Goal: Task Accomplishment & Management: Manage account settings

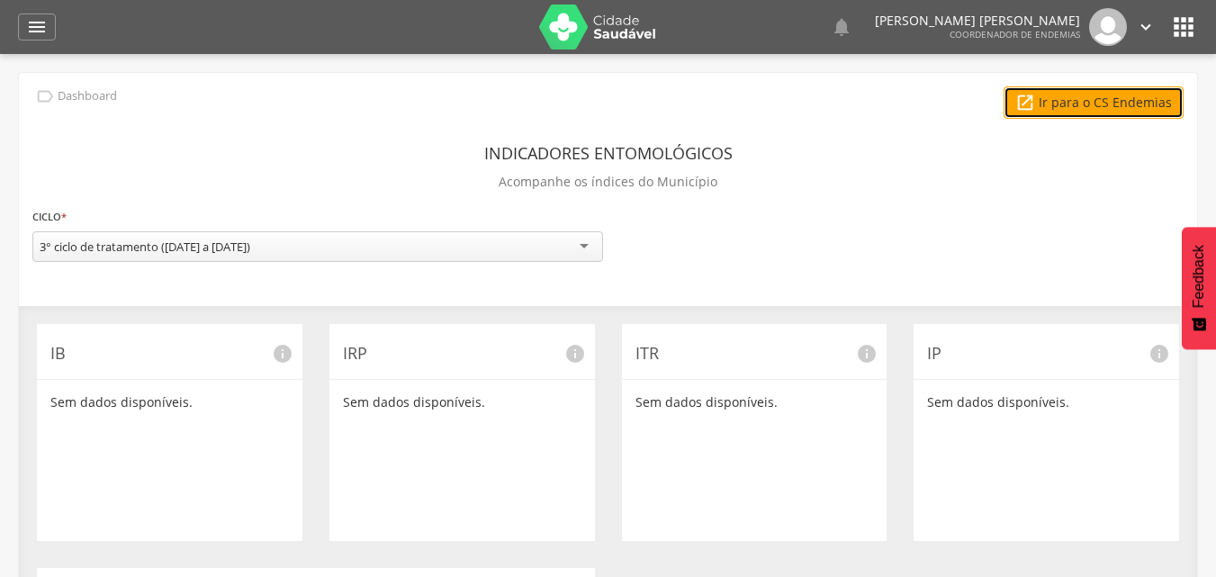
click at [1085, 98] on link " Ir para o CS Endemias" at bounding box center [1094, 102] width 180 height 32
click at [183, 257] on div "3° ciclo de tratamento (12/09/25 a 12/09/25)" at bounding box center [317, 246] width 571 height 31
drag, startPoint x: 265, startPoint y: 277, endPoint x: 300, endPoint y: 246, distance: 47.2
click at [300, 246] on div "3° ciclo de tratamento (12/09/25 a 12/09/25) 3° ciclo de tratamento (12/09/25 a…" at bounding box center [317, 250] width 571 height 39
click at [42, 26] on icon "" at bounding box center [37, 27] width 22 height 22
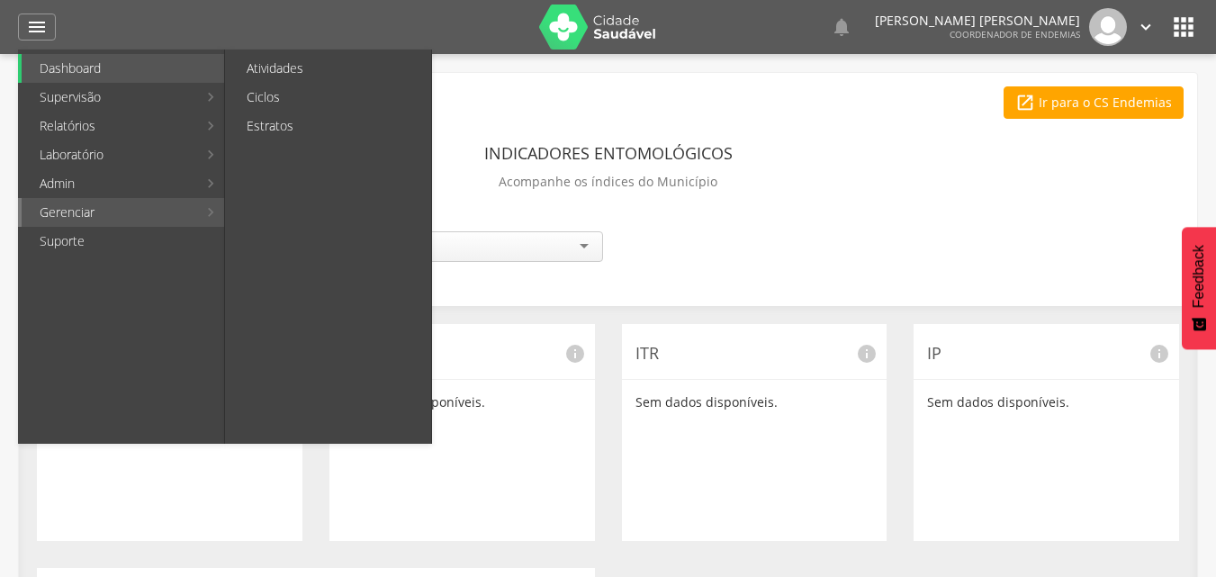
click at [86, 203] on link "Gerenciar" at bounding box center [110, 212] width 176 height 29
click at [295, 94] on link "Ciclos" at bounding box center [330, 97] width 203 height 29
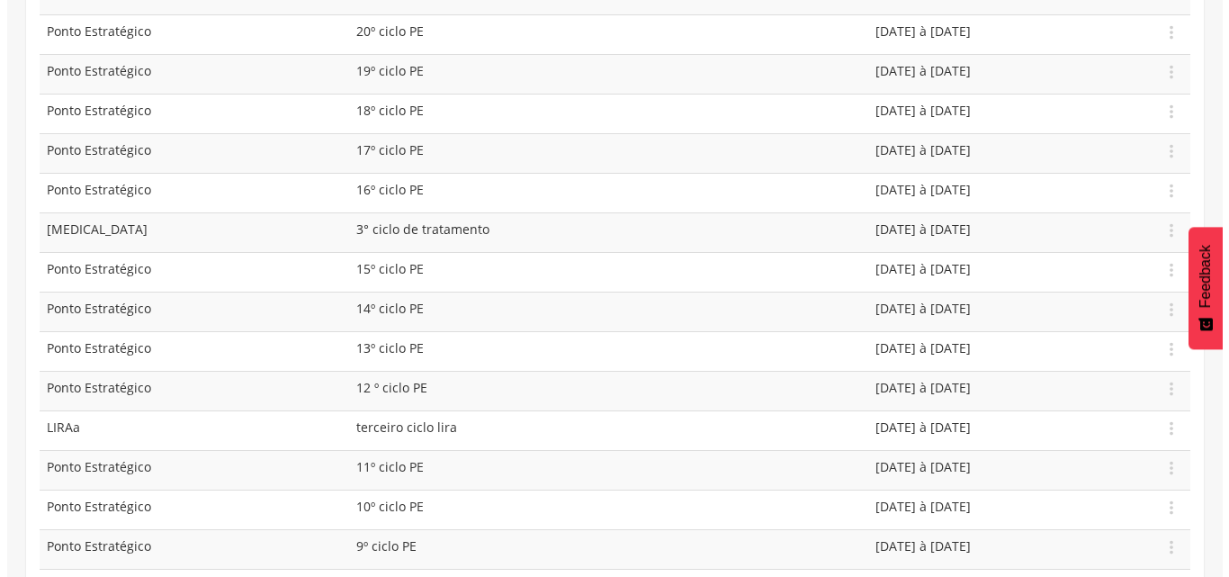
scroll to position [468, 0]
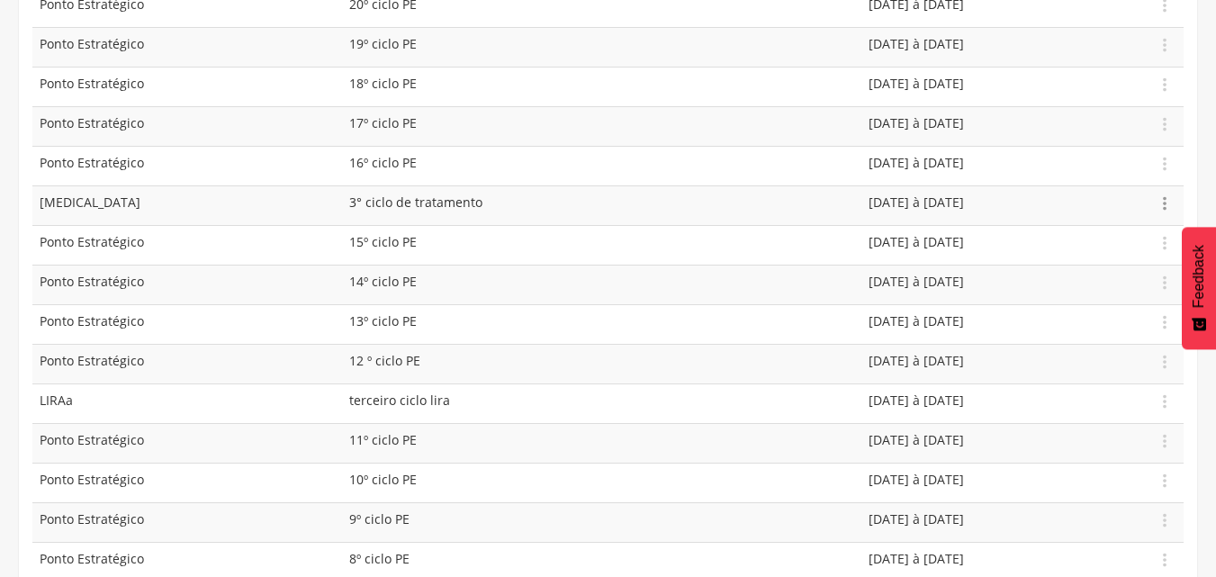
click at [1167, 200] on icon "" at bounding box center [1165, 204] width 20 height 20
click at [1089, 148] on link "Editar" at bounding box center [1102, 151] width 142 height 23
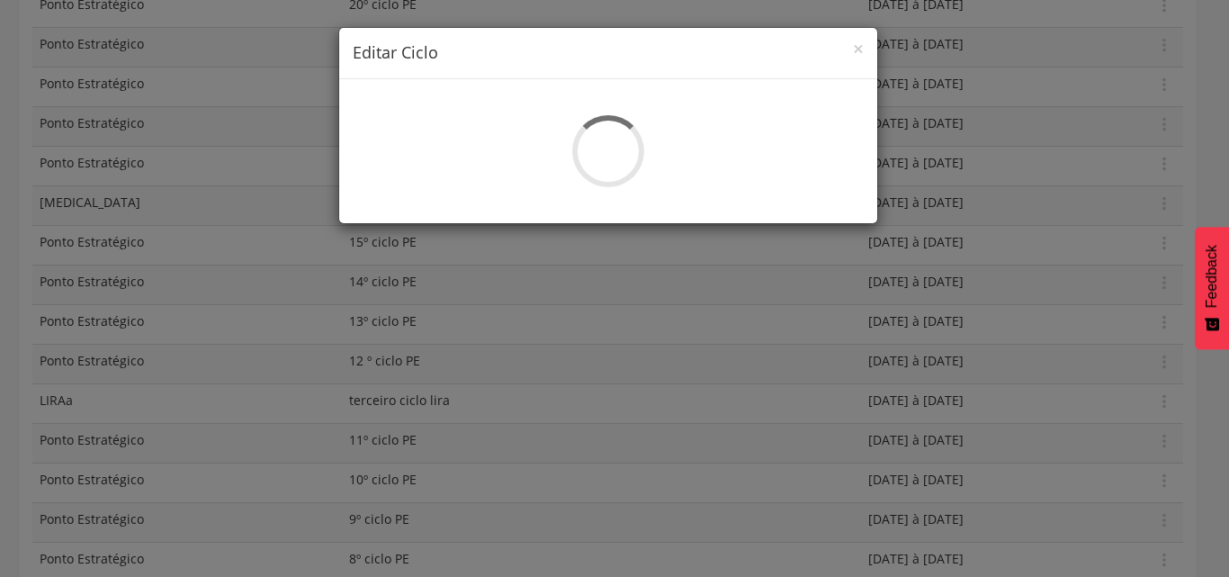
select select "*"
type input "**********"
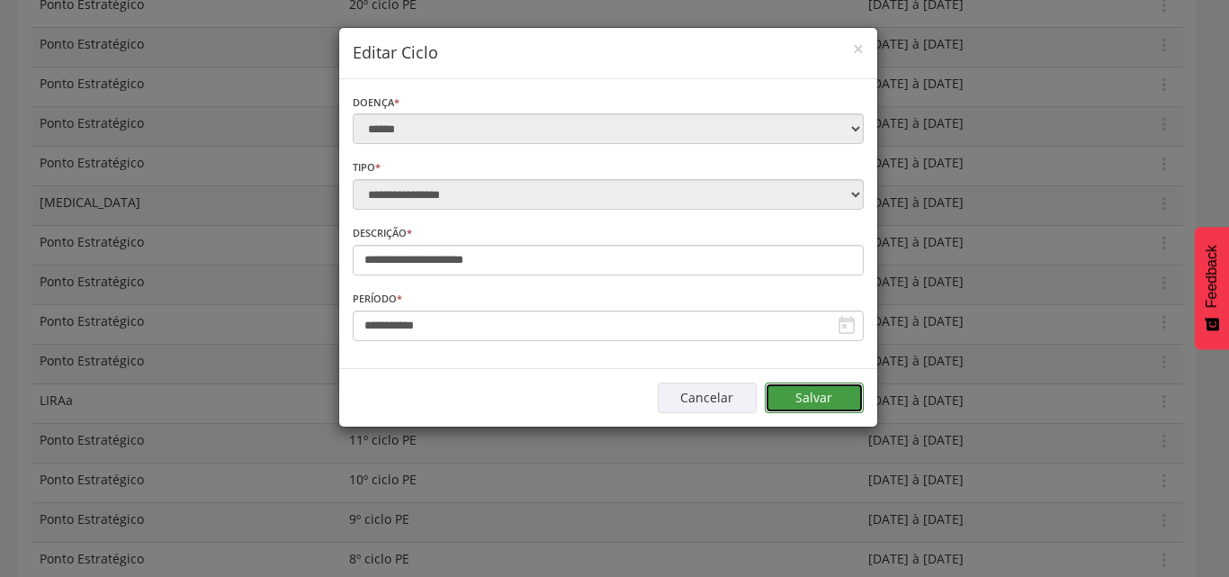
click at [799, 391] on button "Salvar" at bounding box center [814, 398] width 99 height 31
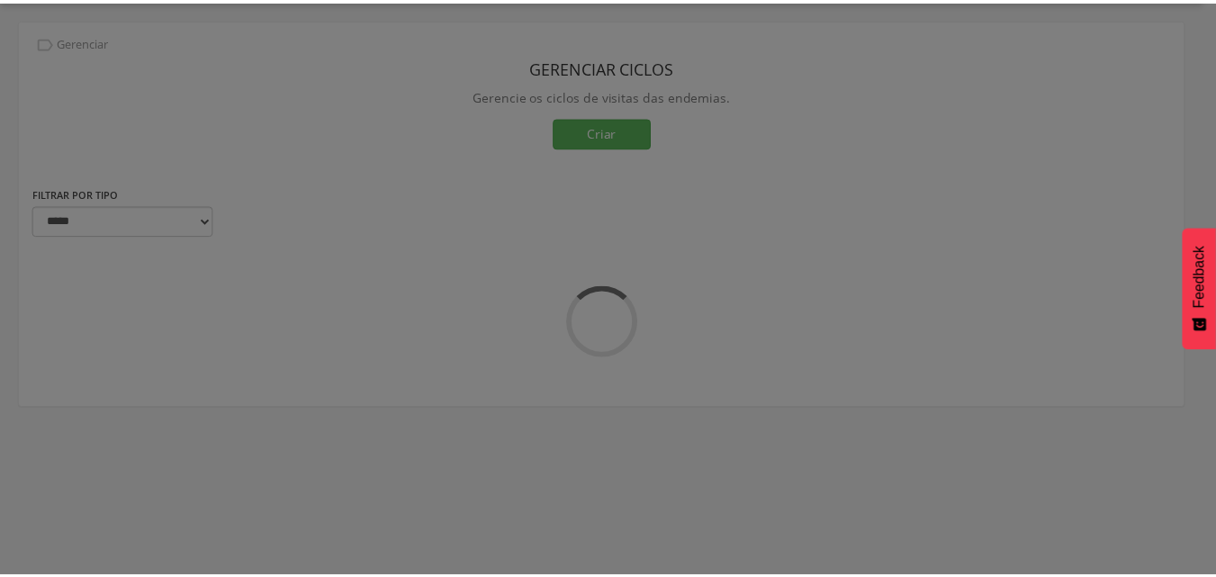
scroll to position [54, 0]
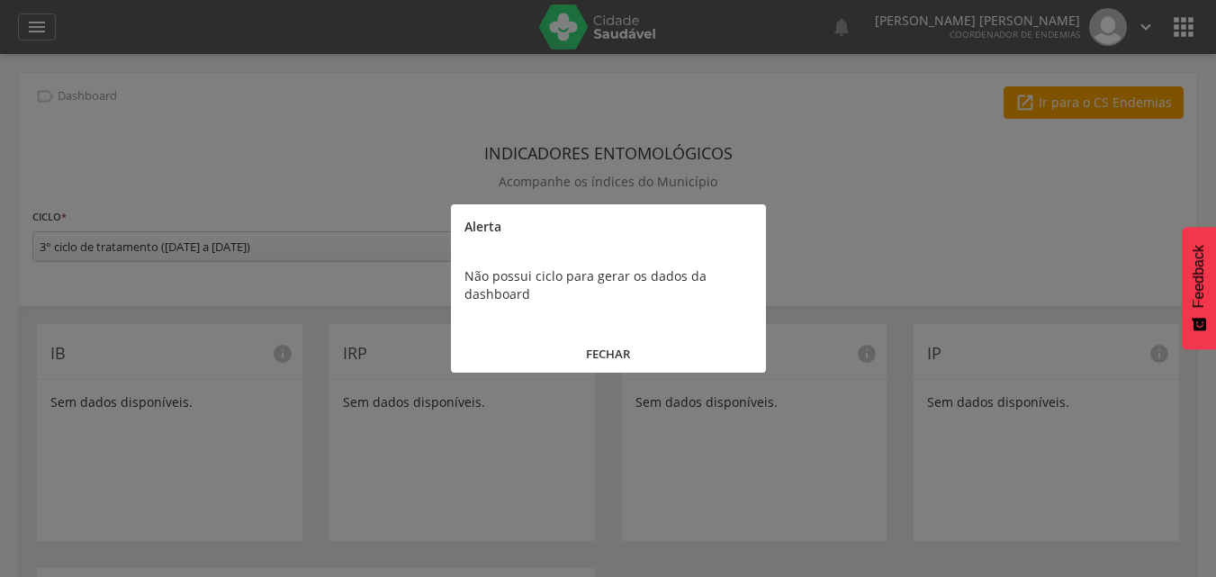
click at [610, 354] on button "FECHAR" at bounding box center [608, 354] width 315 height 39
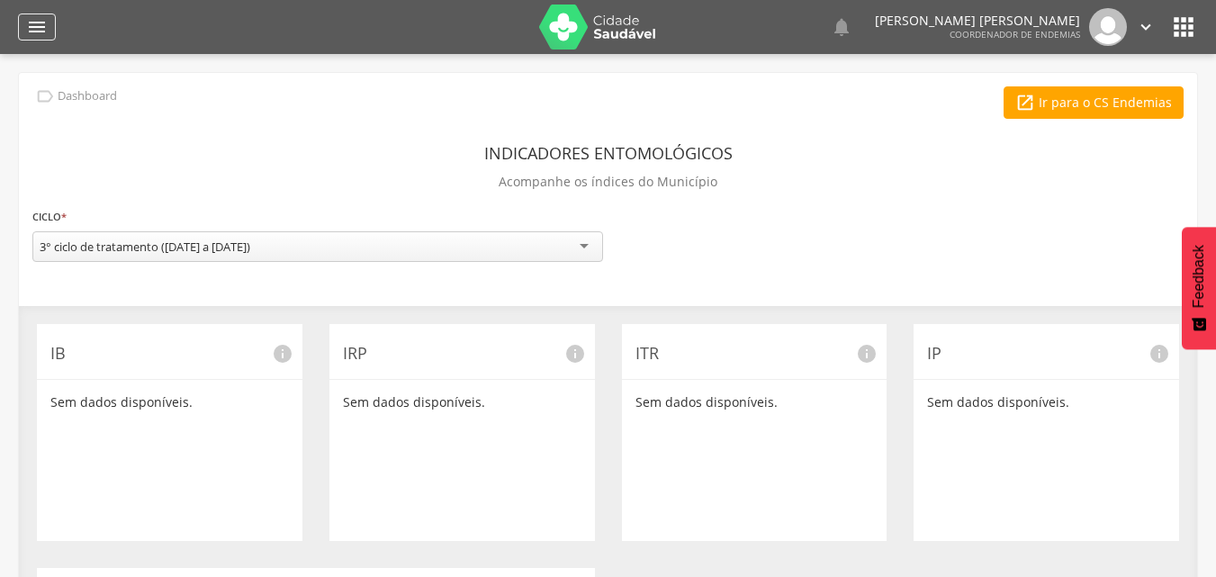
click at [31, 25] on icon "" at bounding box center [37, 27] width 22 height 22
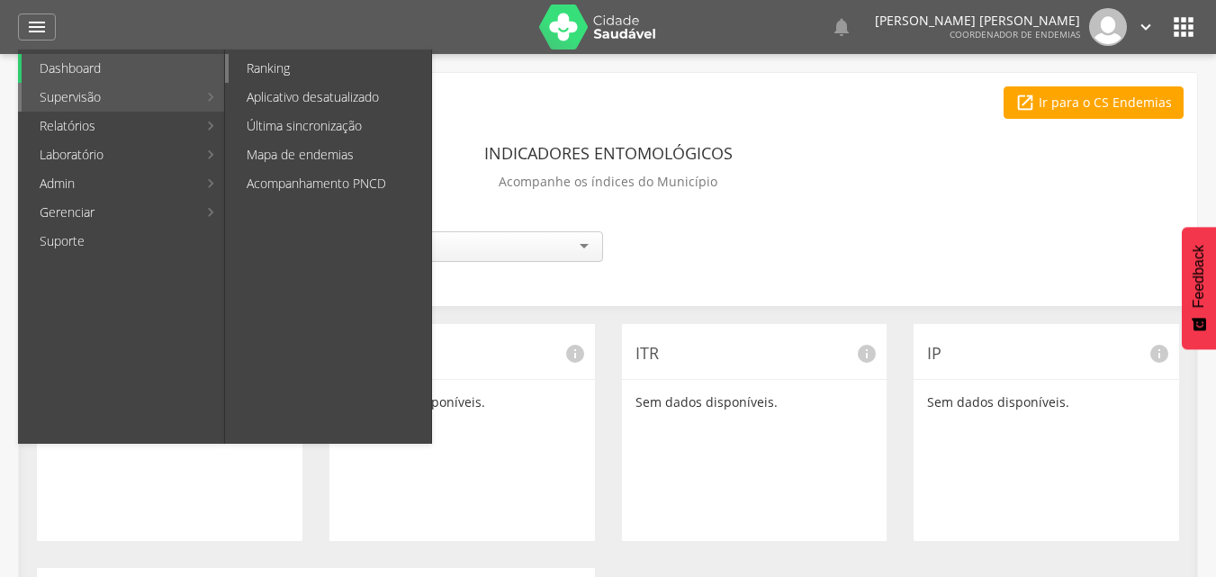
click at [262, 77] on link "Ranking" at bounding box center [330, 68] width 203 height 29
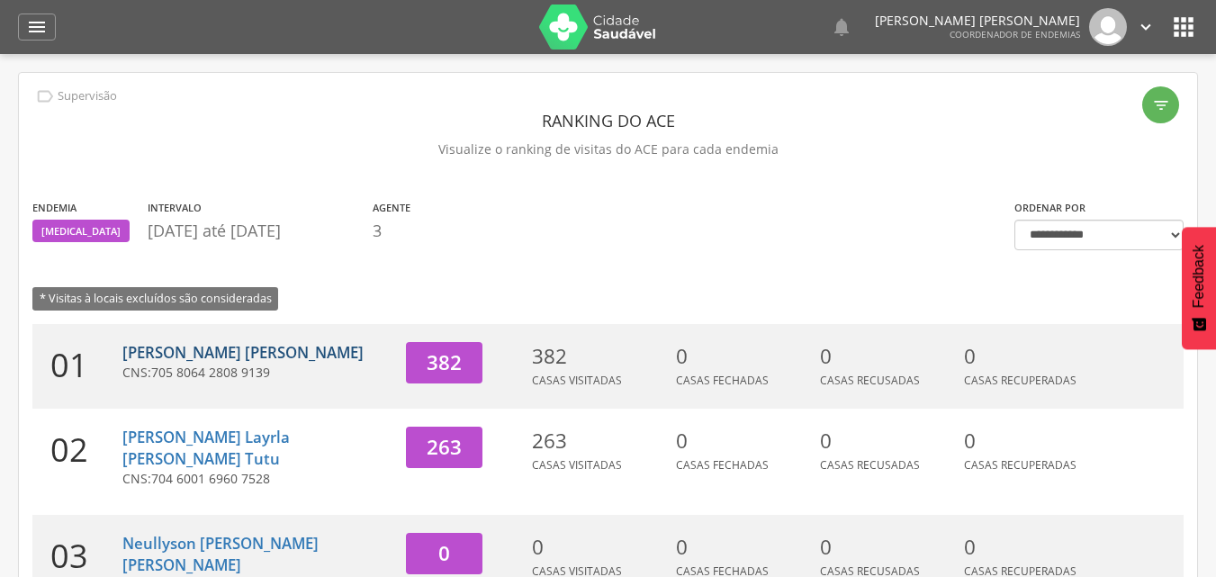
click at [239, 362] on link "Leandro Queiroz Guilherme" at bounding box center [242, 352] width 241 height 21
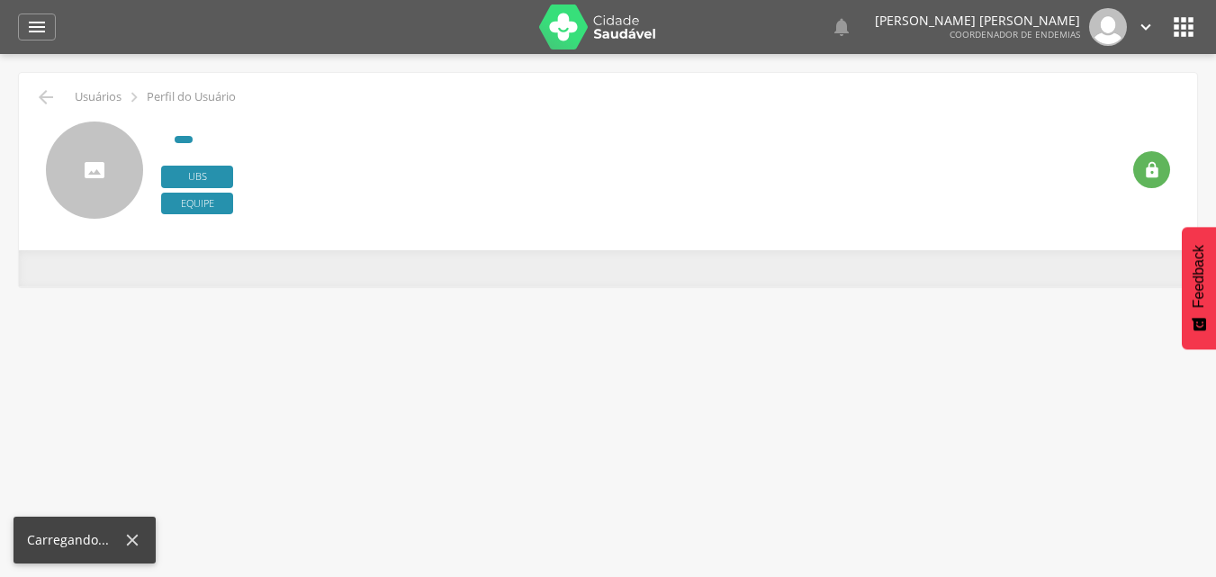
type input "**********"
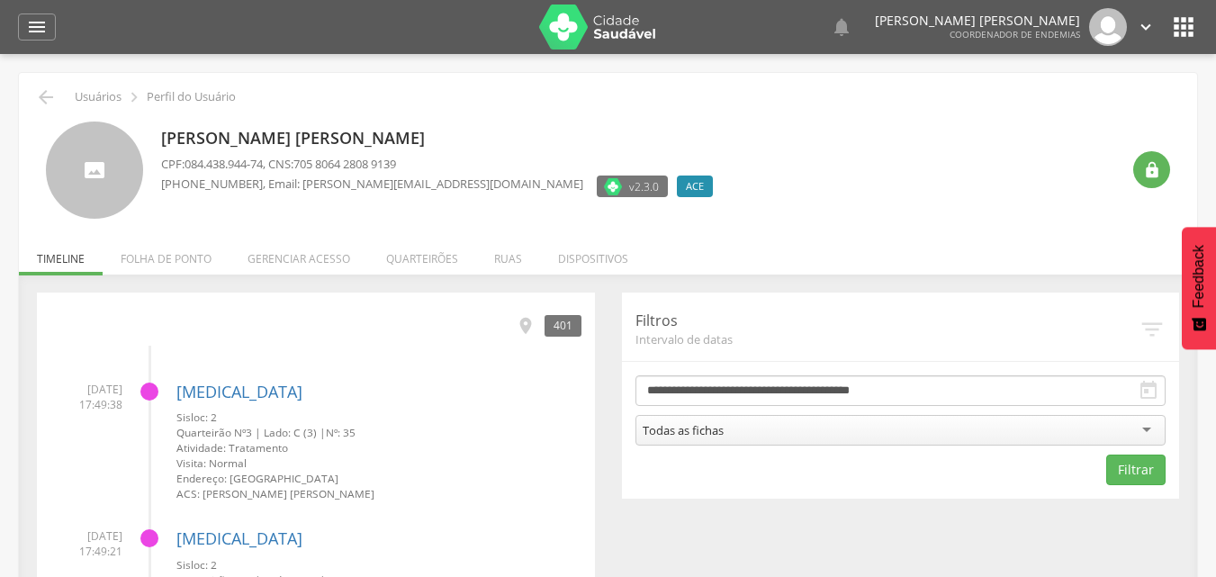
click at [1153, 389] on icon "" at bounding box center [1149, 391] width 22 height 22
click at [323, 259] on li "Gerenciar acesso" at bounding box center [299, 254] width 139 height 42
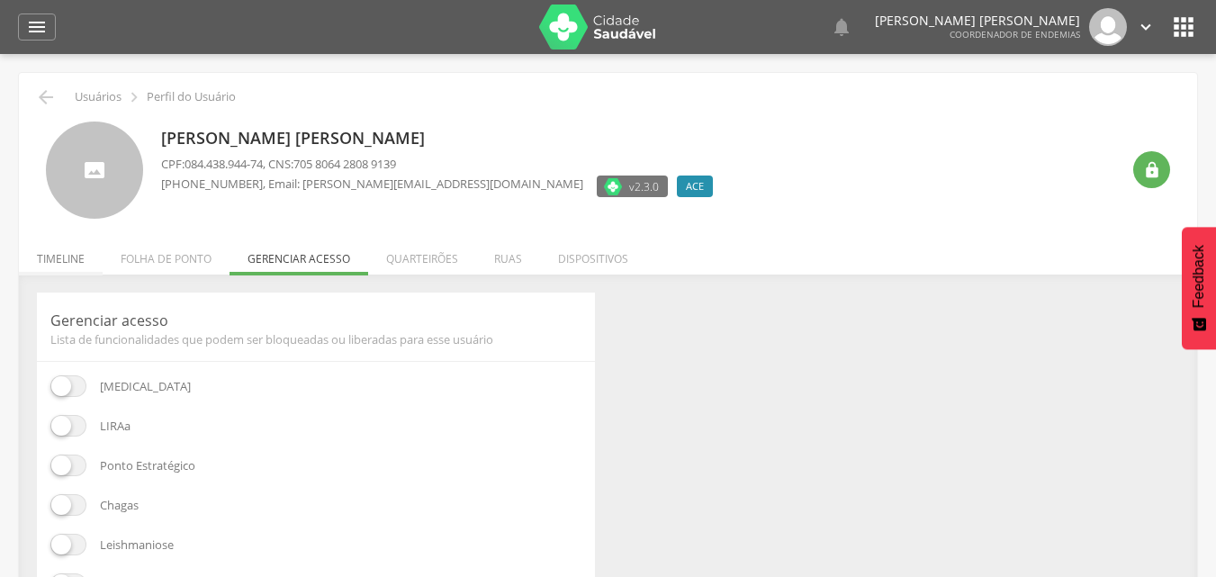
click at [58, 254] on li "Timeline" at bounding box center [61, 254] width 84 height 42
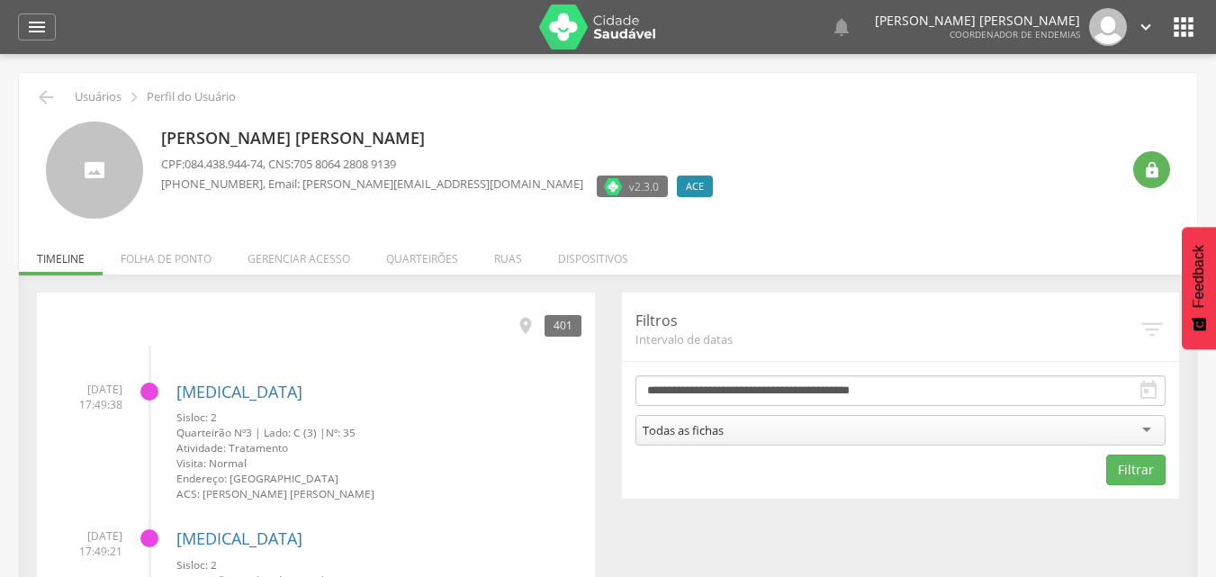
click at [1184, 21] on icon "" at bounding box center [1183, 27] width 29 height 29
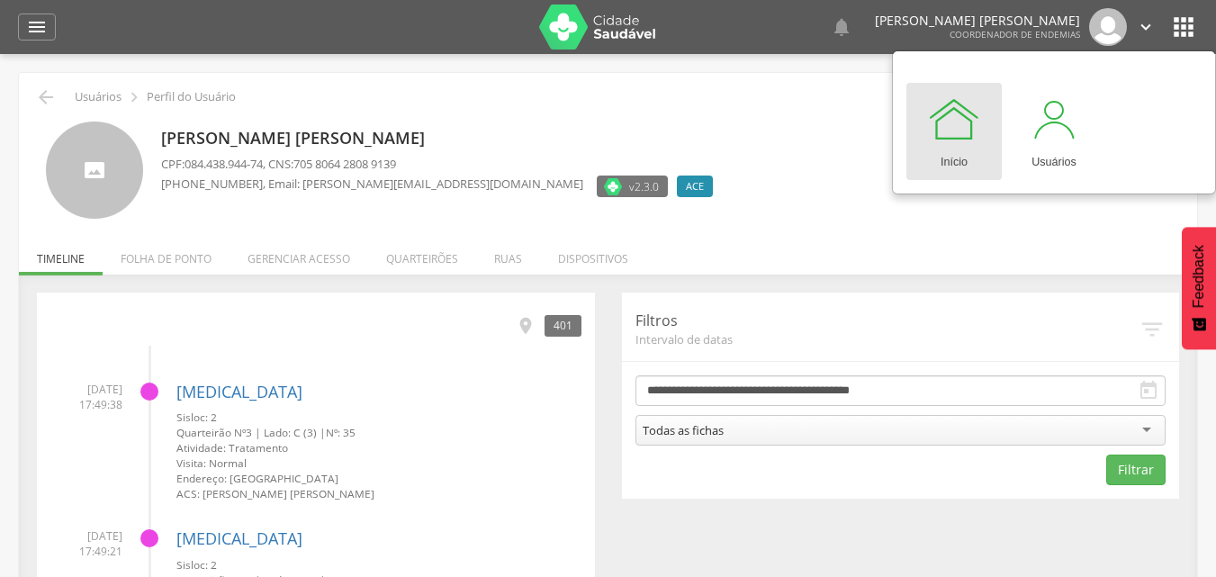
click at [687, 124] on div "Leandro Queiroz Guilherme CPF: 084.438.944-74 , CNS: 705 8064 2808 9139 (83) 99…" at bounding box center [640, 171] width 959 height 98
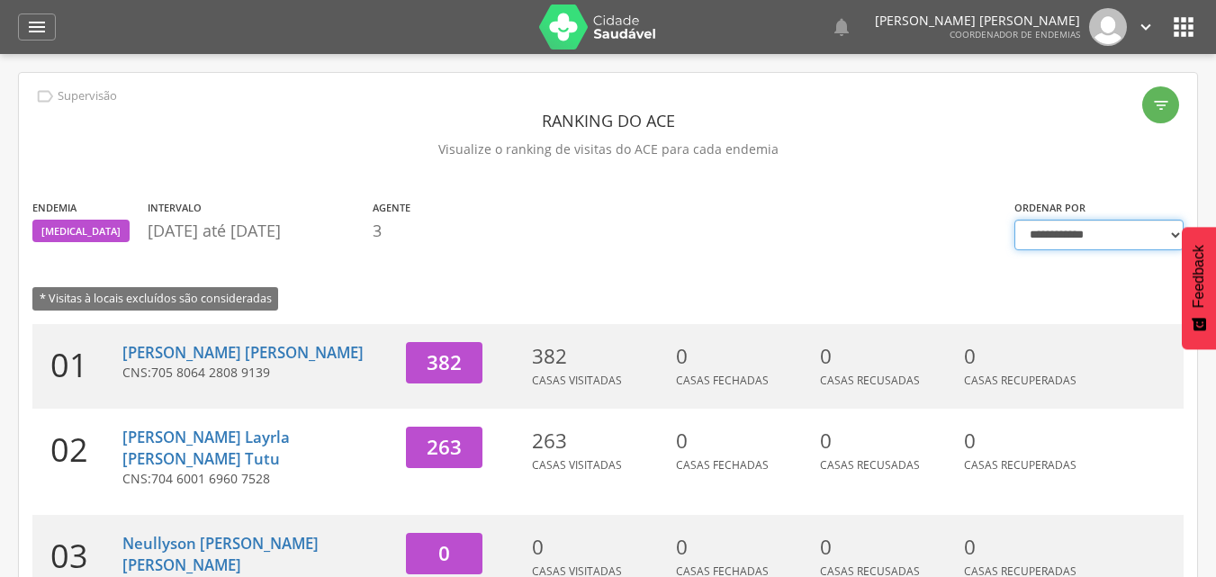
click at [1174, 230] on select "**********" at bounding box center [1098, 235] width 169 height 31
click at [338, 256] on div "Endemia Dengue Intervalo 01/08/2025 até 20/08/2025 Agente 3 * Visitas à locais …" at bounding box center [510, 261] width 982 height 126
click at [277, 362] on link "Leandro Queiroz Guilherme" at bounding box center [242, 352] width 241 height 21
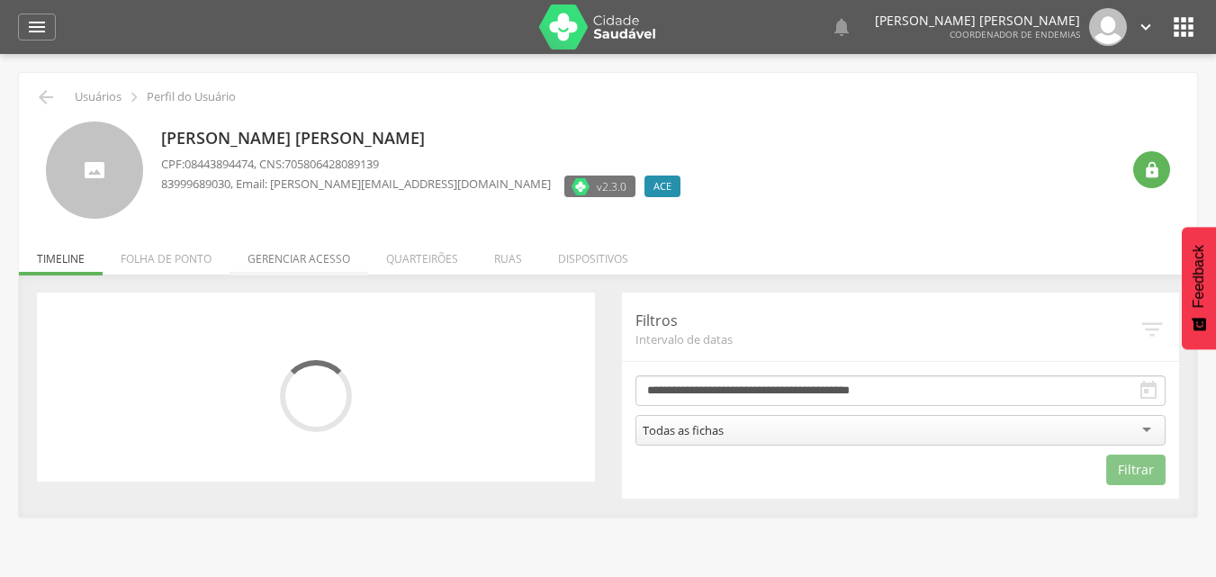
click at [308, 257] on li "Gerenciar acesso" at bounding box center [299, 254] width 139 height 42
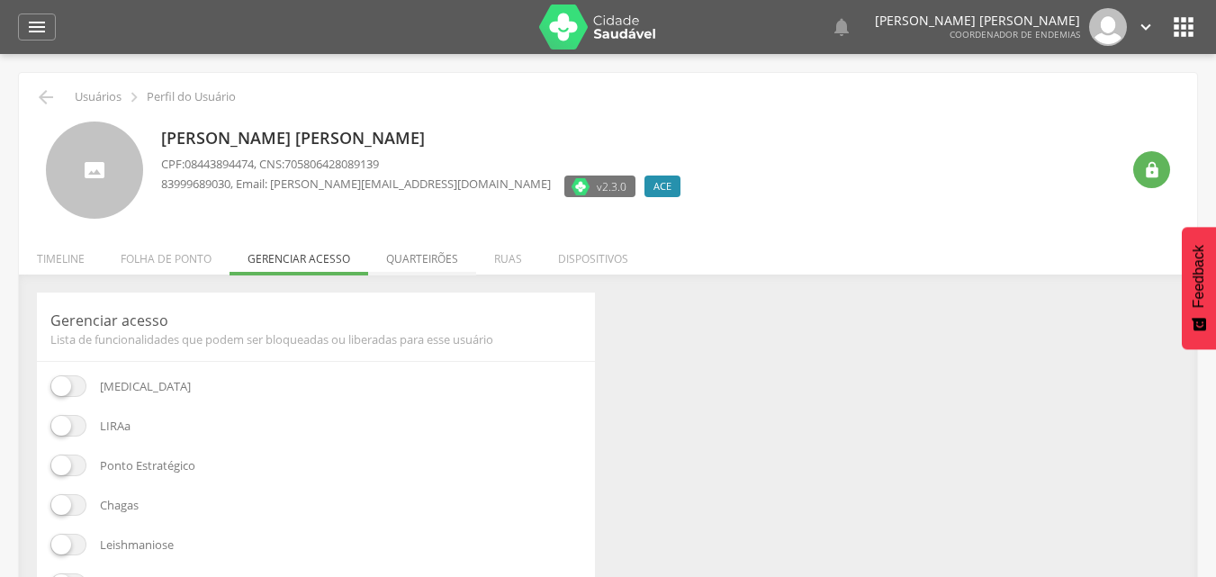
click at [427, 251] on li "Quarteirões" at bounding box center [422, 254] width 108 height 42
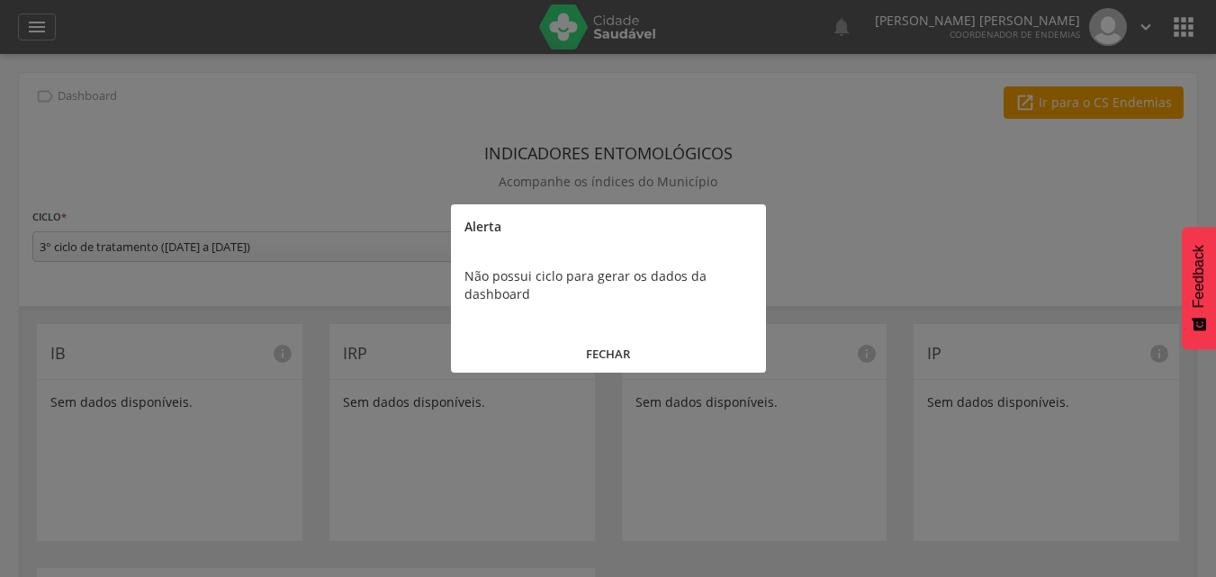
click at [612, 355] on button "FECHAR" at bounding box center [608, 354] width 315 height 39
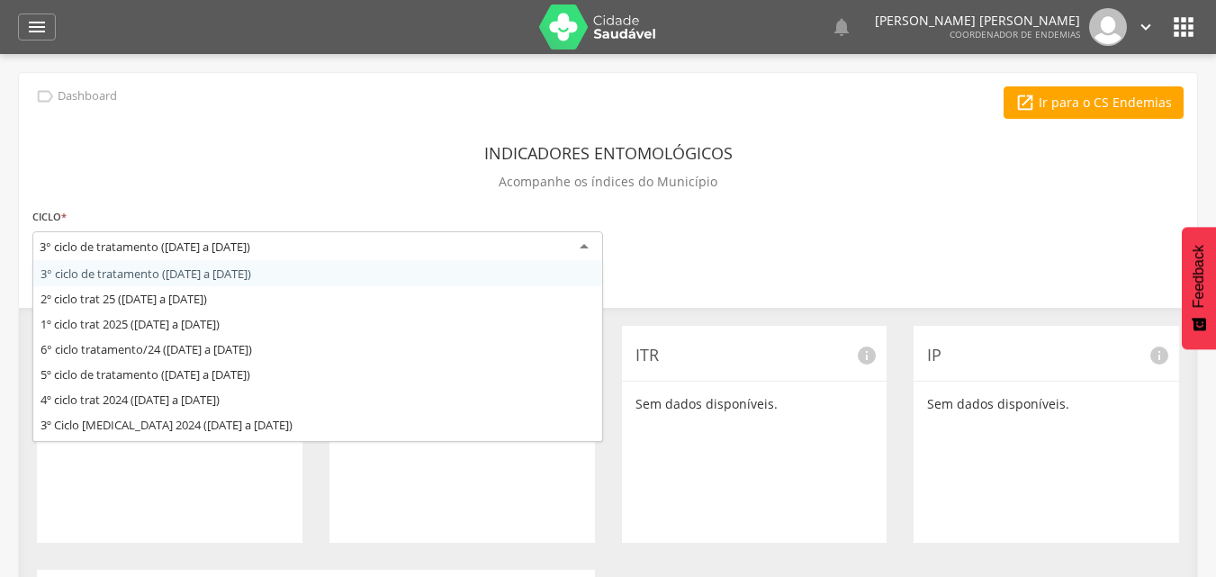
click at [518, 232] on div "3° ciclo de tratamento (12/09/25 a 12/09/25)" at bounding box center [317, 247] width 571 height 32
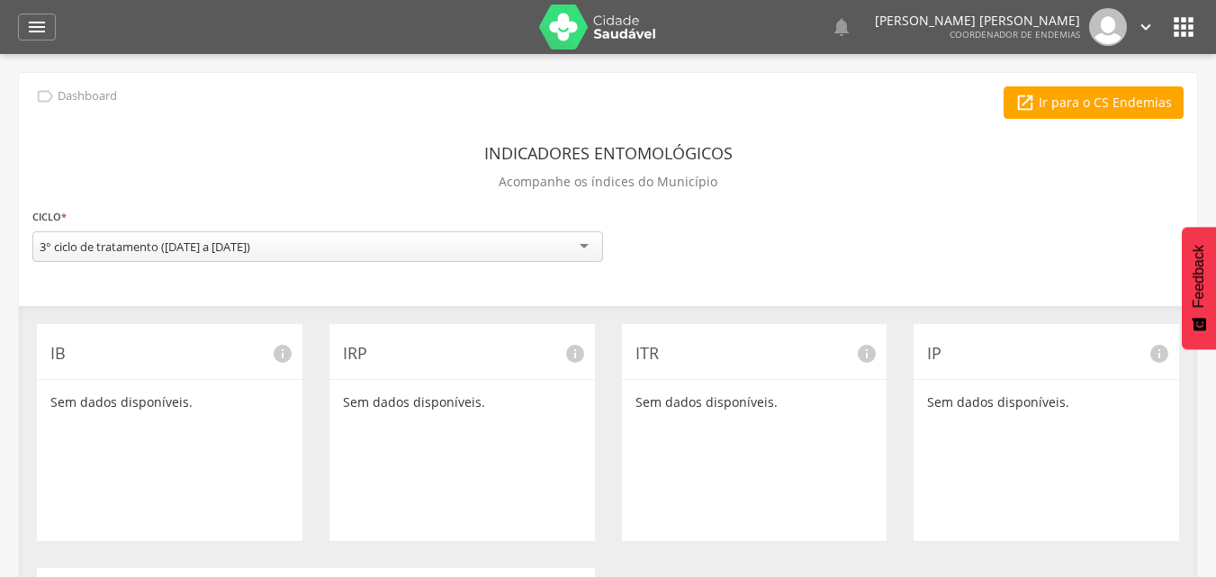
click at [133, 275] on div "**********" at bounding box center [608, 520] width 1178 height 894
click at [32, 25] on icon "" at bounding box center [37, 27] width 22 height 22
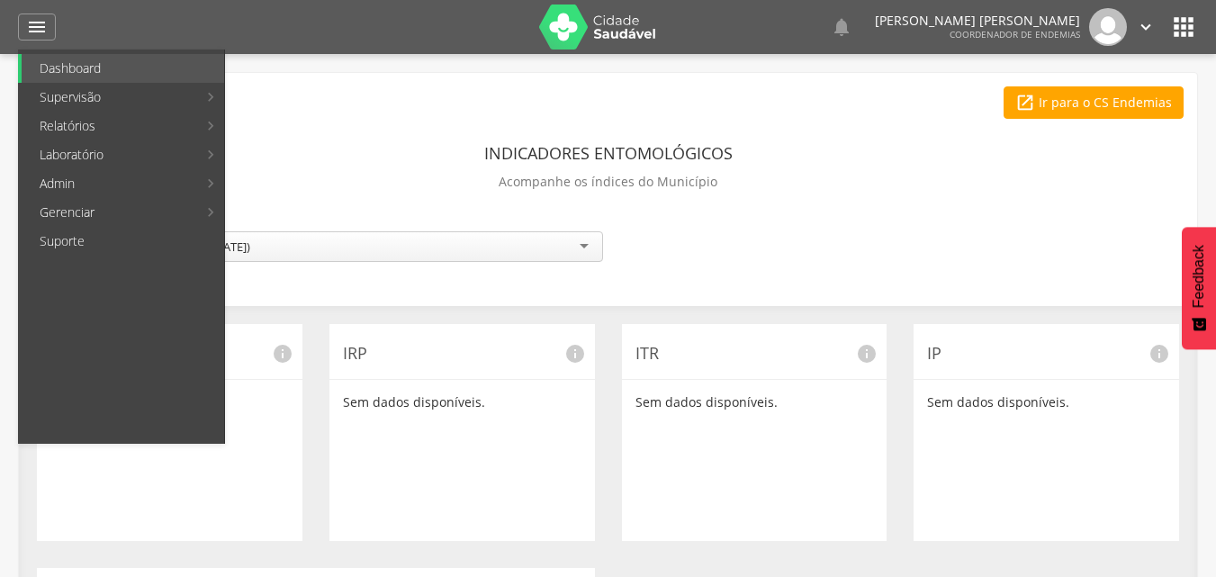
drag, startPoint x: 186, startPoint y: 212, endPoint x: 208, endPoint y: 212, distance: 21.6
click at [208, 212] on li "Gerenciar Atividades Ciclos Estratos" at bounding box center [121, 212] width 206 height 29
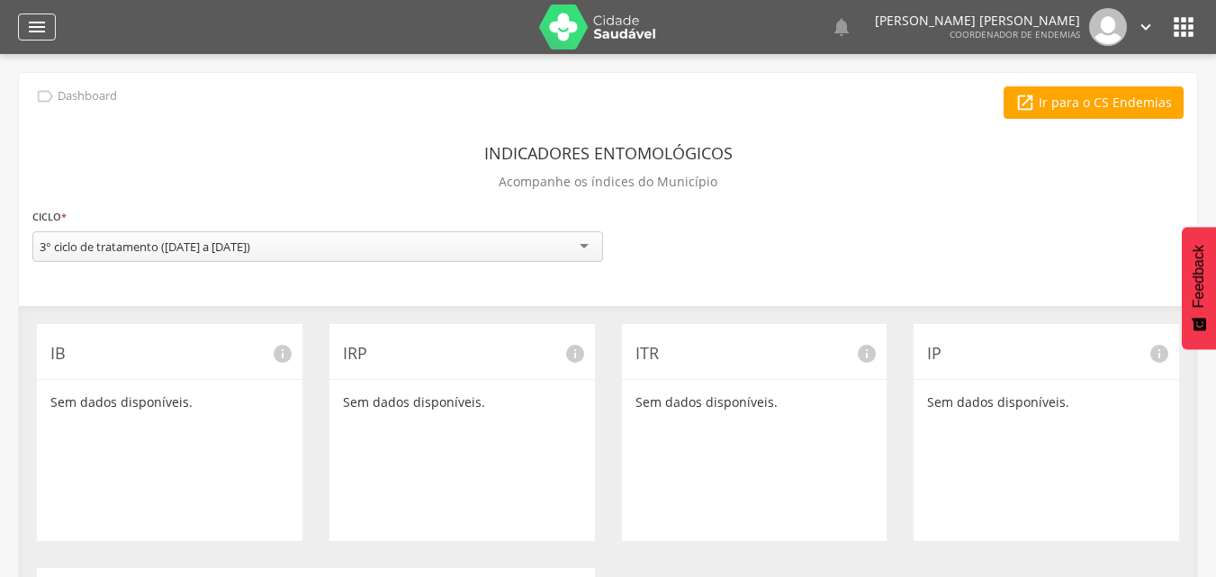
click at [41, 25] on icon "" at bounding box center [37, 27] width 22 height 22
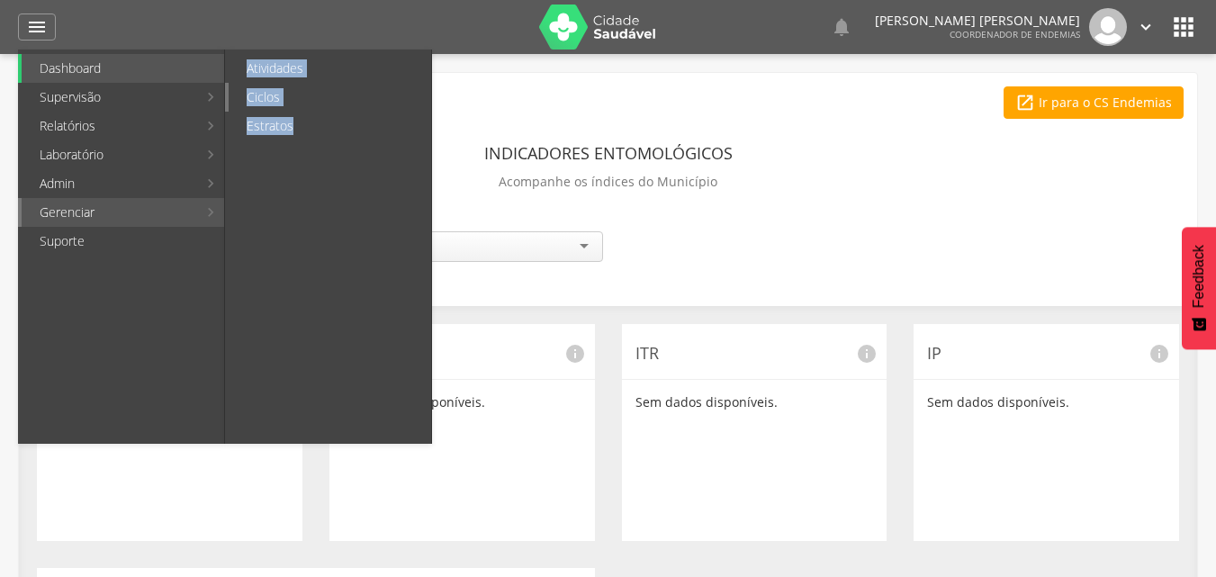
click at [266, 94] on link "Ciclos" at bounding box center [330, 97] width 203 height 29
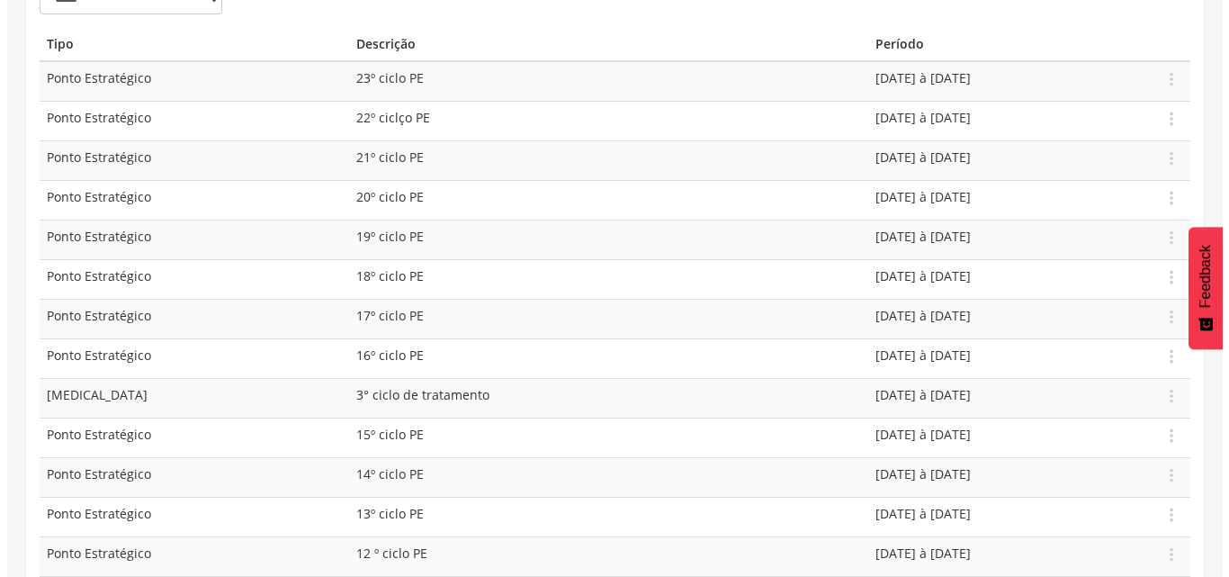
scroll to position [288, 0]
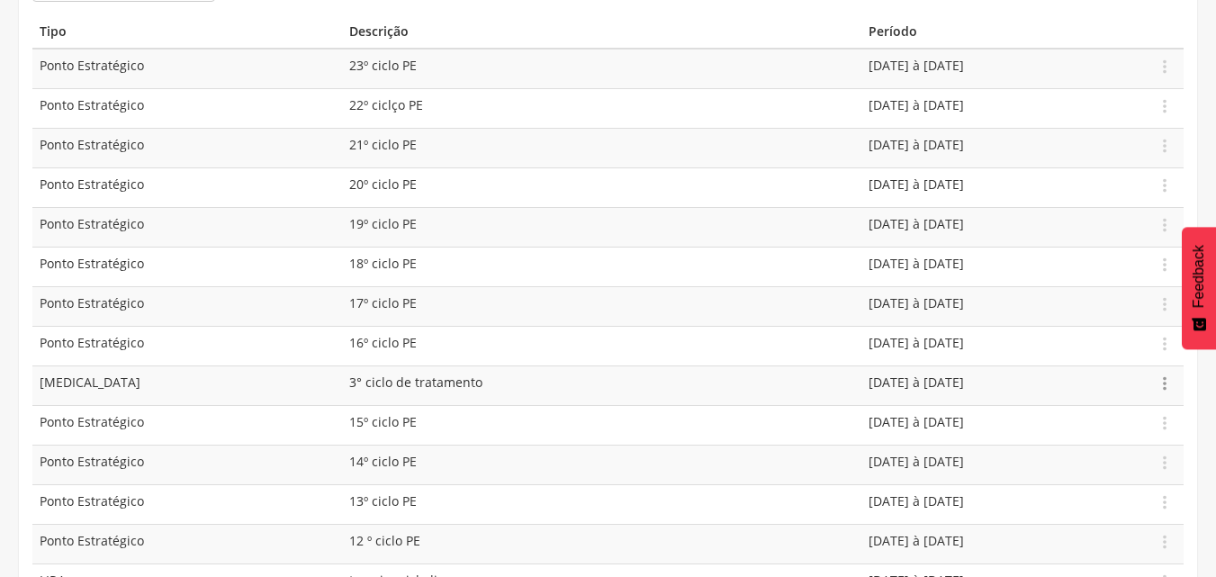
click at [1162, 385] on icon "" at bounding box center [1165, 384] width 20 height 20
click at [1050, 334] on link "Editar" at bounding box center [1102, 331] width 142 height 23
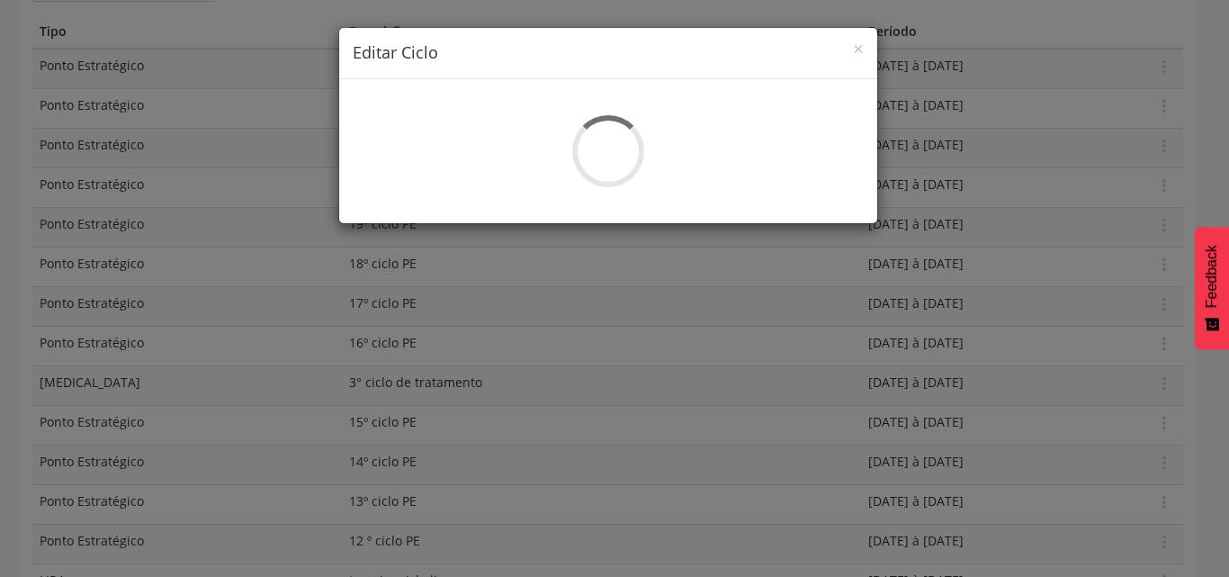
select select "*"
type input "**********"
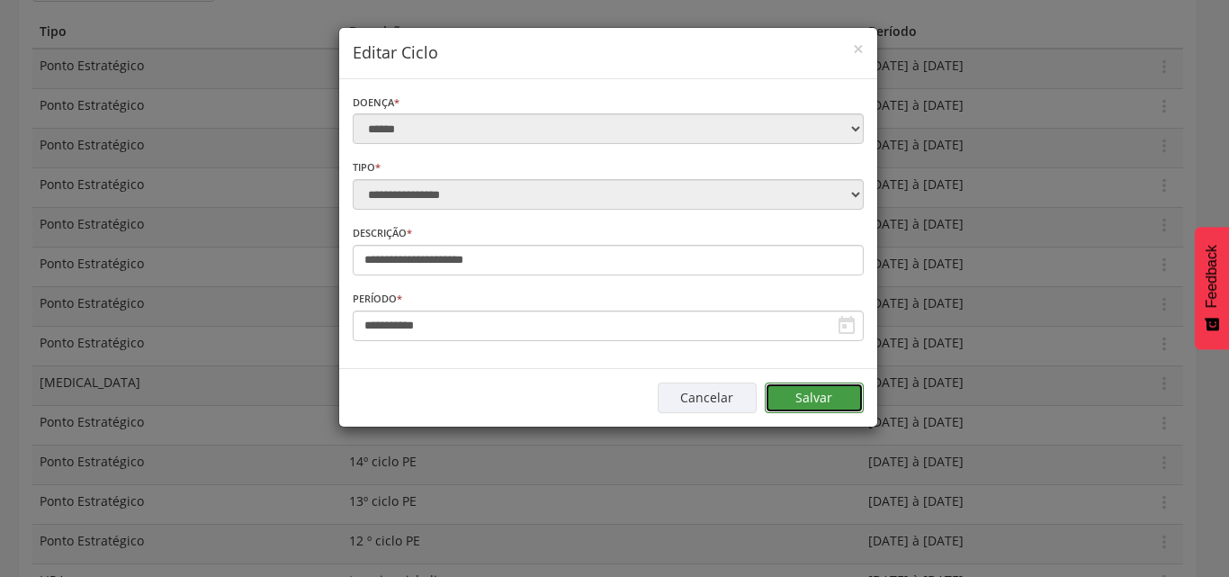
click at [805, 391] on button "Salvar" at bounding box center [814, 398] width 99 height 31
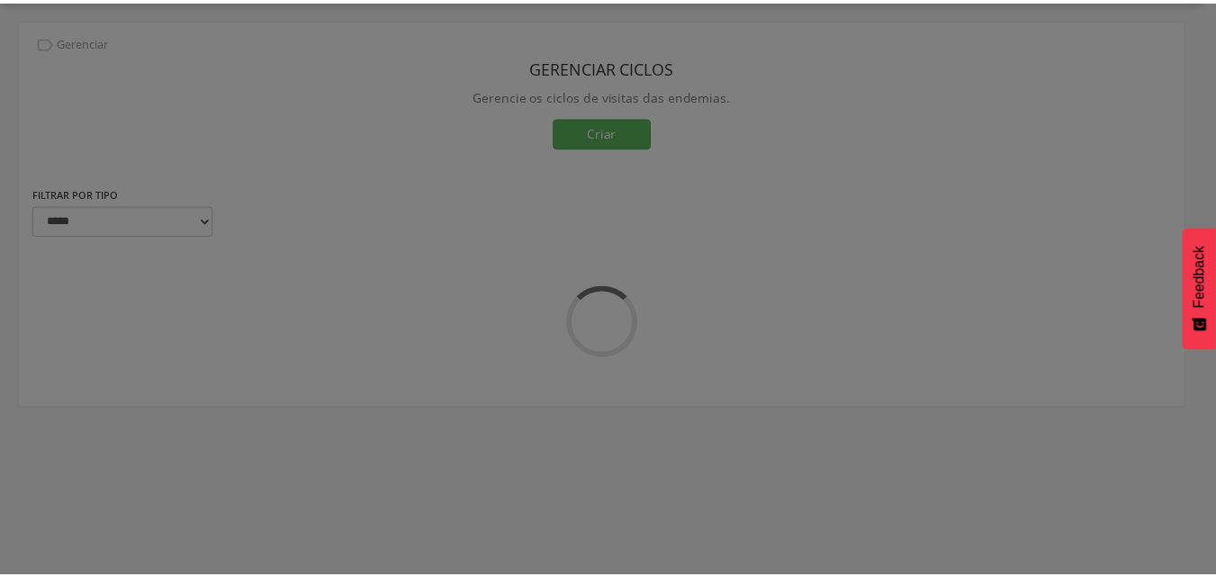
scroll to position [54, 0]
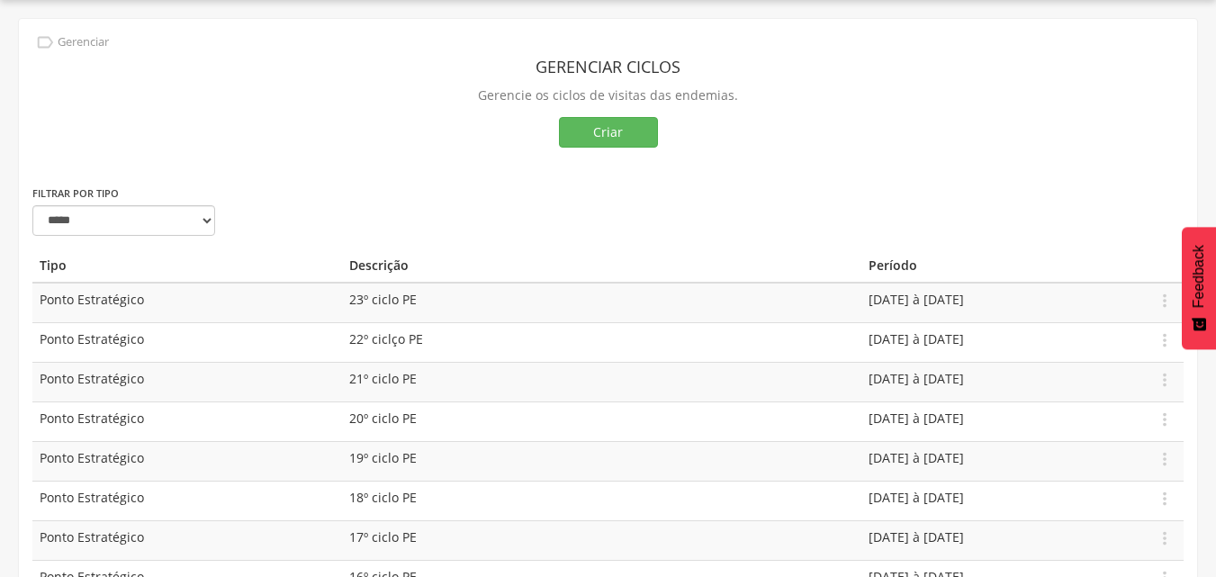
click at [45, 42] on icon "" at bounding box center [45, 42] width 20 height 20
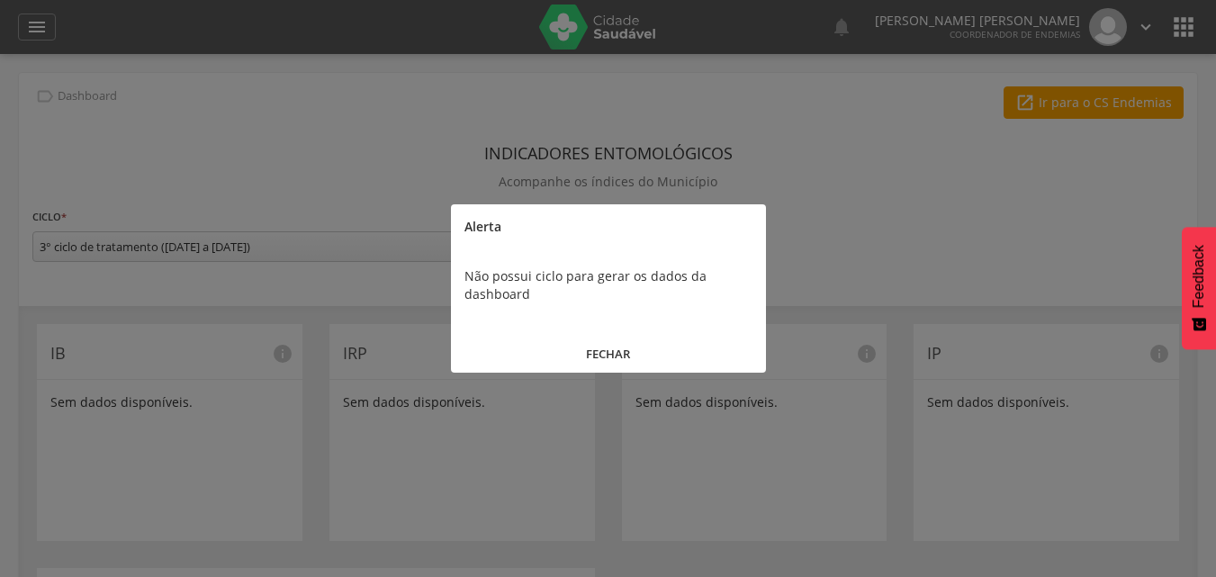
click at [599, 356] on button "FECHAR" at bounding box center [608, 354] width 315 height 39
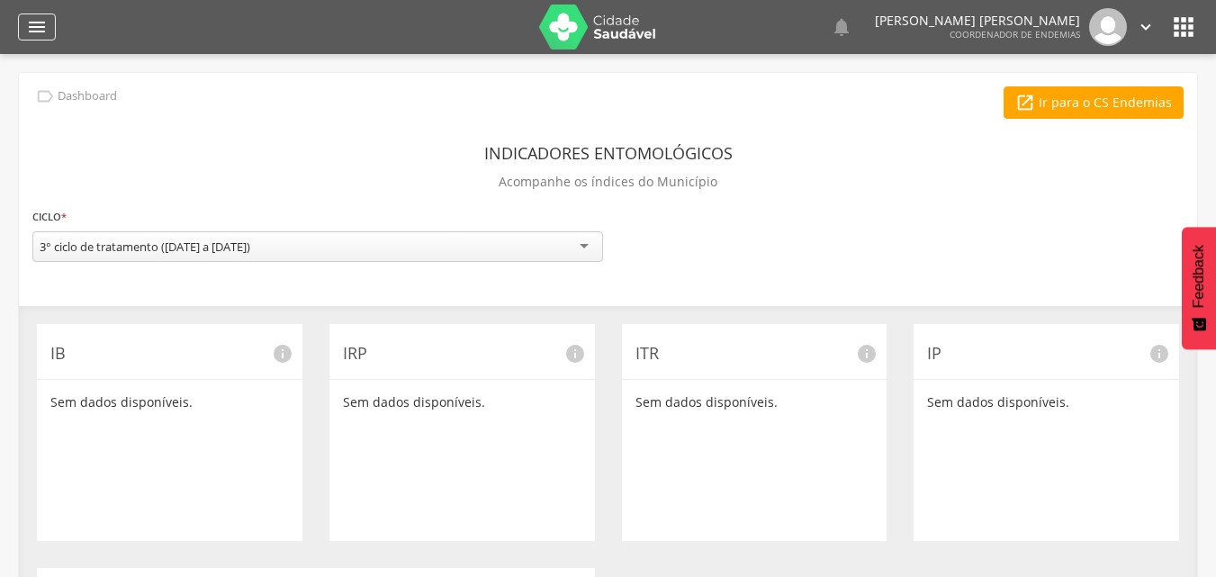
click at [43, 28] on icon "" at bounding box center [37, 27] width 22 height 22
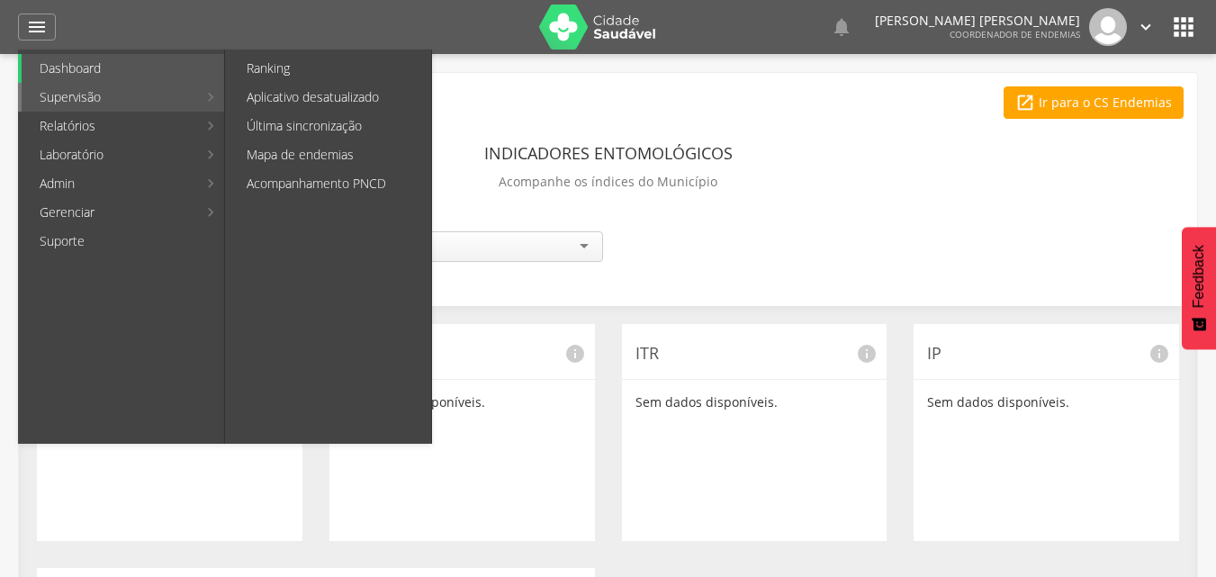
click at [109, 101] on link "Supervisão" at bounding box center [110, 97] width 176 height 29
click at [134, 105] on link "Supervisão" at bounding box center [110, 97] width 176 height 29
click at [275, 77] on link "Ranking" at bounding box center [330, 68] width 203 height 29
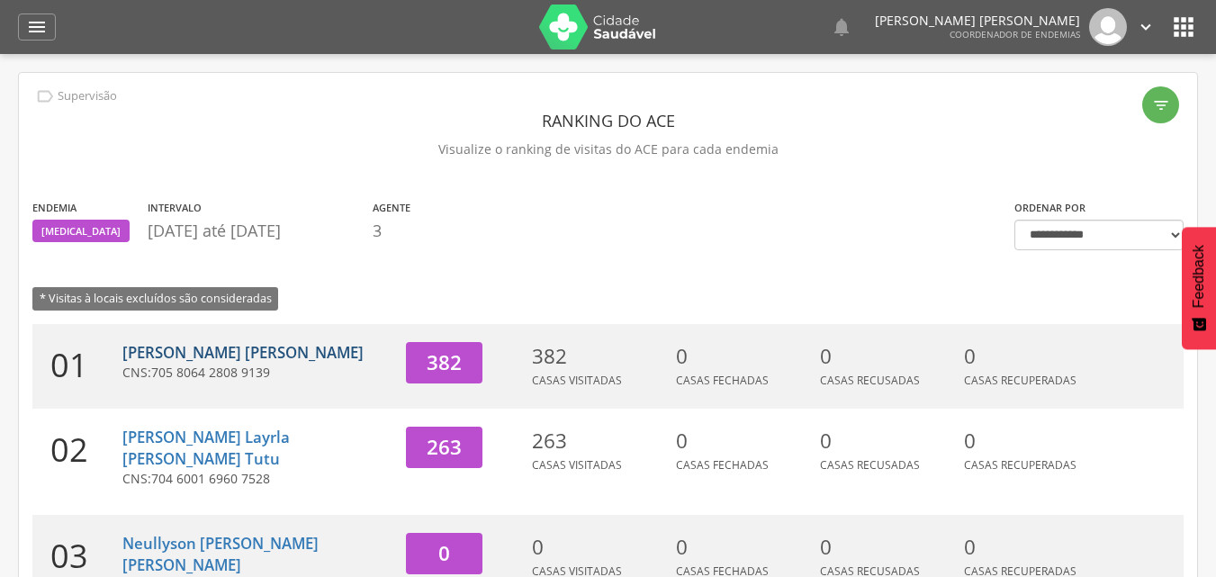
click at [297, 362] on link "Leandro Queiroz Guilherme" at bounding box center [242, 352] width 241 height 21
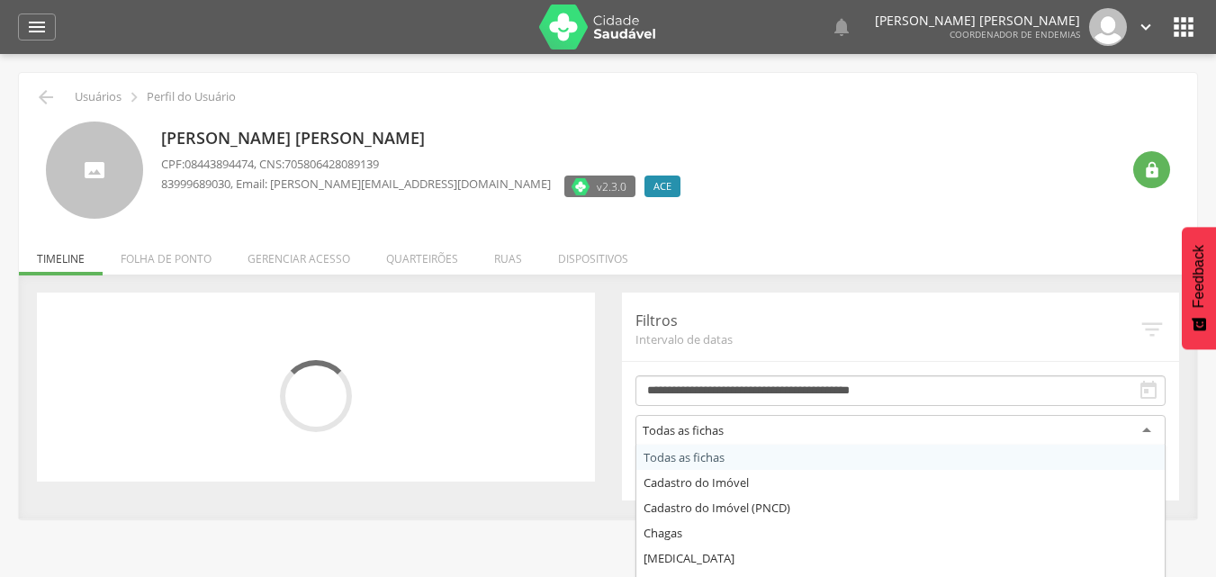
click at [1148, 432] on div "Todas as fichas" at bounding box center [900, 431] width 531 height 32
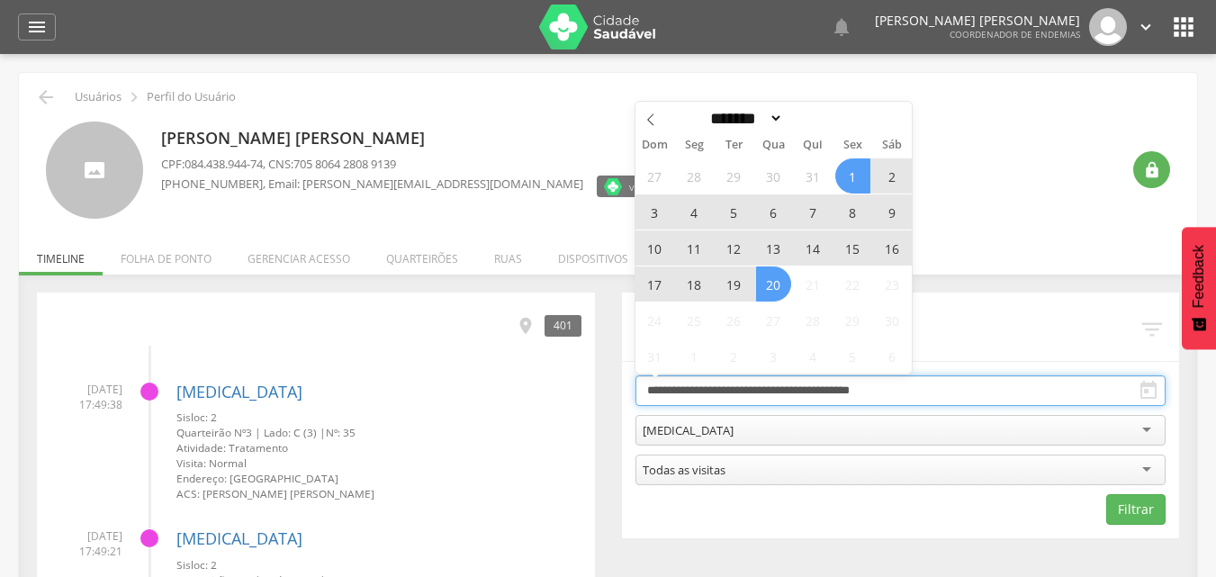
click at [872, 391] on input "**********" at bounding box center [900, 390] width 531 height 31
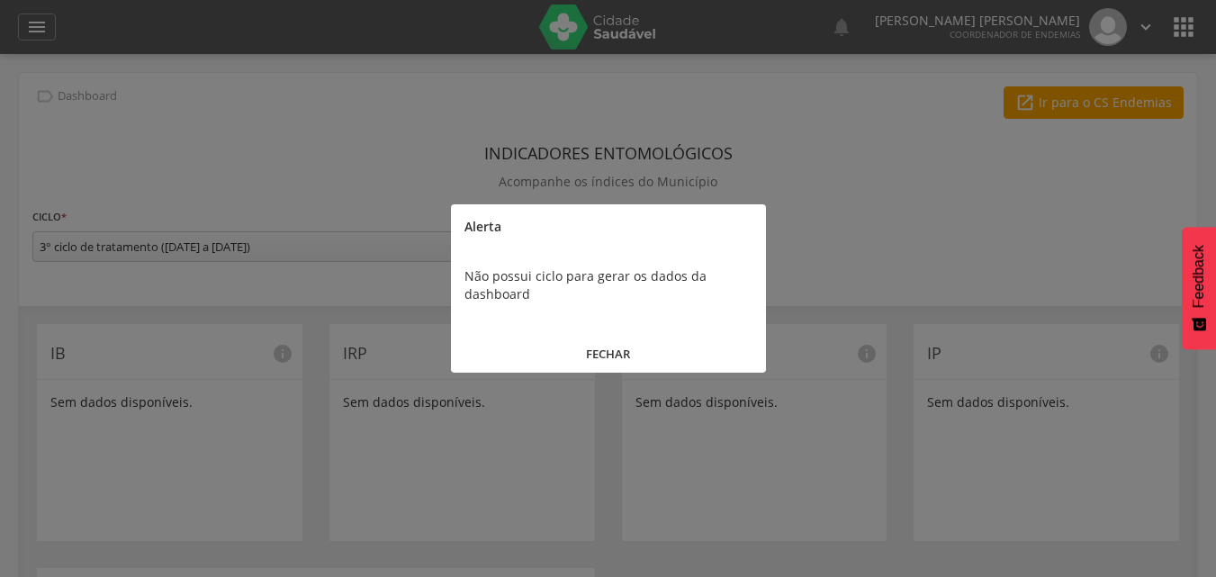
click at [228, 112] on div at bounding box center [608, 288] width 1216 height 577
click at [606, 355] on button "FECHAR" at bounding box center [608, 354] width 315 height 39
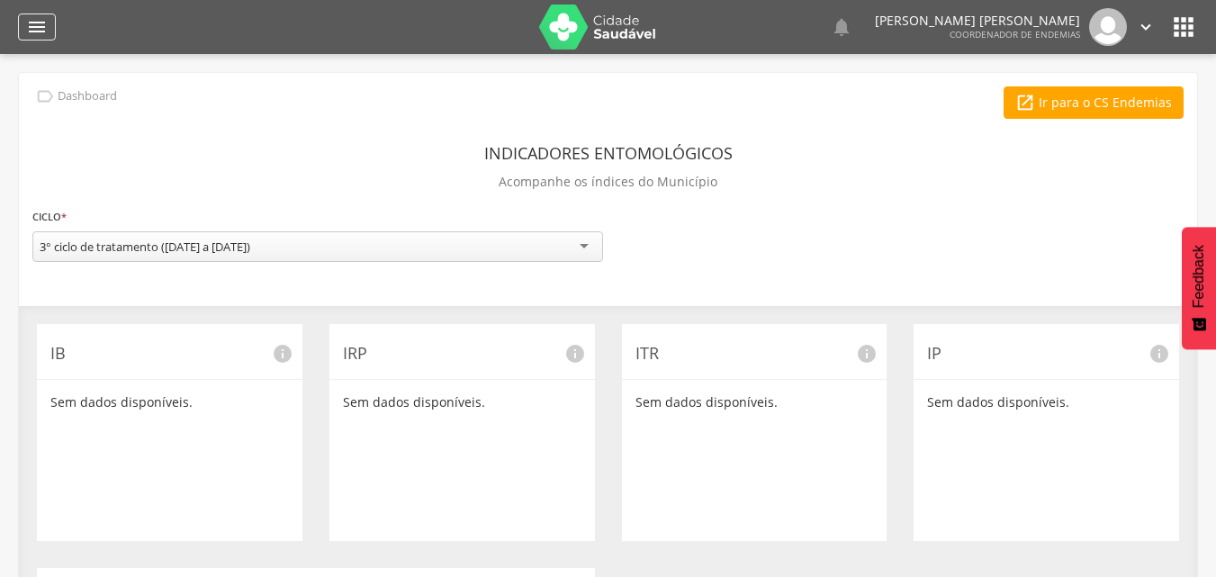
click at [32, 31] on icon "" at bounding box center [37, 27] width 22 height 22
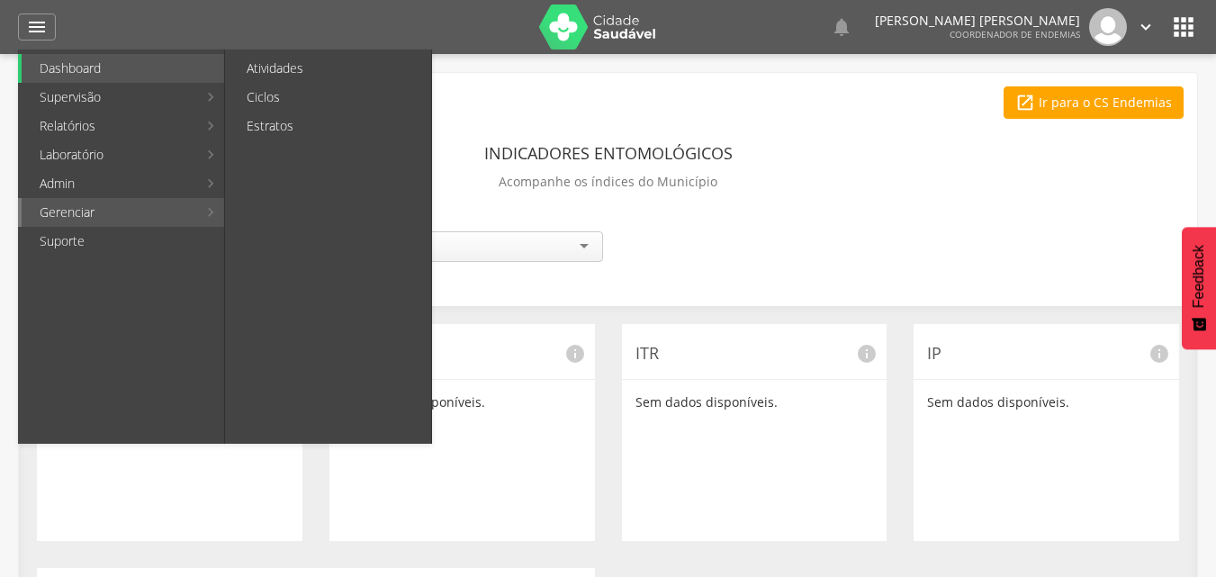
click at [130, 206] on link "Gerenciar" at bounding box center [110, 212] width 176 height 29
click at [253, 104] on link "Ciclos" at bounding box center [330, 97] width 203 height 29
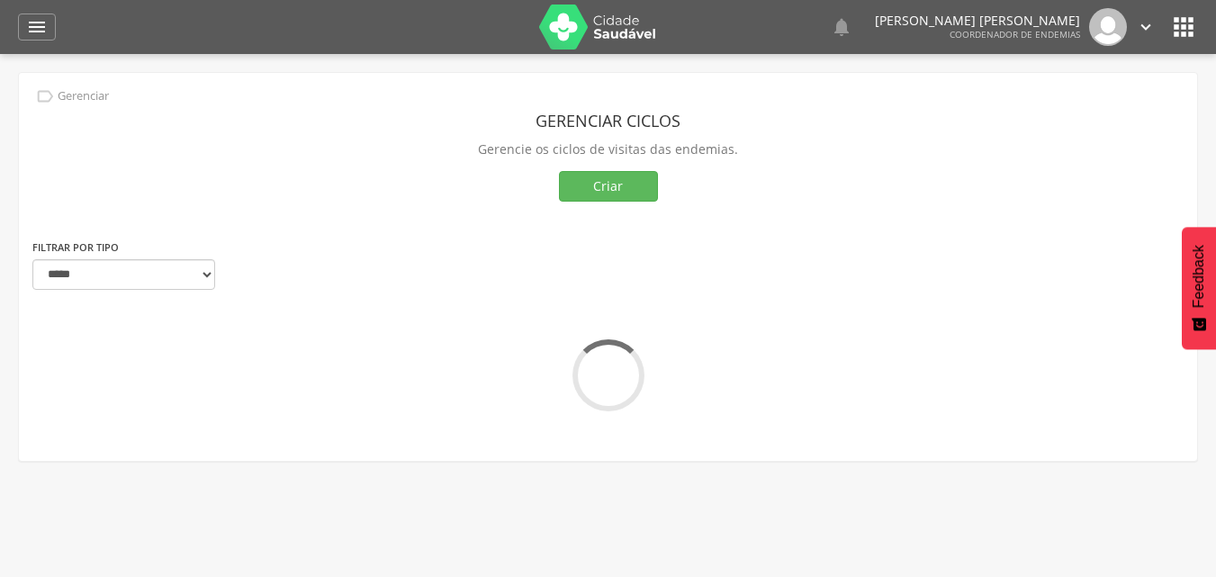
click at [254, 104] on div "Gerenciar ciclos Gerencie os ciclos de visitas das endemias. Criar" at bounding box center [607, 161] width 1151 height 151
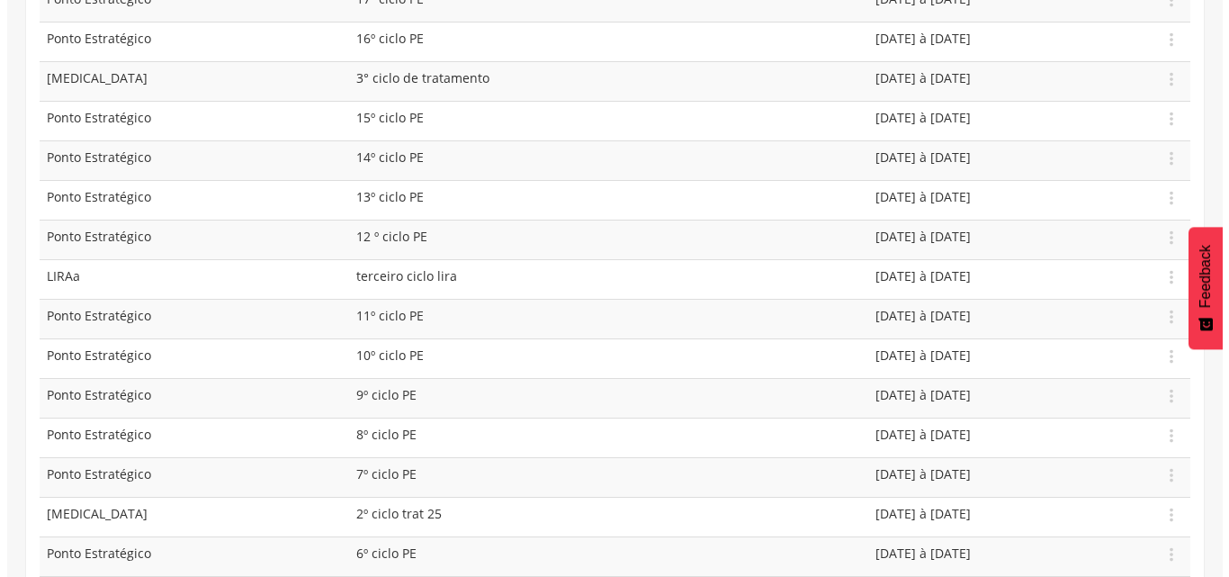
scroll to position [576, 0]
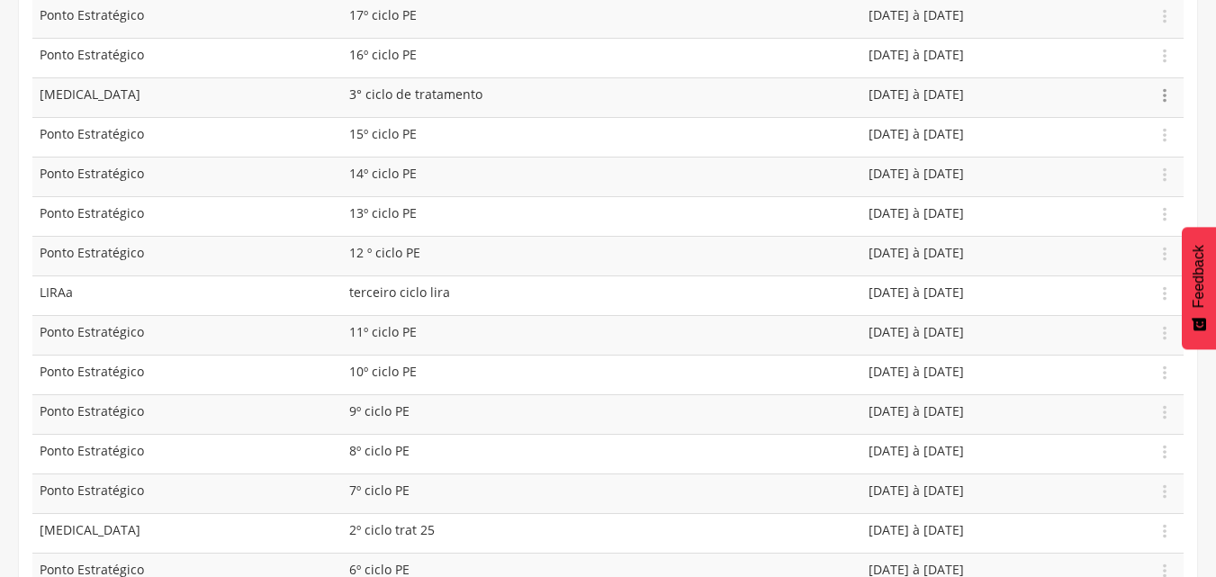
click at [1166, 95] on icon "" at bounding box center [1165, 96] width 20 height 20
click at [1084, 40] on link "Editar" at bounding box center [1102, 43] width 142 height 23
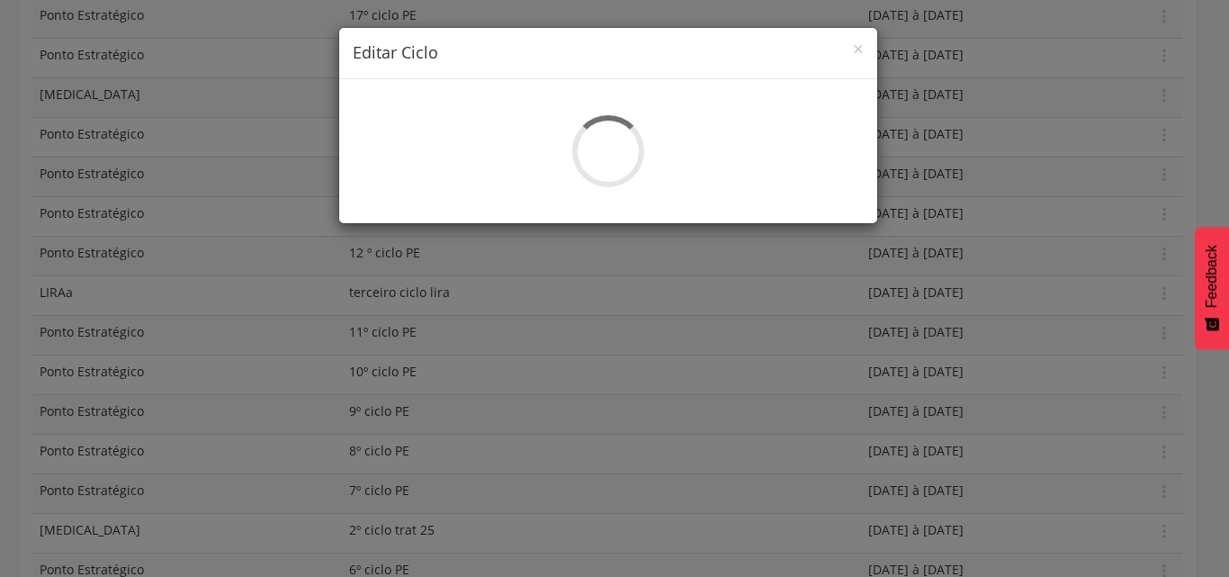
select select "*"
type input "**********"
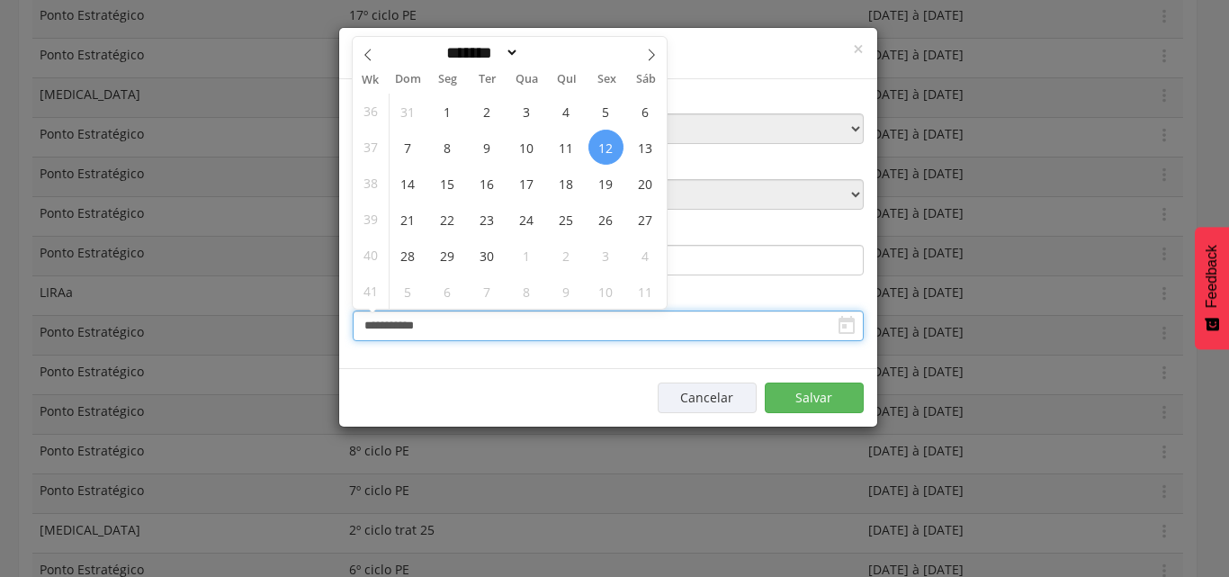
click at [474, 328] on input "**********" at bounding box center [608, 326] width 511 height 31
click at [367, 59] on icon at bounding box center [368, 55] width 13 height 13
select select "*"
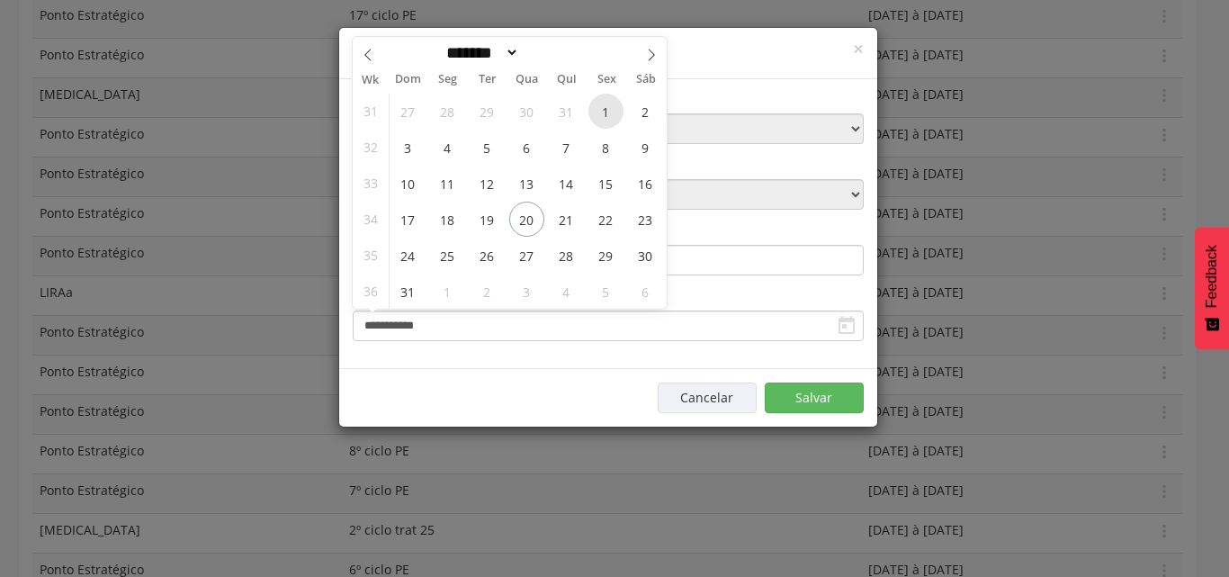
click at [608, 120] on span "1" at bounding box center [606, 111] width 35 height 35
type input "**********"
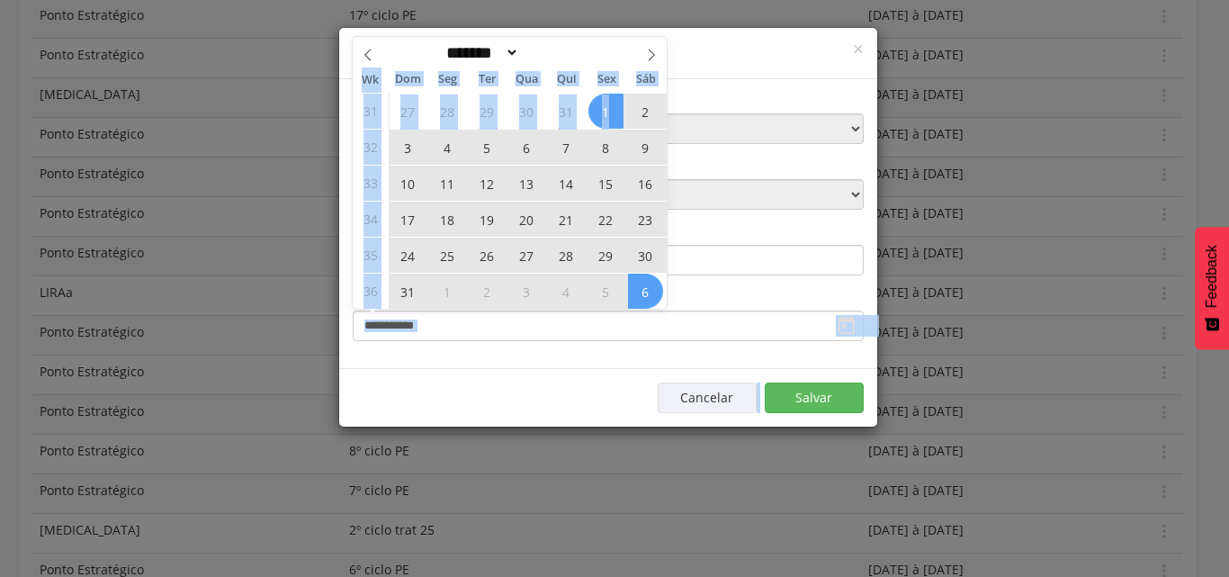
drag, startPoint x: 608, startPoint y: 120, endPoint x: 658, endPoint y: 325, distance: 211.1
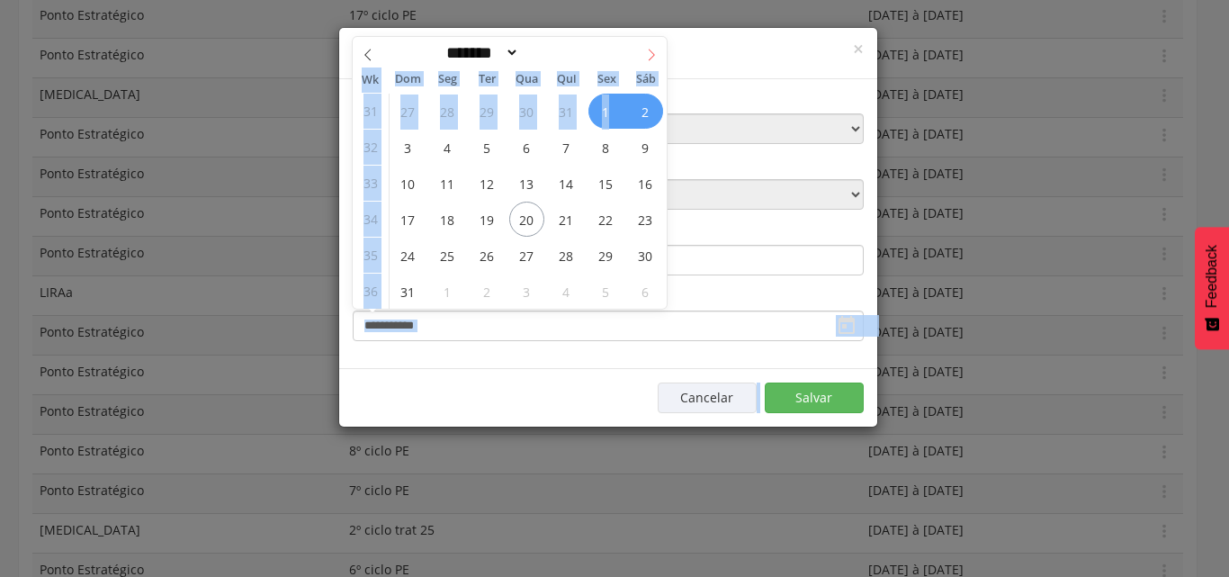
click at [650, 59] on icon at bounding box center [651, 55] width 6 height 12
select select "*"
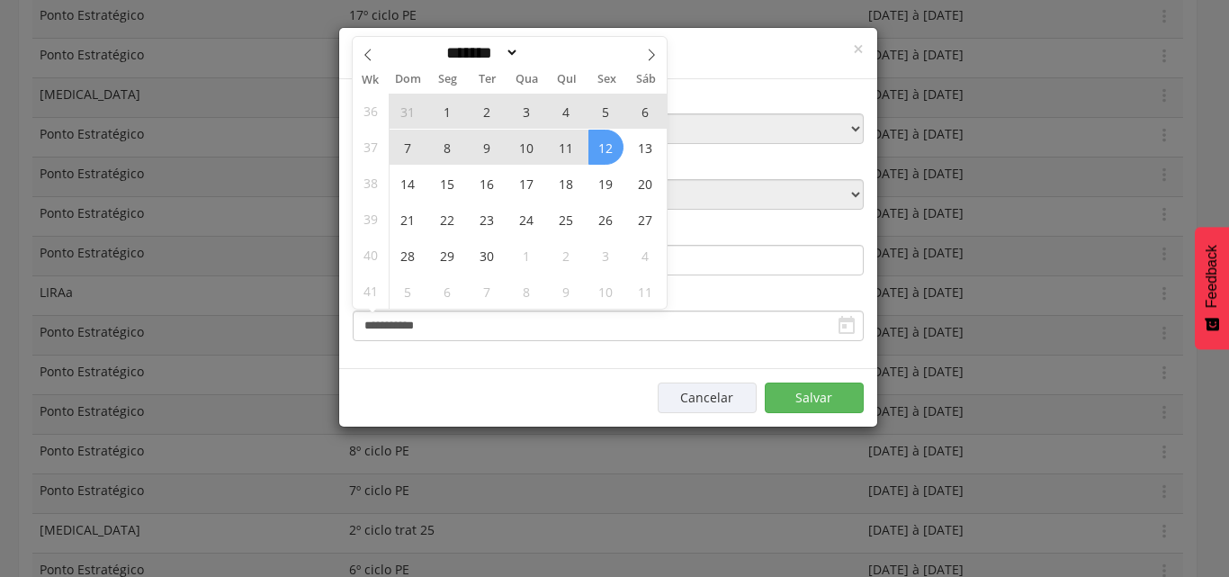
click at [619, 141] on span "12" at bounding box center [606, 147] width 35 height 35
type input "**********"
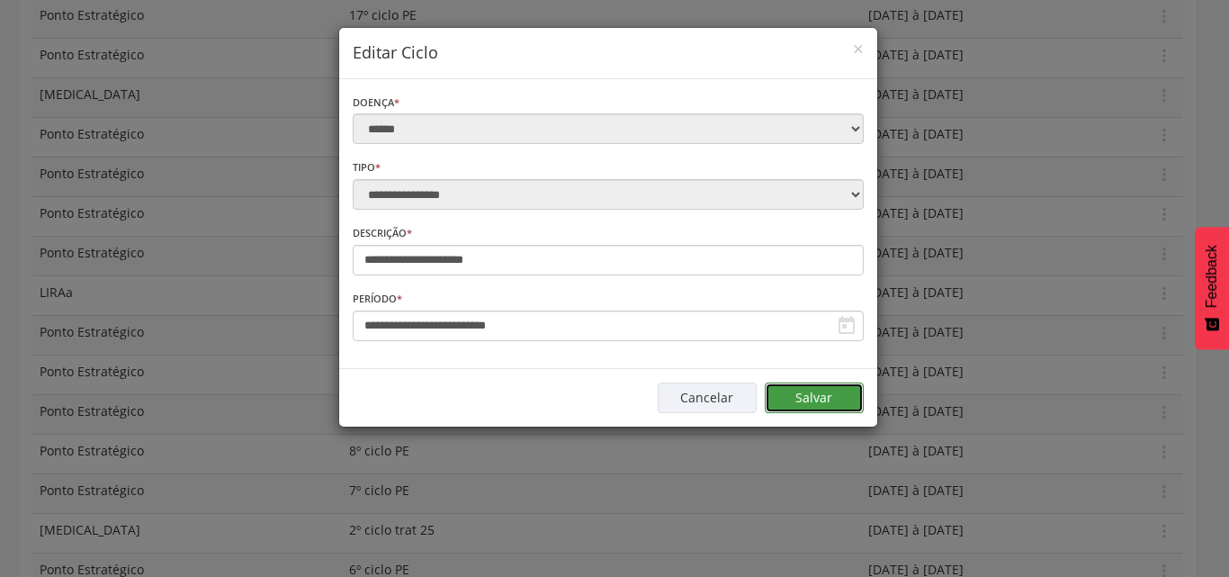
click at [814, 392] on button "Salvar" at bounding box center [814, 398] width 99 height 31
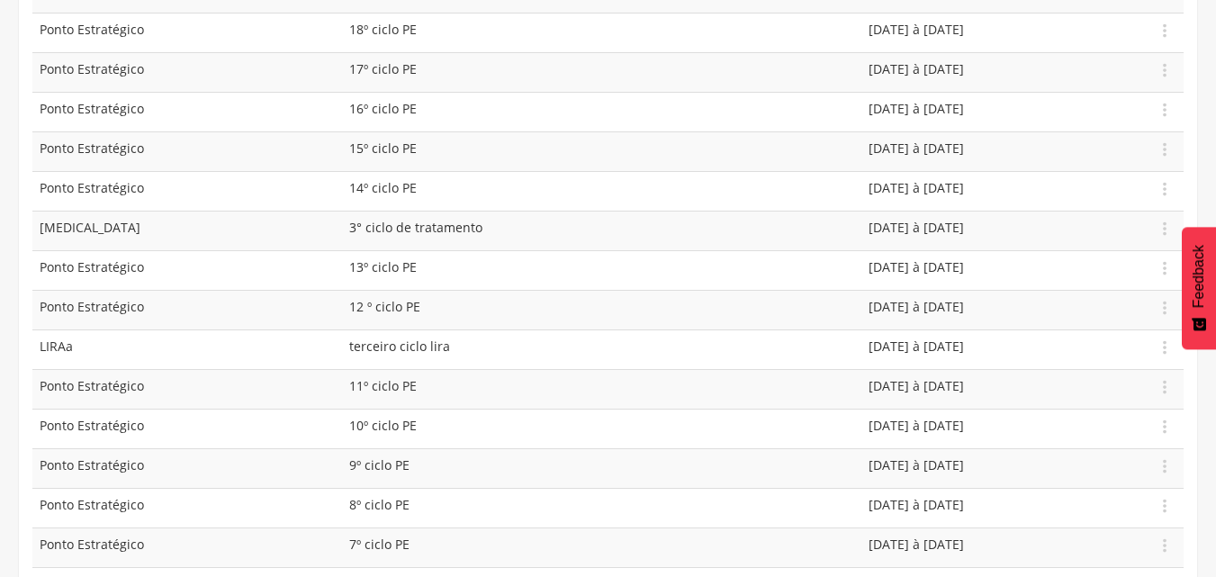
scroll to position [558, 0]
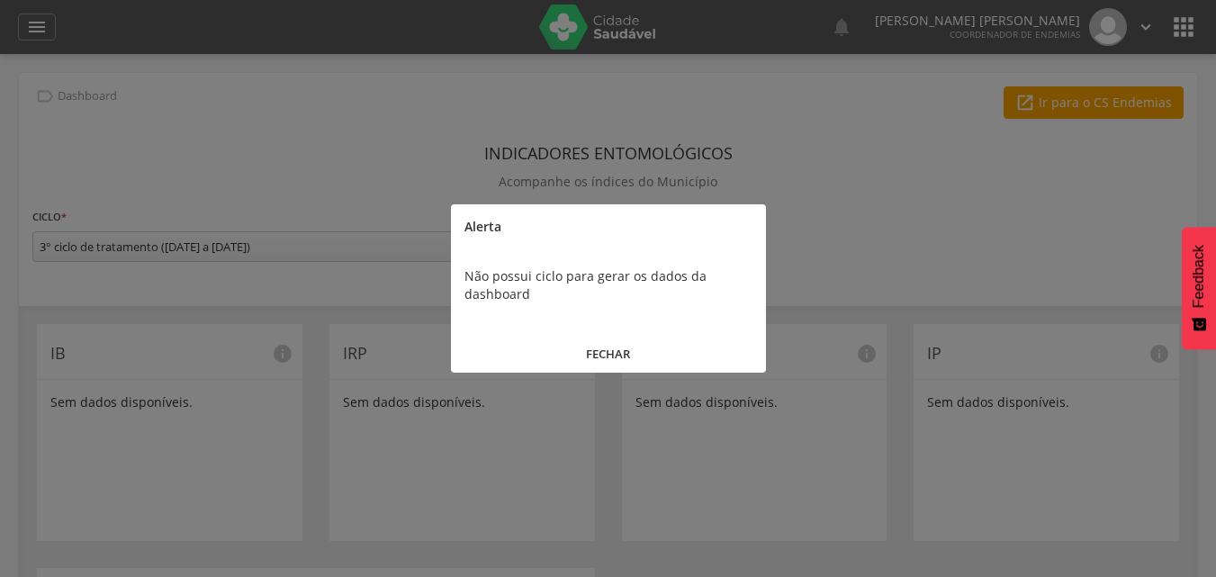
click at [595, 349] on button "FECHAR" at bounding box center [608, 354] width 315 height 39
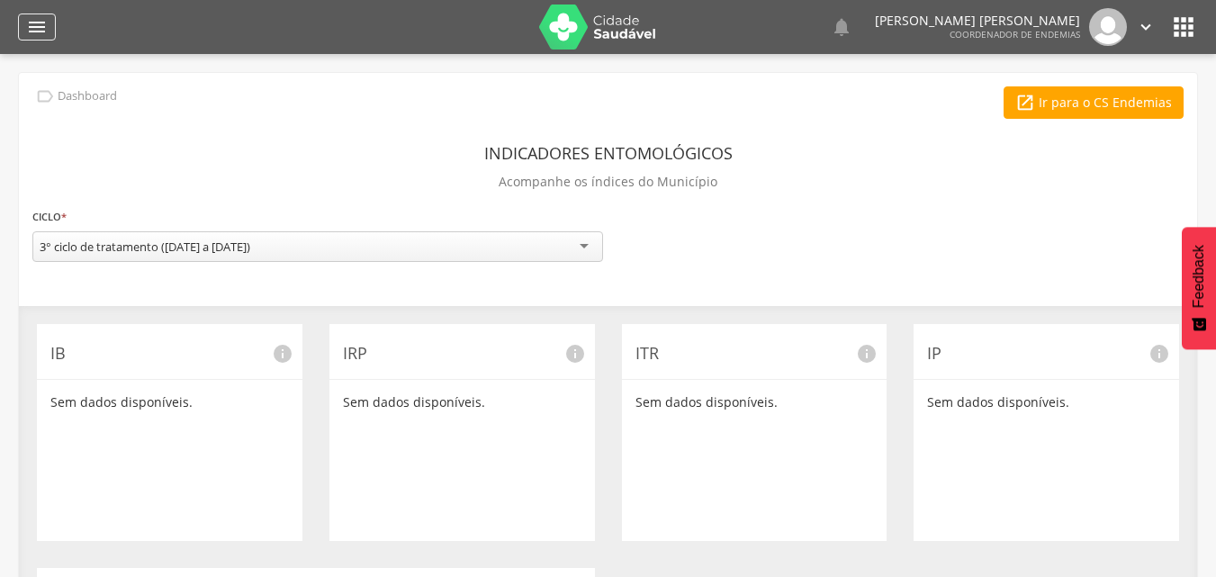
click at [41, 28] on icon "" at bounding box center [37, 27] width 22 height 22
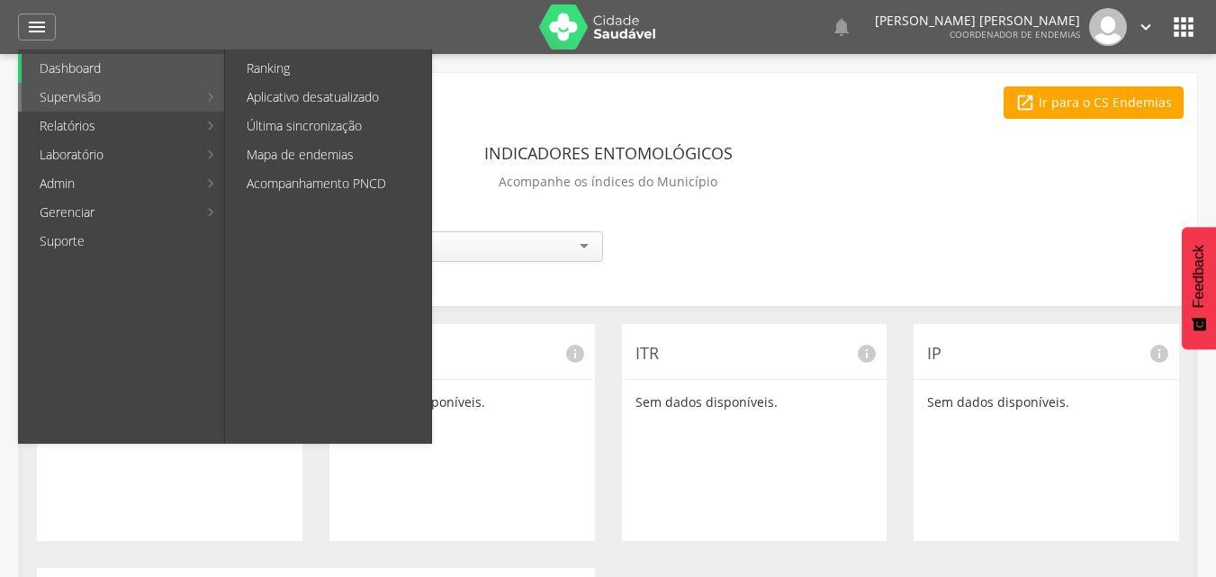
click at [104, 101] on link "Supervisão" at bounding box center [110, 97] width 176 height 29
click at [294, 173] on link "Acompanhamento PNCD" at bounding box center [330, 183] width 203 height 29
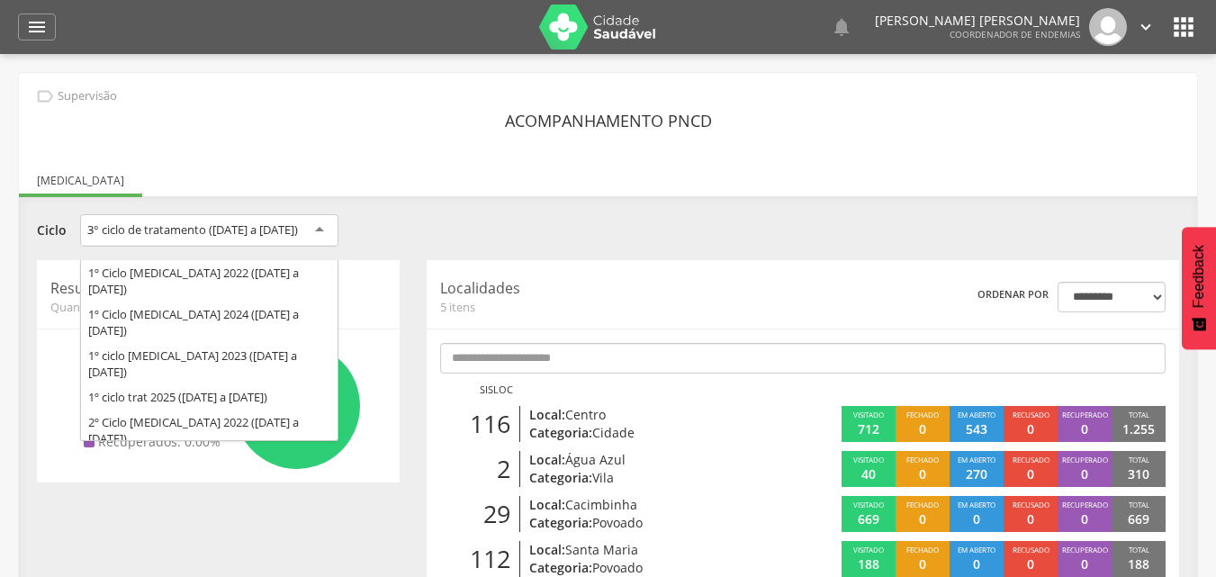
scroll to position [160, 0]
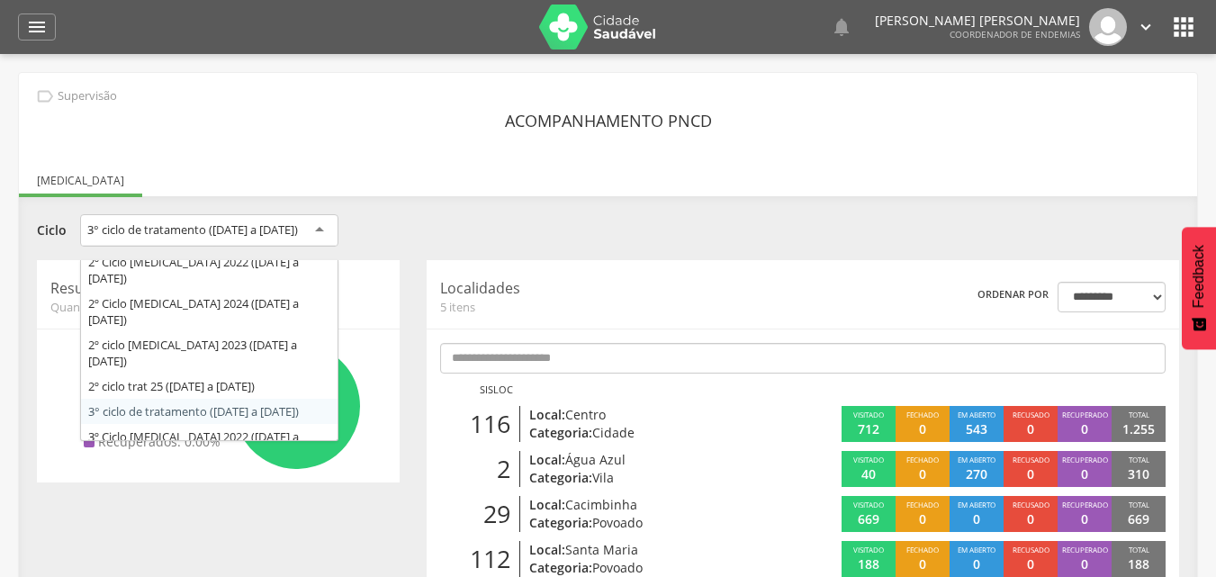
click at [276, 230] on div "3° ciclo de tratamento (01/08/25 a 12/09/25)" at bounding box center [192, 229] width 211 height 16
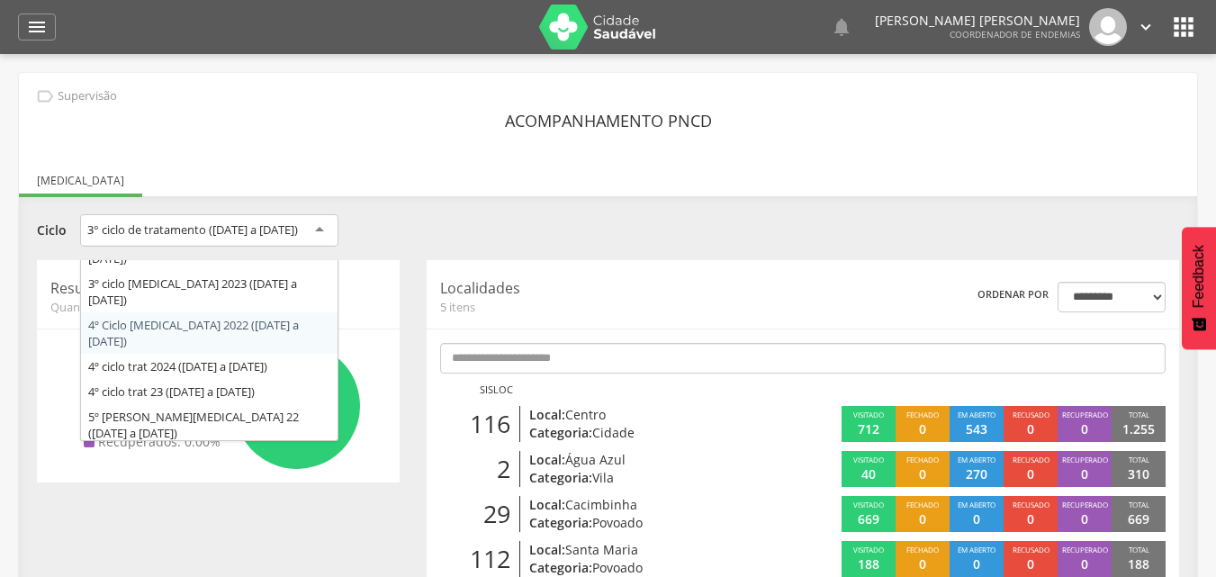
scroll to position [360, 0]
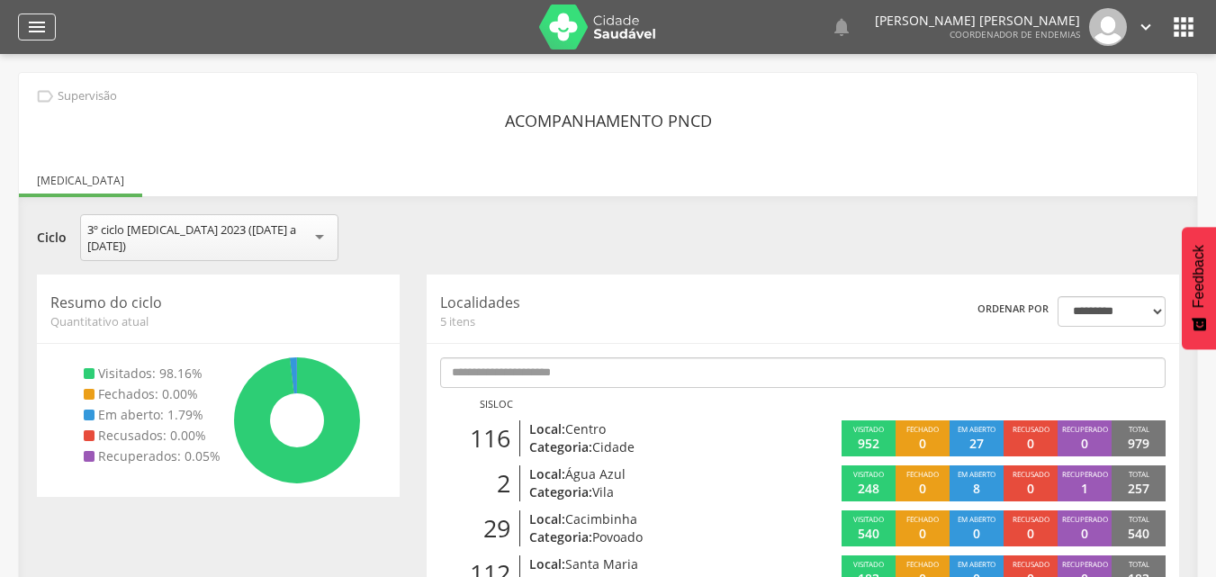
click at [33, 26] on icon "" at bounding box center [37, 27] width 22 height 22
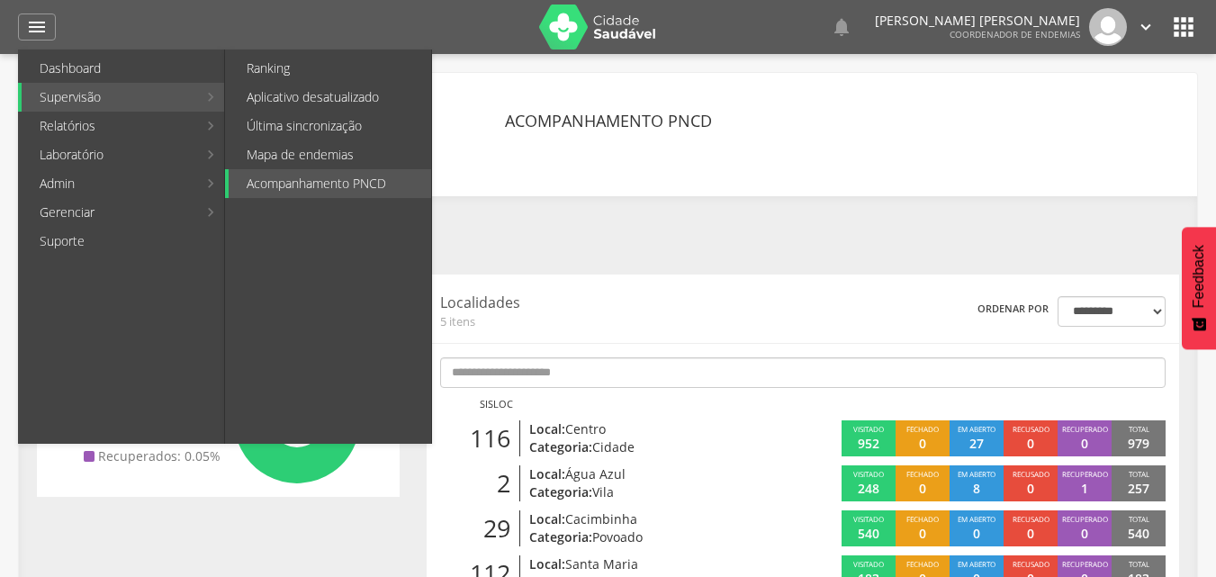
click at [145, 103] on link "Supervisão" at bounding box center [110, 97] width 176 height 29
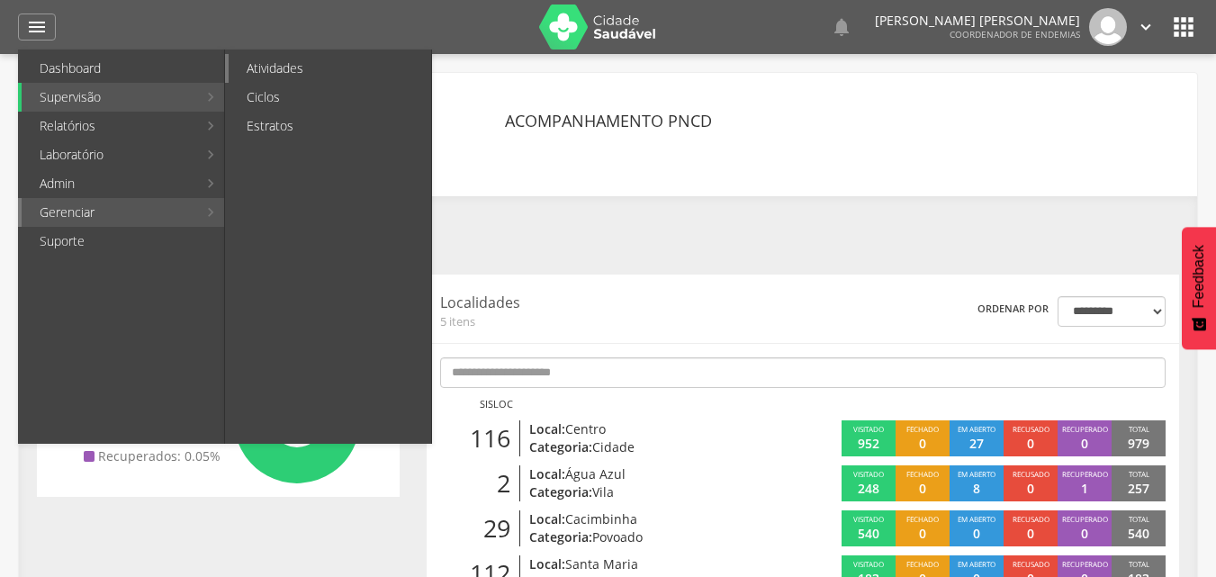
click at [289, 68] on link "Atividades" at bounding box center [330, 68] width 203 height 29
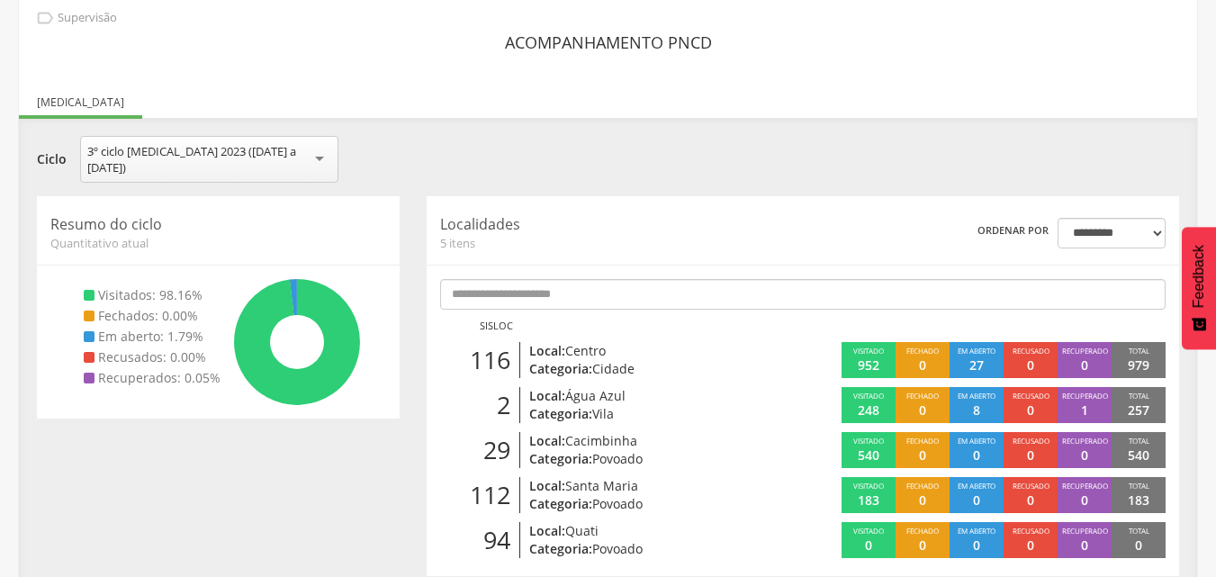
scroll to position [80, 0]
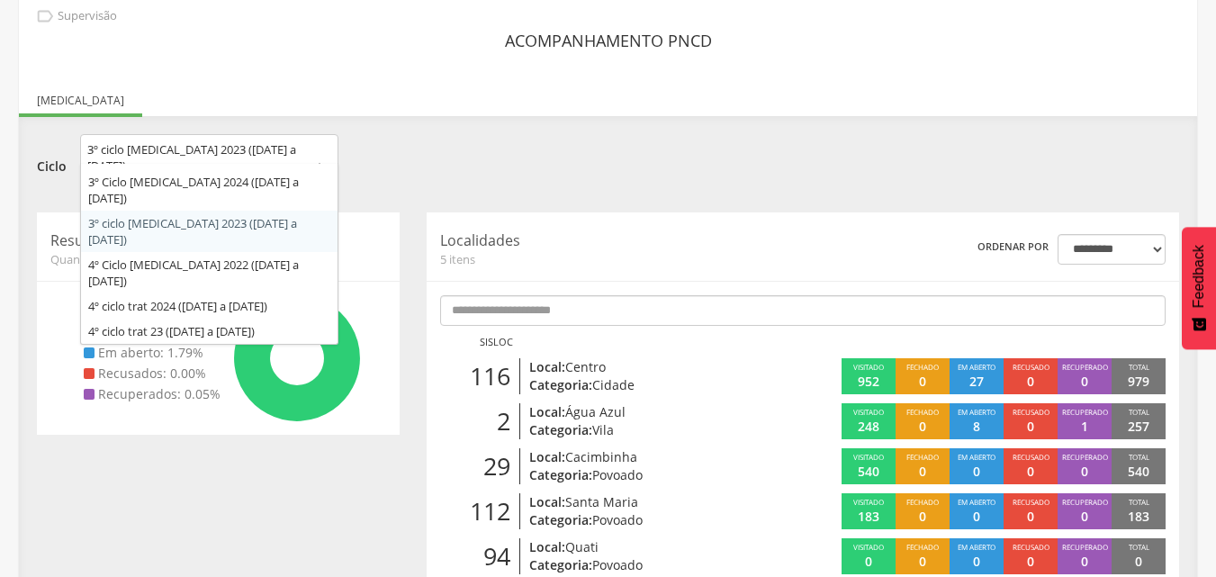
click at [267, 151] on div "3º ciclo [MEDICAL_DATA] 2023 ([DATE] a [DATE])" at bounding box center [209, 157] width 244 height 32
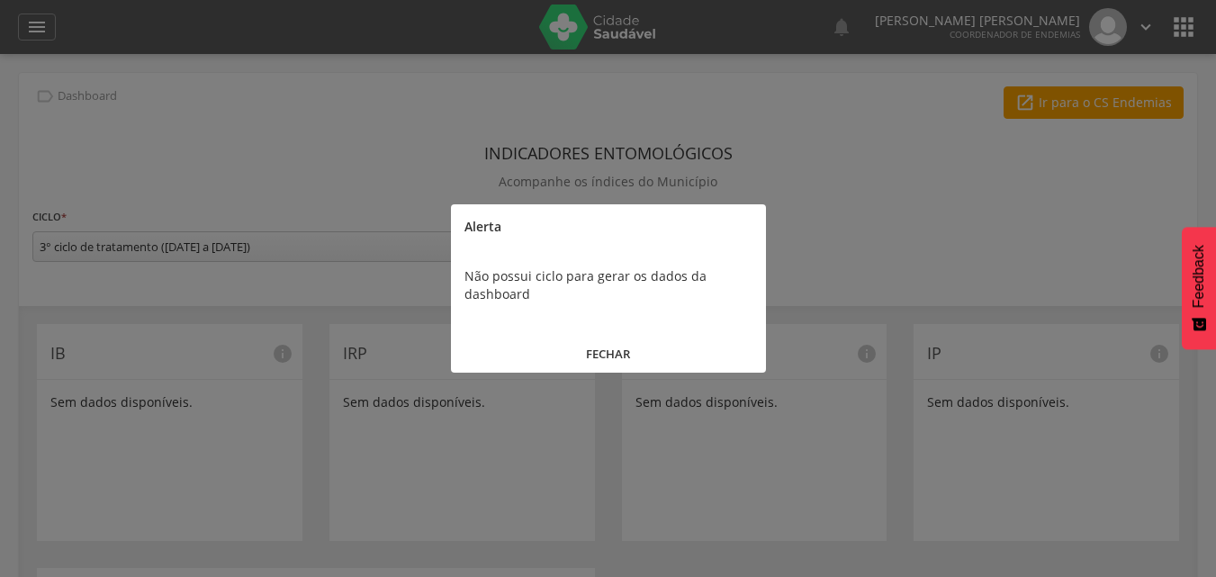
click at [607, 347] on button "FECHAR" at bounding box center [608, 354] width 315 height 39
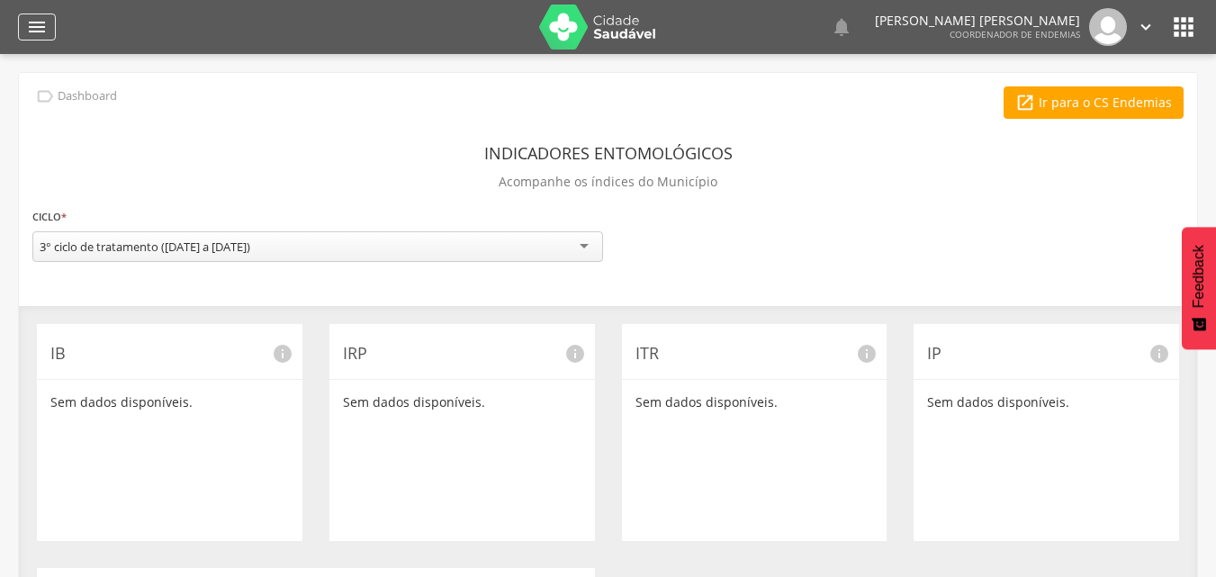
click at [42, 31] on icon "" at bounding box center [37, 27] width 22 height 22
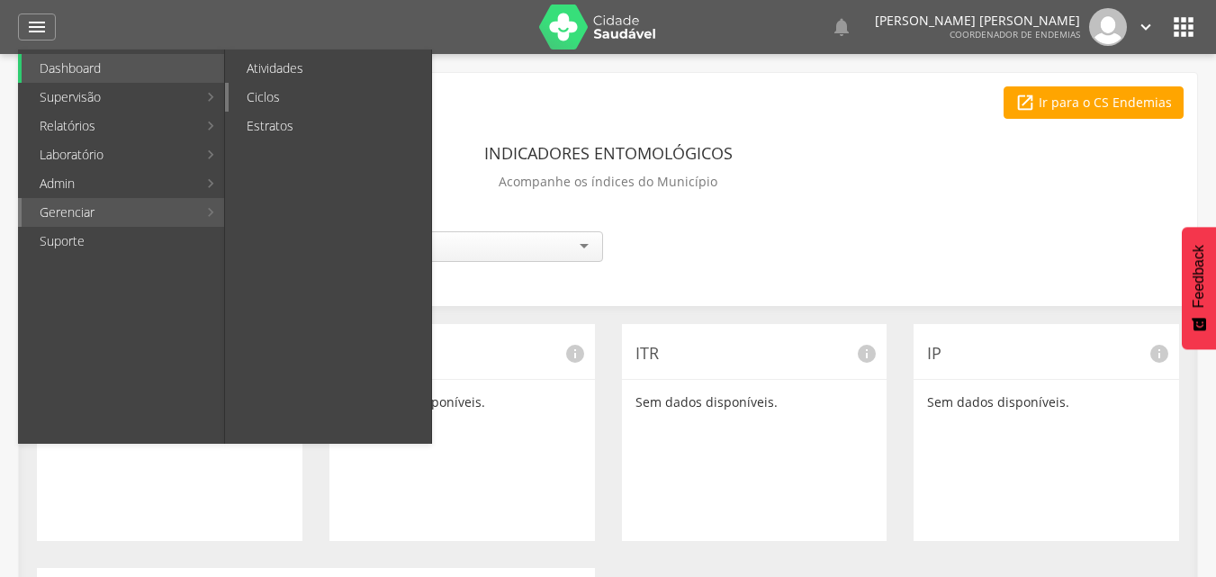
click at [289, 103] on link "Ciclos" at bounding box center [330, 97] width 203 height 29
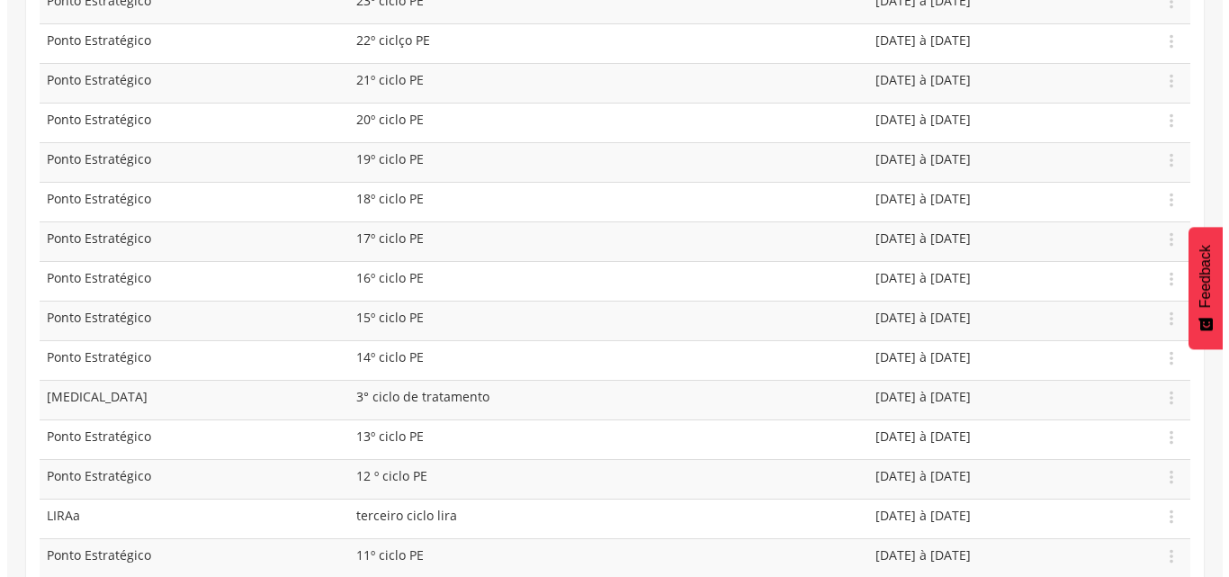
scroll to position [360, 0]
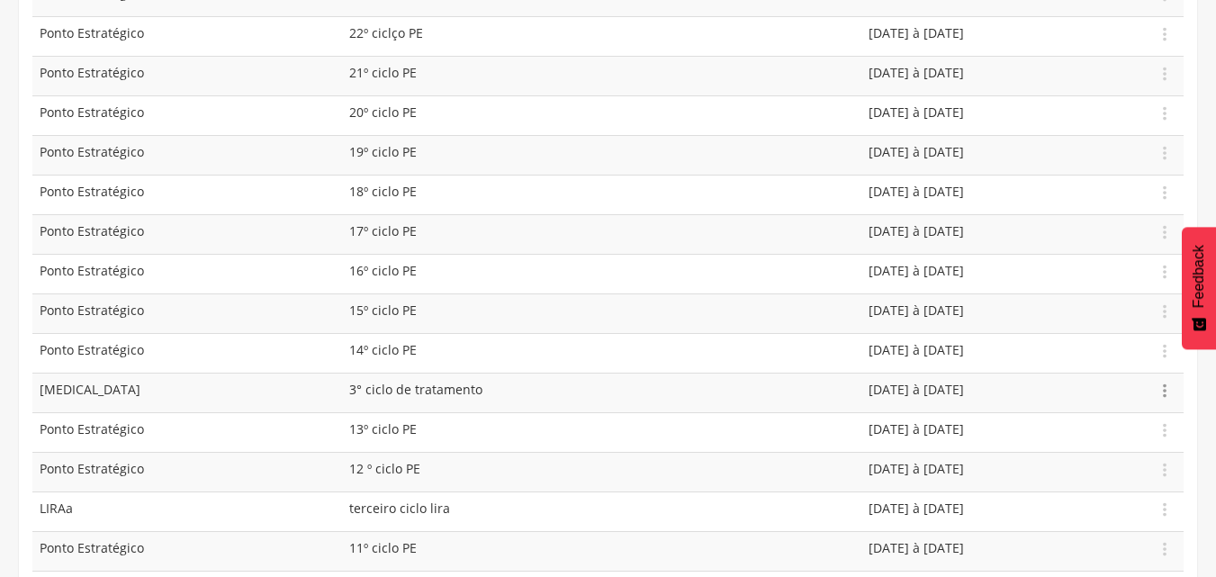
click at [1162, 389] on icon "" at bounding box center [1165, 391] width 20 height 20
click at [1080, 336] on link "Editar" at bounding box center [1102, 339] width 142 height 23
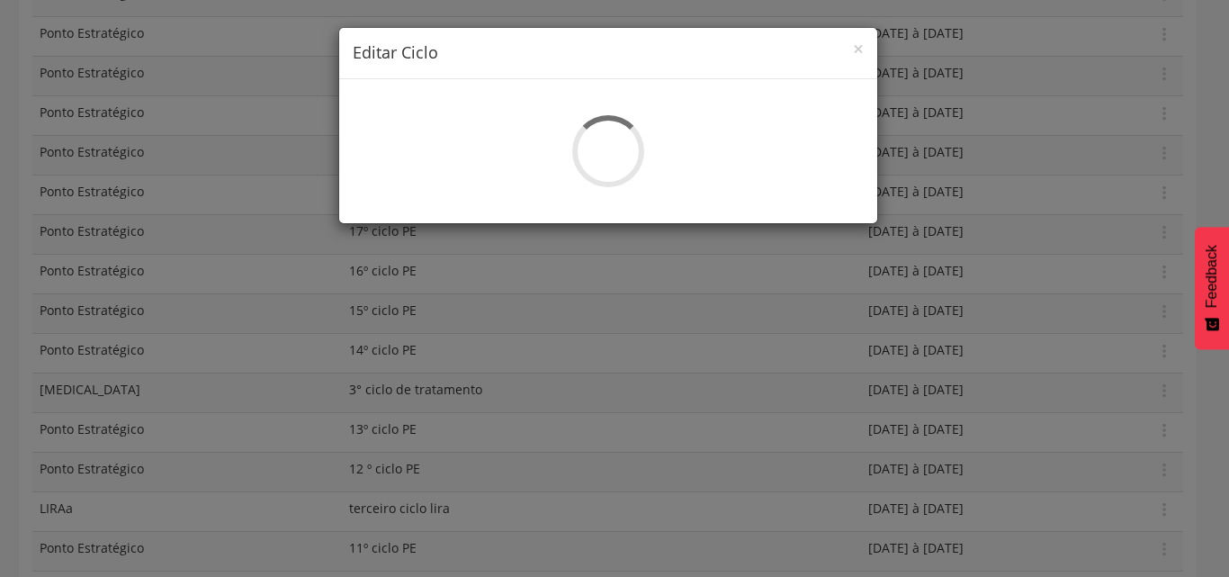
select select "*"
type input "**********"
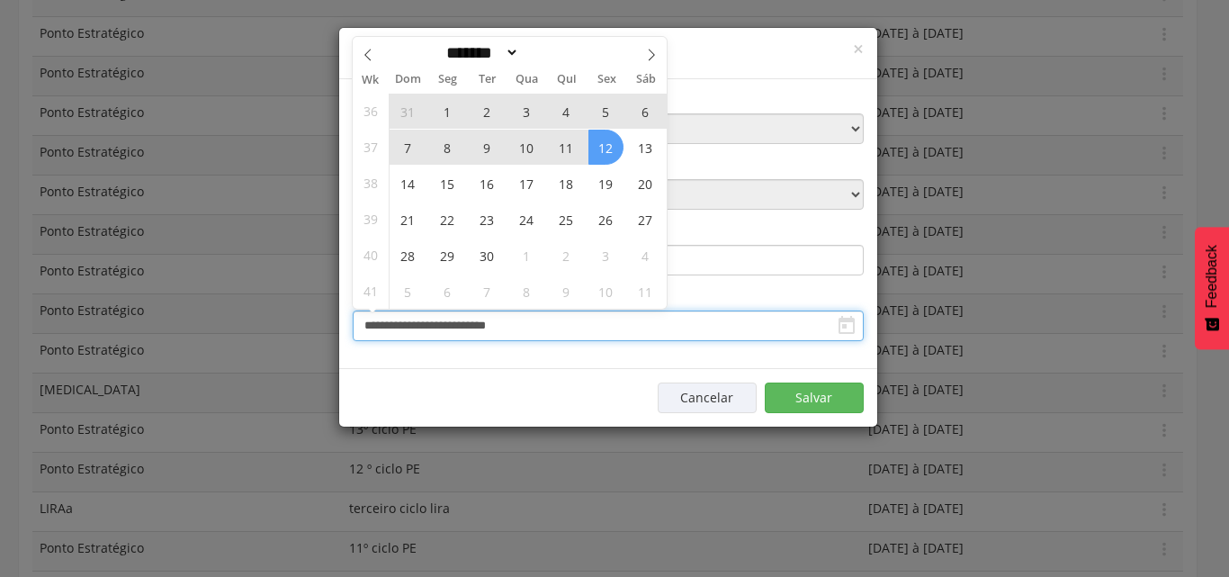
click at [385, 331] on input "**********" at bounding box center [608, 326] width 511 height 31
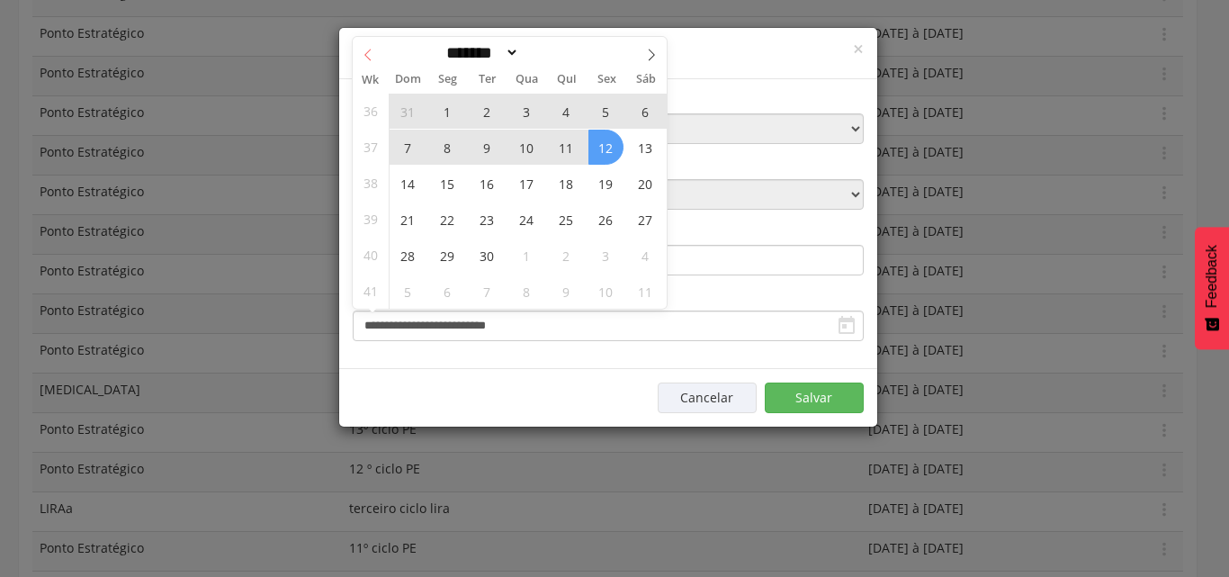
click at [365, 59] on icon at bounding box center [368, 55] width 13 height 13
select select "*"
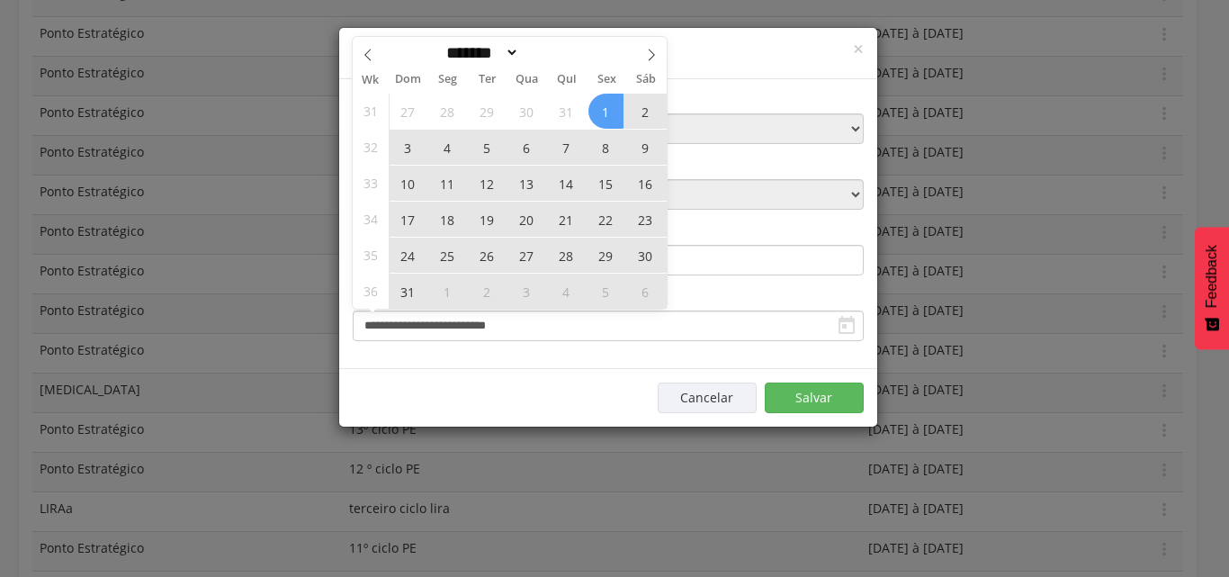
click at [564, 149] on span "7" at bounding box center [566, 147] width 35 height 35
type input "**********"
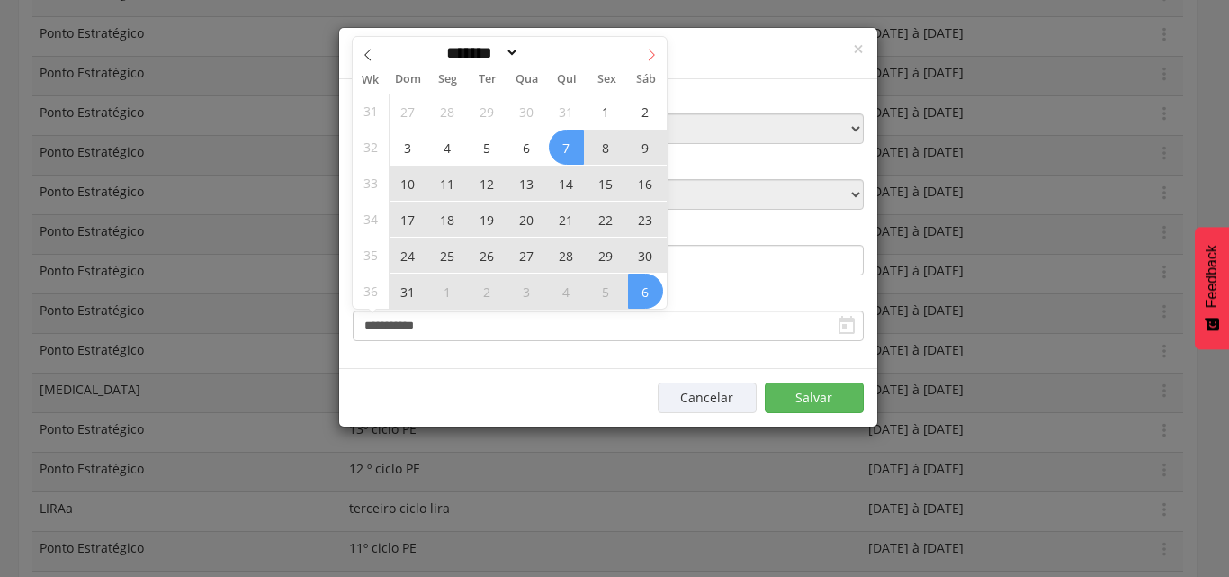
click at [654, 55] on icon at bounding box center [651, 55] width 13 height 13
select select "*"
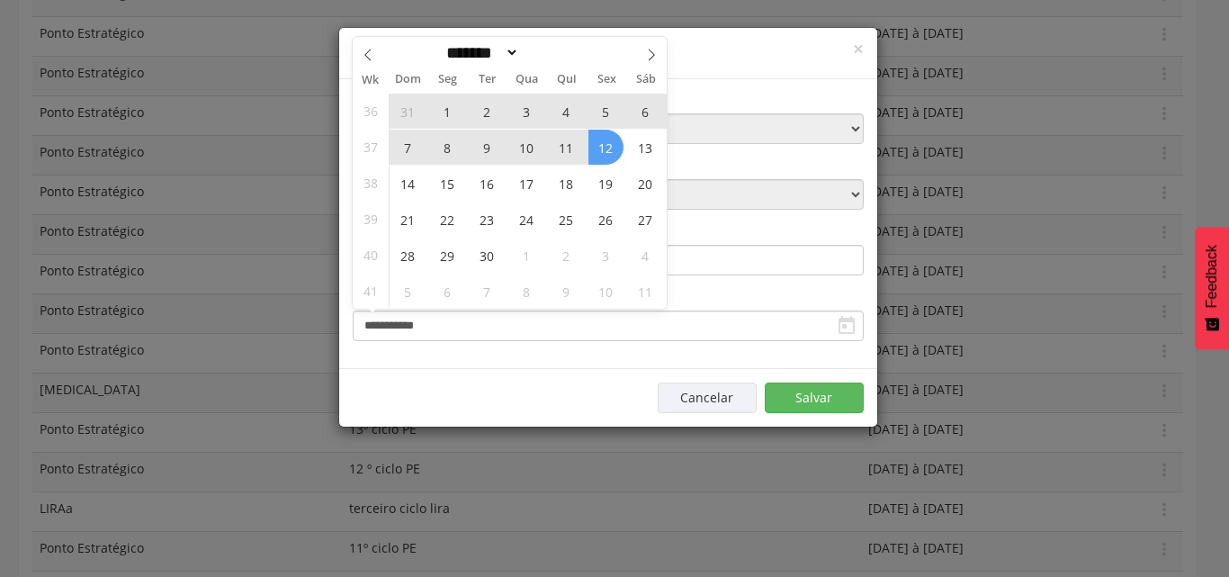
click at [610, 149] on span "12" at bounding box center [606, 147] width 35 height 35
type input "**********"
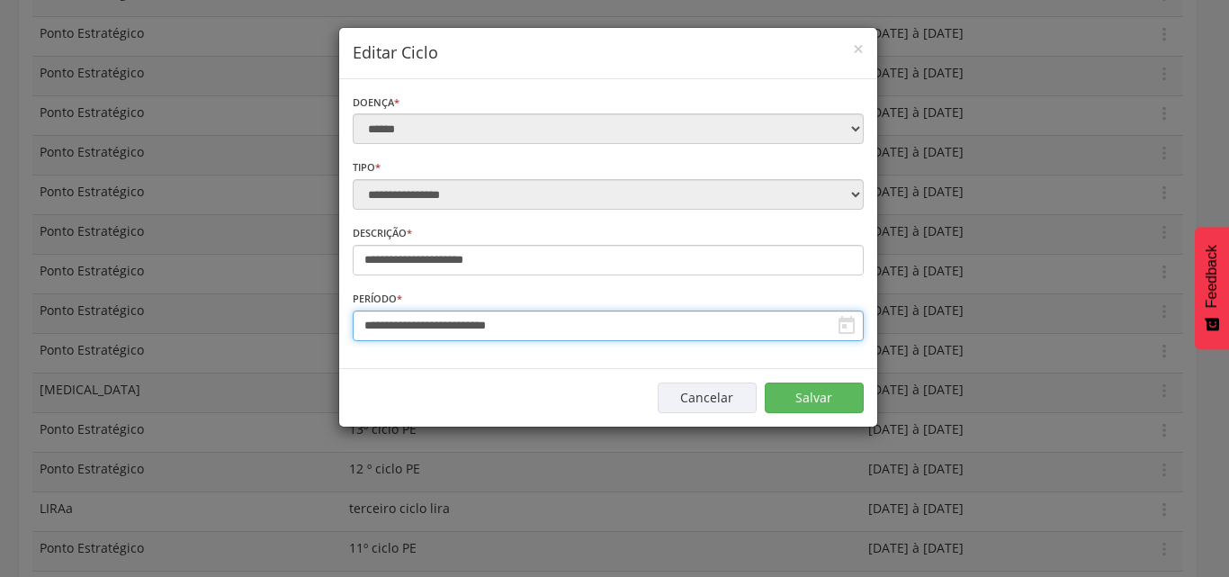
click at [575, 321] on input "**********" at bounding box center [608, 326] width 511 height 31
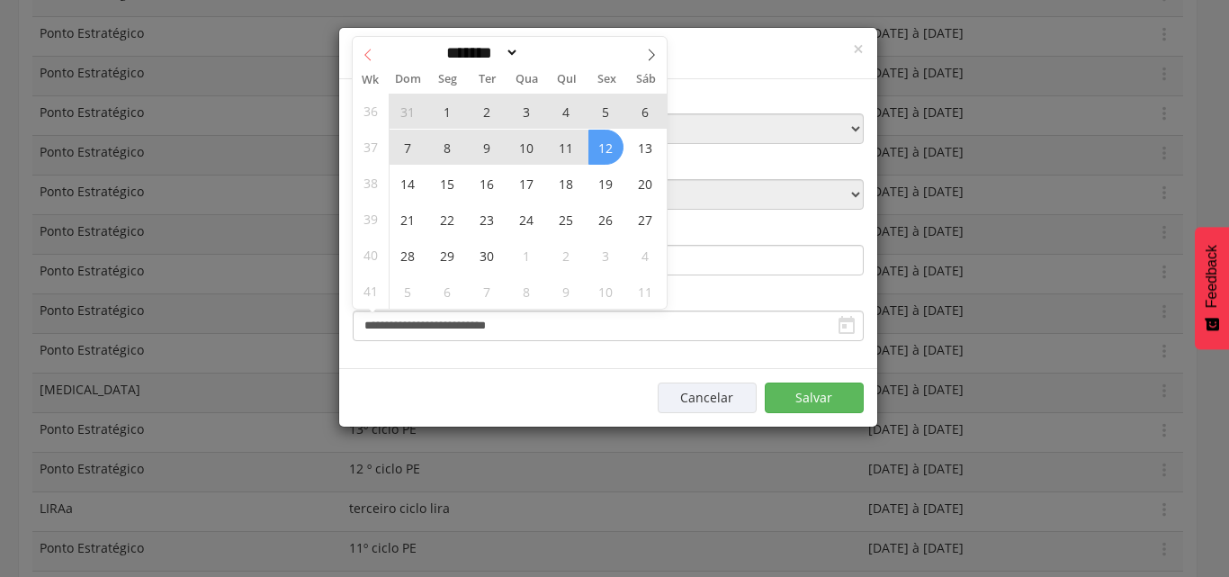
click at [364, 50] on icon at bounding box center [368, 55] width 13 height 13
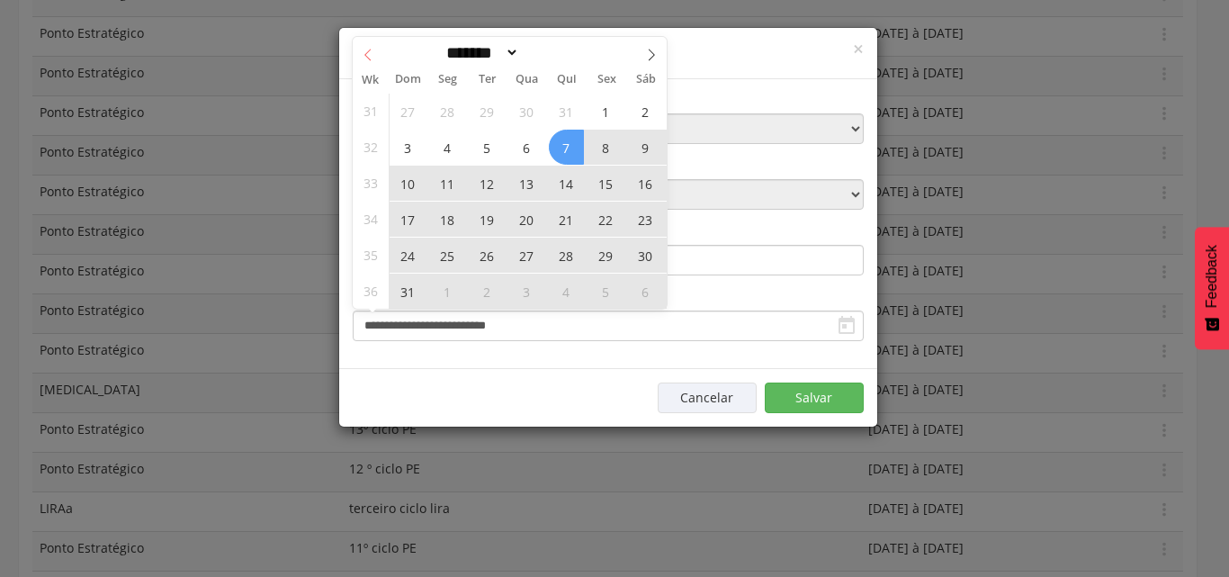
click at [372, 58] on icon at bounding box center [368, 55] width 13 height 13
select select "*"
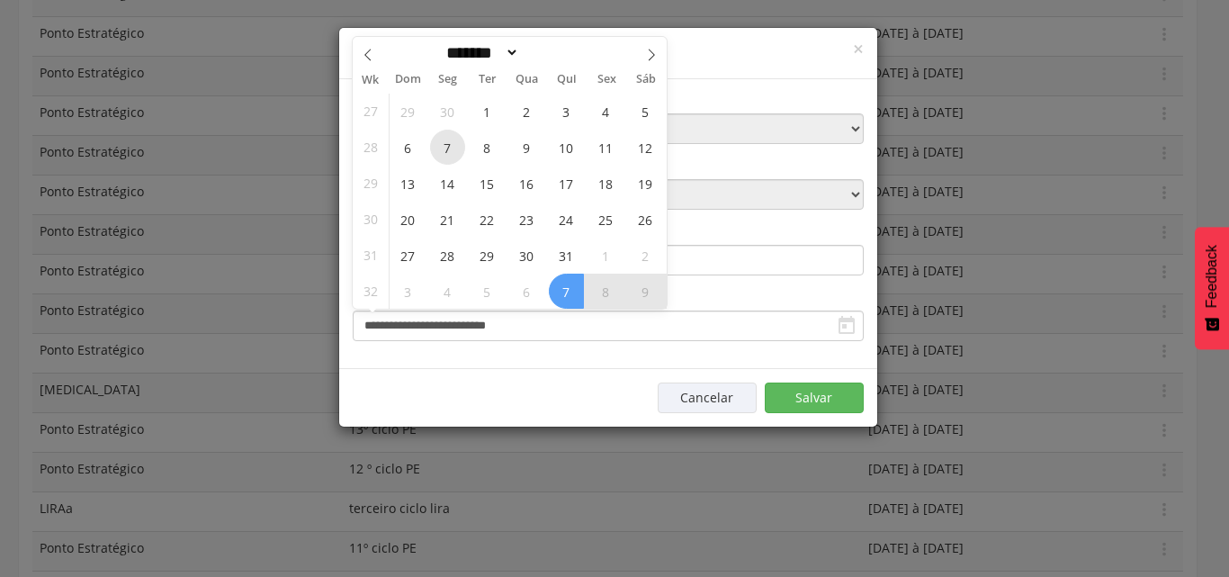
click at [445, 153] on span "7" at bounding box center [447, 147] width 35 height 35
type input "**********"
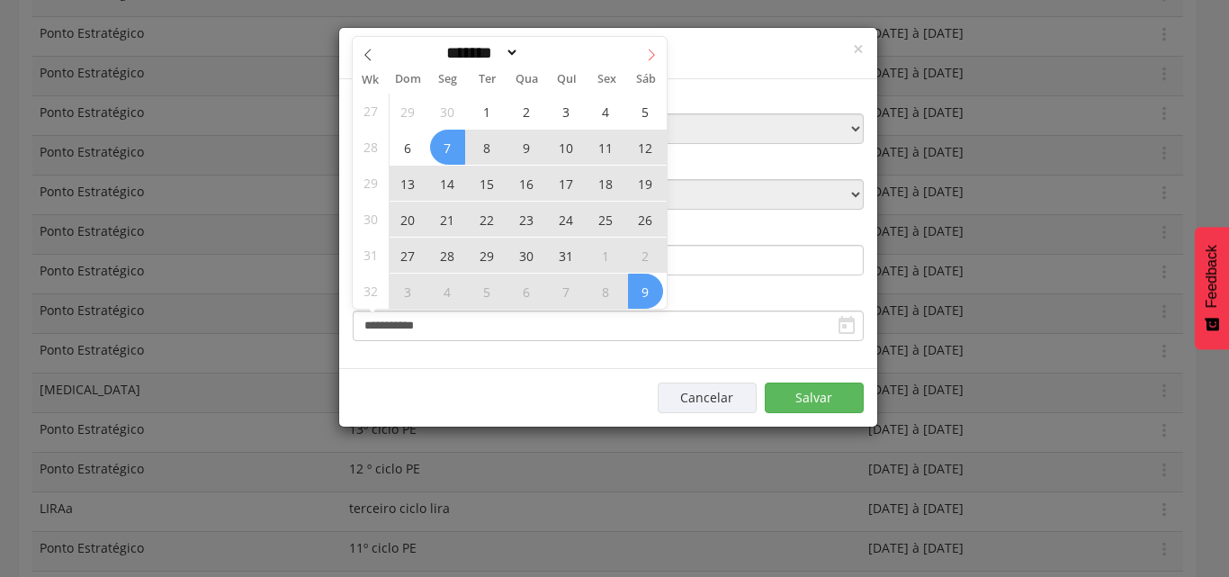
click at [656, 56] on icon at bounding box center [651, 55] width 13 height 13
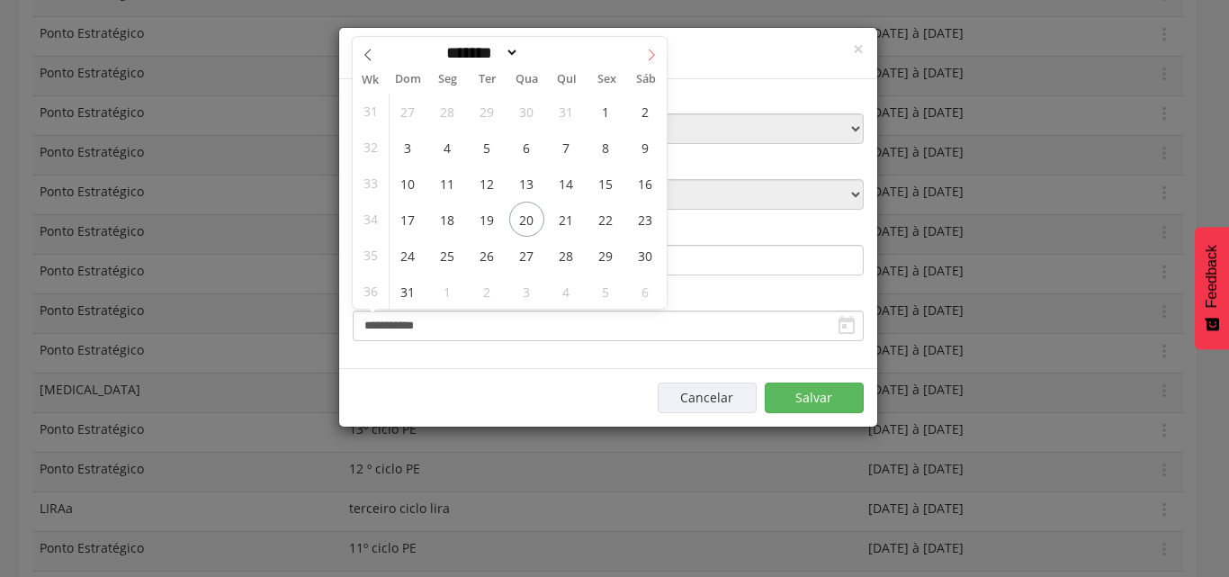
click at [656, 56] on icon at bounding box center [651, 55] width 13 height 13
select select "*"
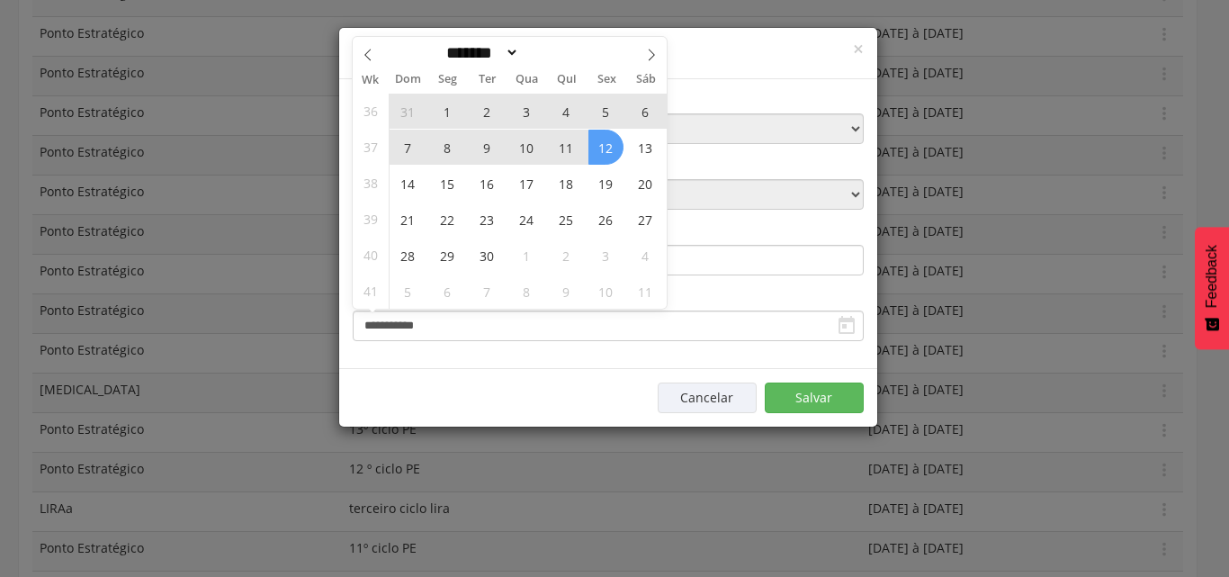
click at [608, 154] on span "12" at bounding box center [606, 147] width 35 height 35
type input "**********"
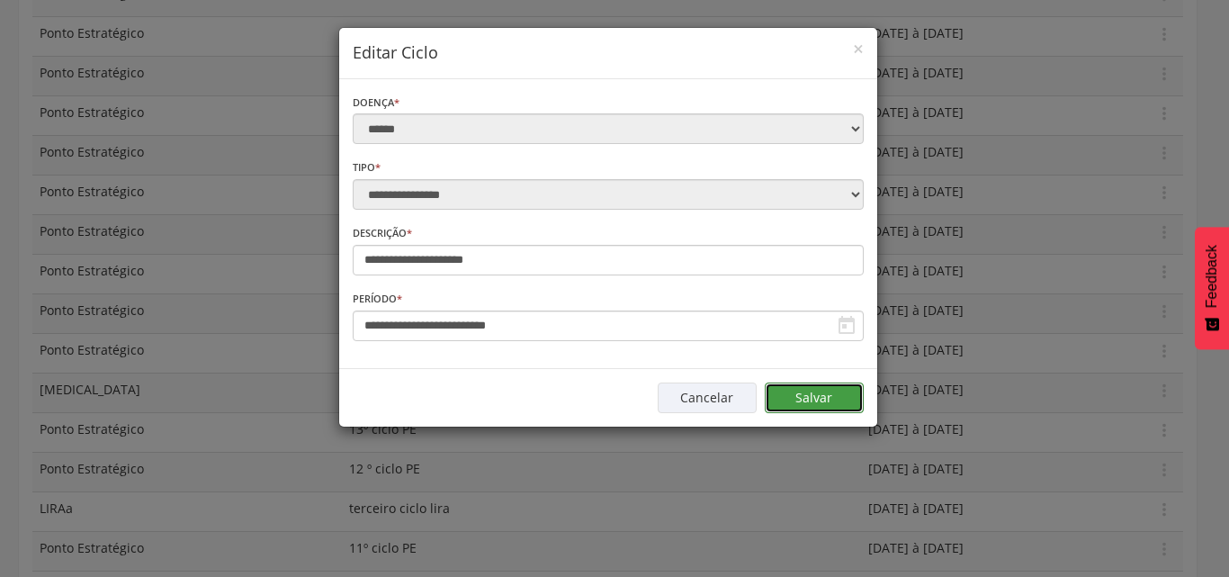
click at [835, 403] on button "Salvar" at bounding box center [814, 398] width 99 height 31
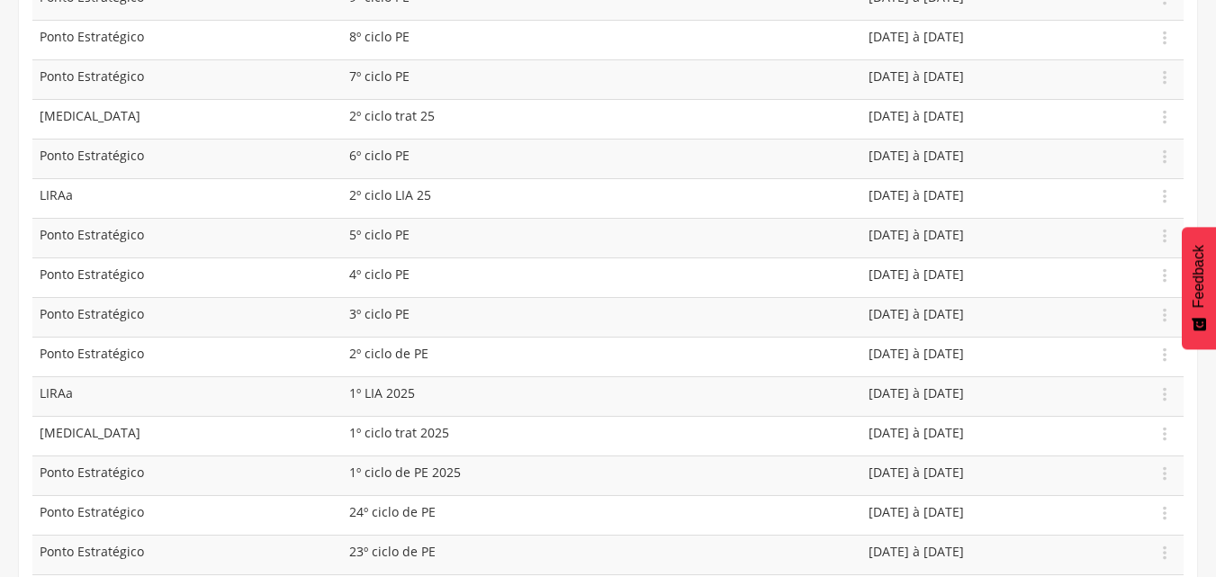
scroll to position [1074, 0]
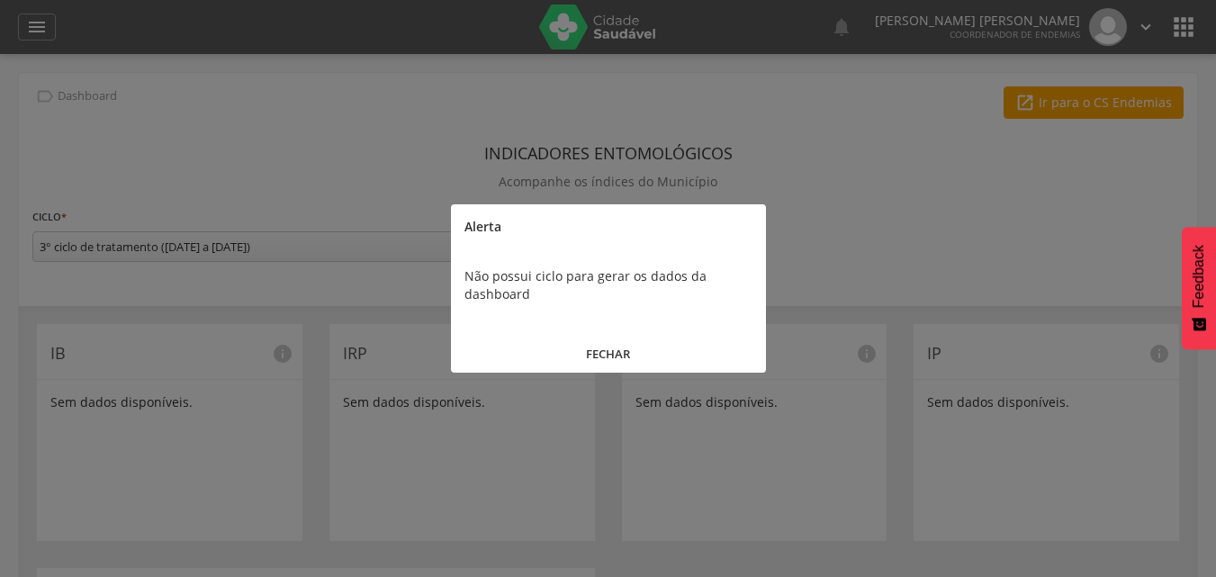
click at [606, 347] on button "FECHAR" at bounding box center [608, 354] width 315 height 39
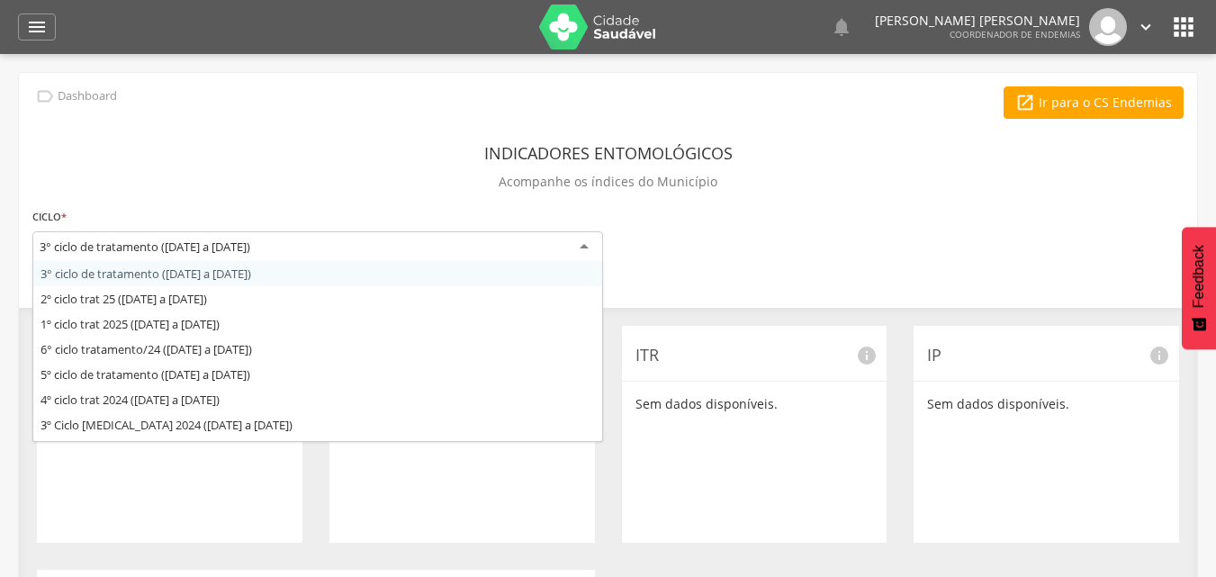
click at [198, 243] on div "3° ciclo de tratamento ([DATE] a [DATE])" at bounding box center [145, 247] width 211 height 16
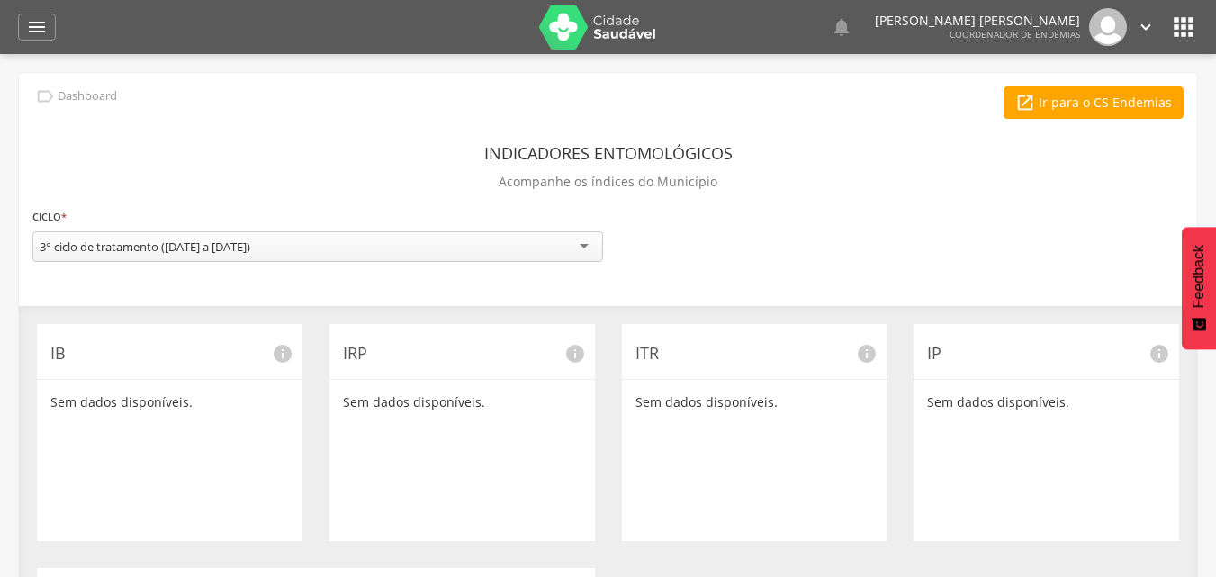
click at [239, 140] on div "Indicadores Entomológicos Acompanhe os índices do Município" at bounding box center [607, 170] width 1151 height 67
click at [42, 22] on icon "" at bounding box center [37, 27] width 22 height 22
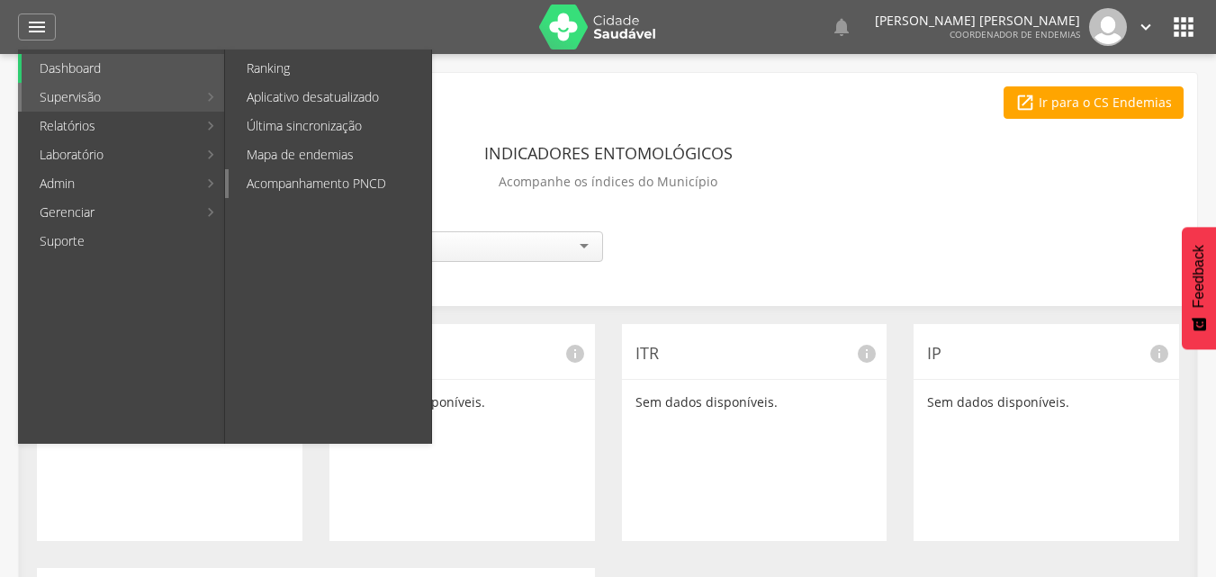
click at [319, 176] on link "Acompanhamento PNCD" at bounding box center [330, 183] width 203 height 29
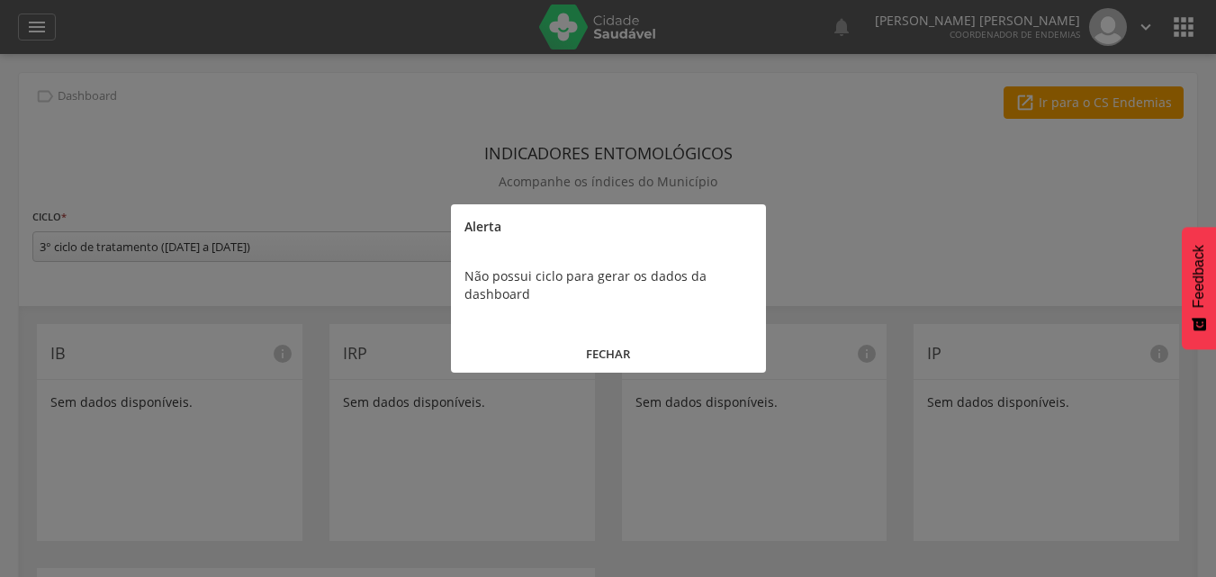
click at [606, 354] on button "FECHAR" at bounding box center [608, 354] width 315 height 39
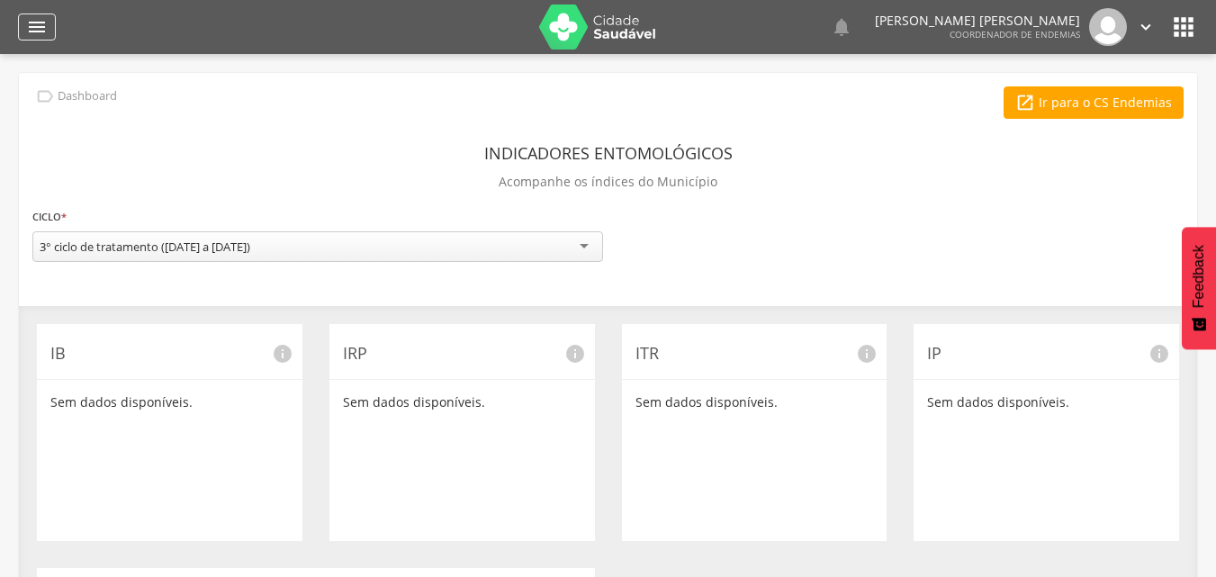
click at [41, 28] on icon "" at bounding box center [37, 27] width 22 height 22
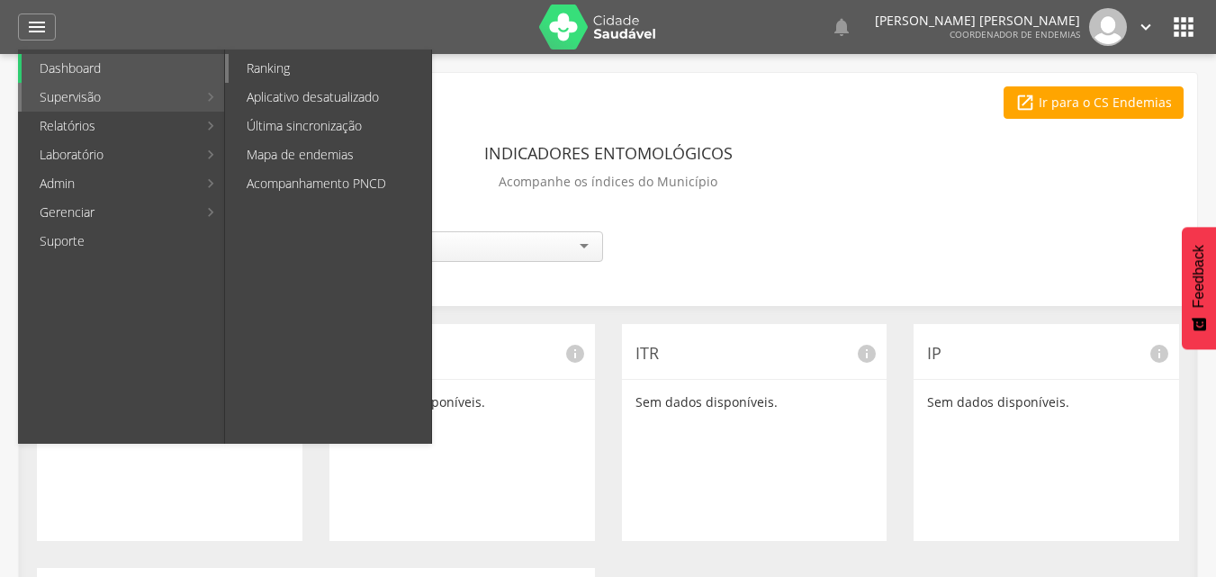
click at [256, 68] on link "Ranking" at bounding box center [330, 68] width 203 height 29
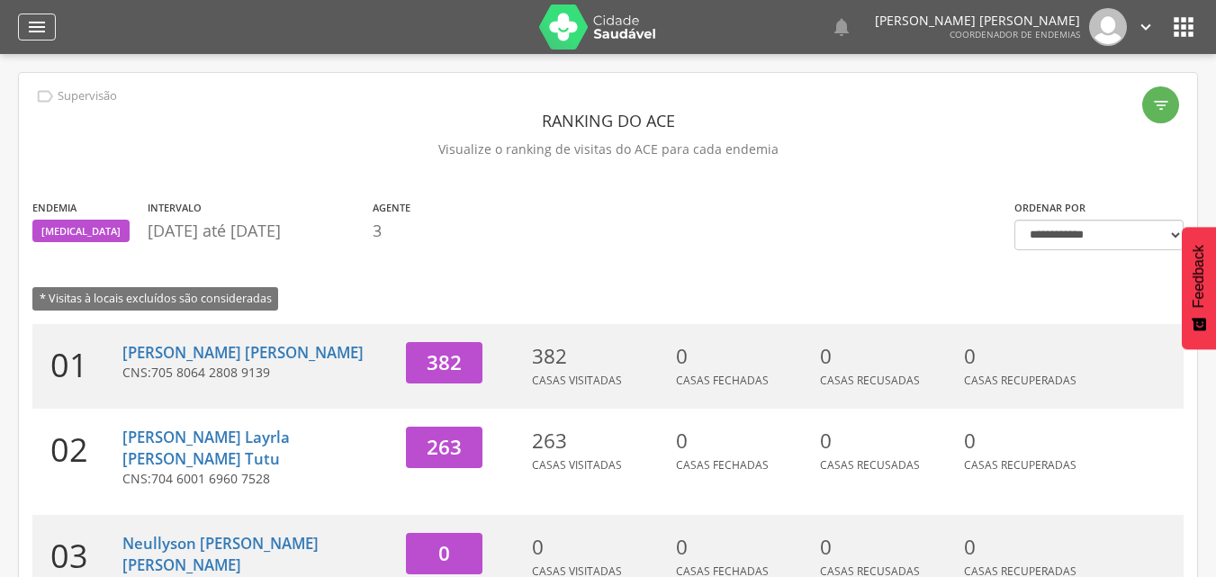
click at [43, 20] on icon "" at bounding box center [37, 27] width 22 height 22
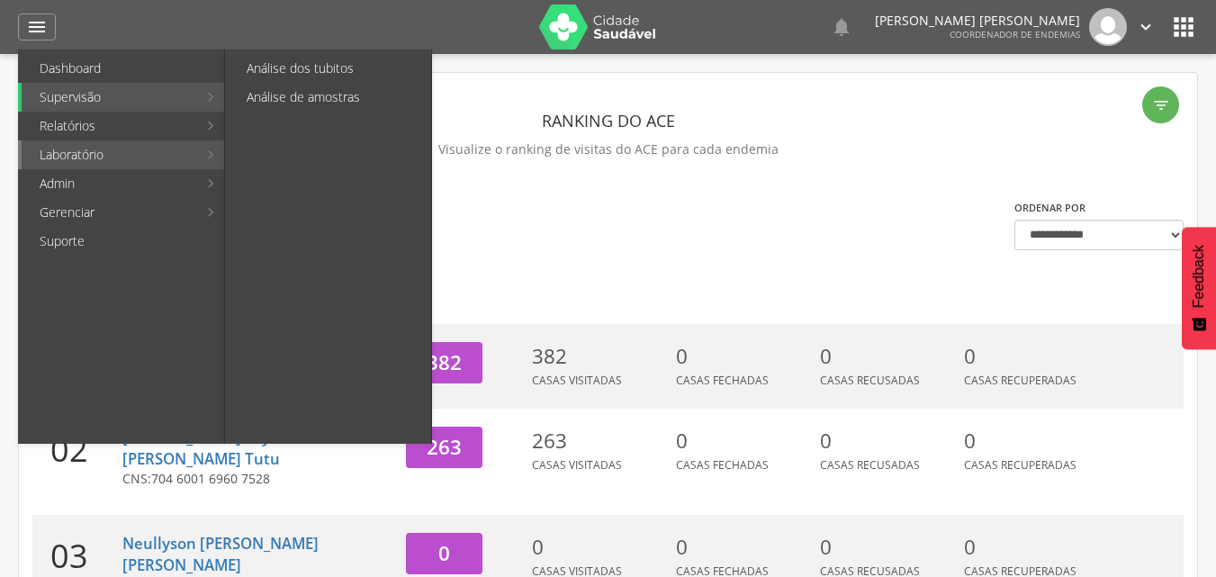
click at [135, 164] on link "Laboratório" at bounding box center [110, 154] width 176 height 29
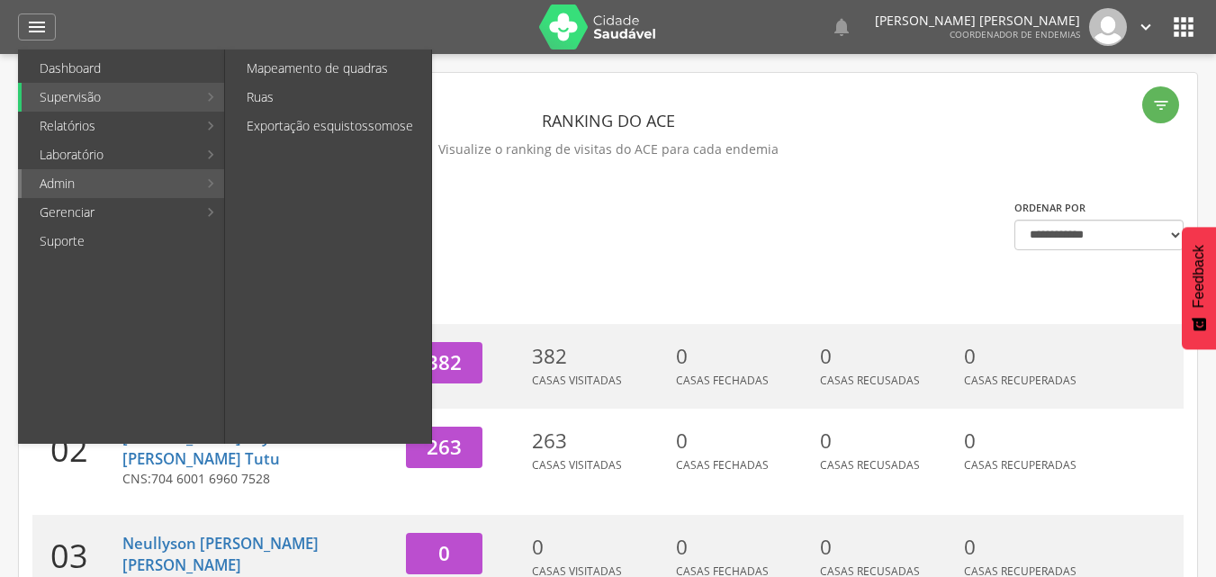
click at [147, 180] on link "Admin" at bounding box center [110, 183] width 176 height 29
click at [342, 68] on link "Mapeamento de quadras" at bounding box center [330, 68] width 203 height 29
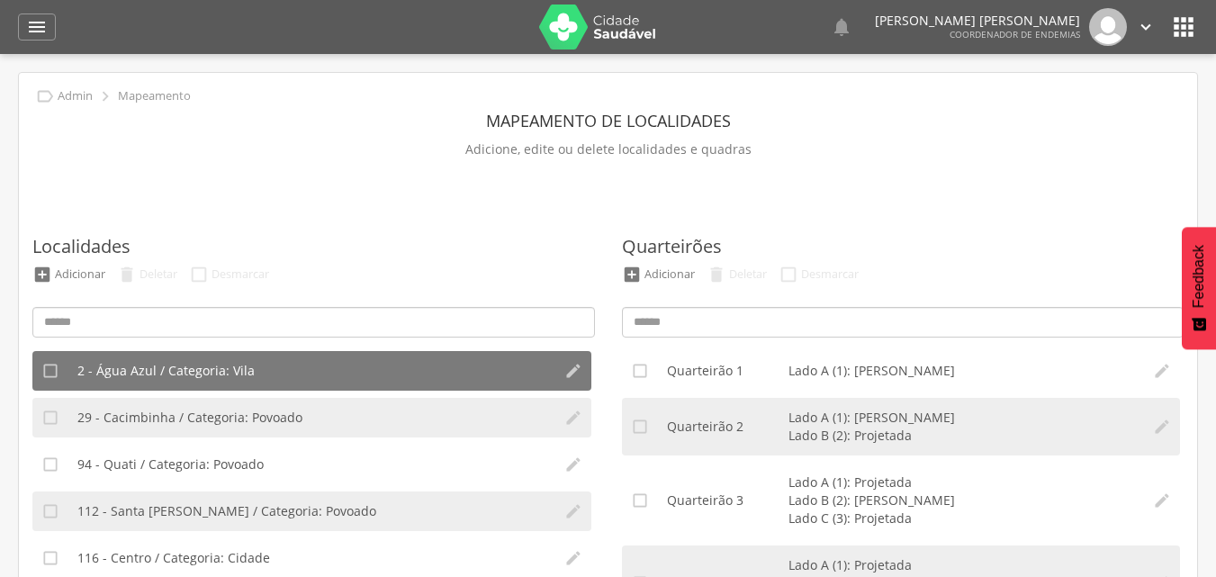
click at [1072, 45] on div "  Lorem ipsum dolor sit amet, sed do eiusmod tempor incididunt ut labore et d…" at bounding box center [930, 27] width 452 height 38
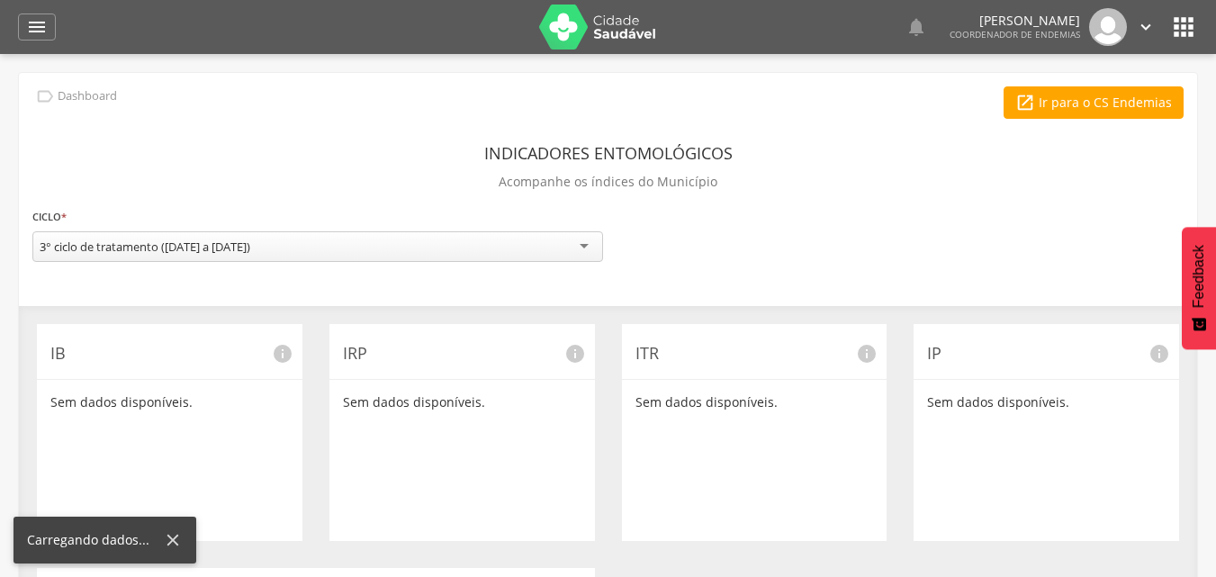
click at [1145, 23] on icon "" at bounding box center [1146, 27] width 20 height 20
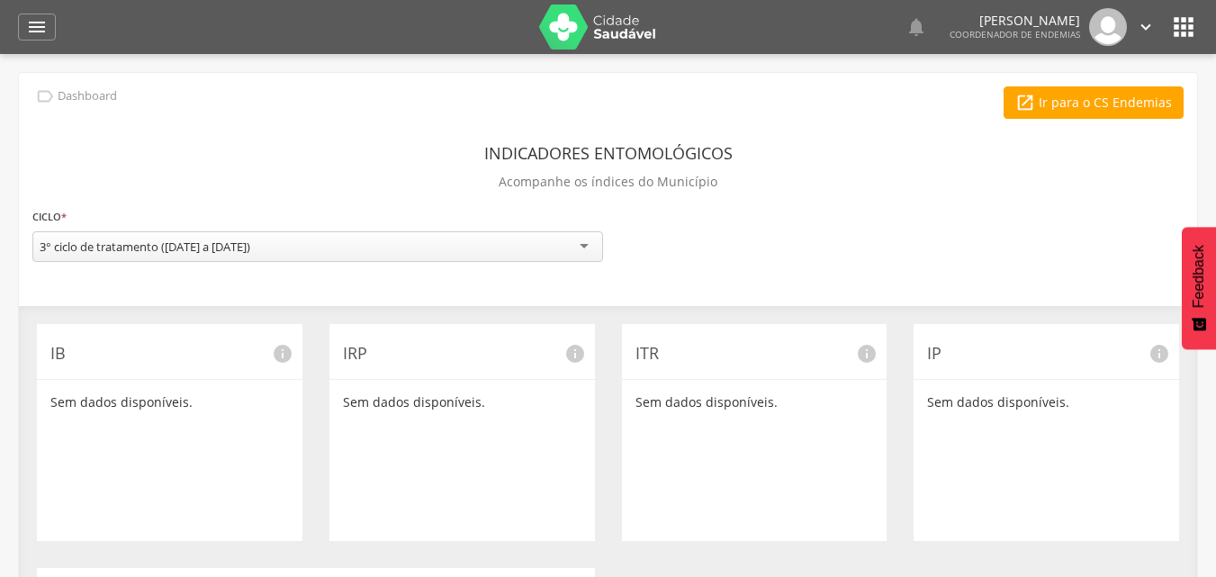
click at [1145, 23] on icon "" at bounding box center [1146, 27] width 20 height 20
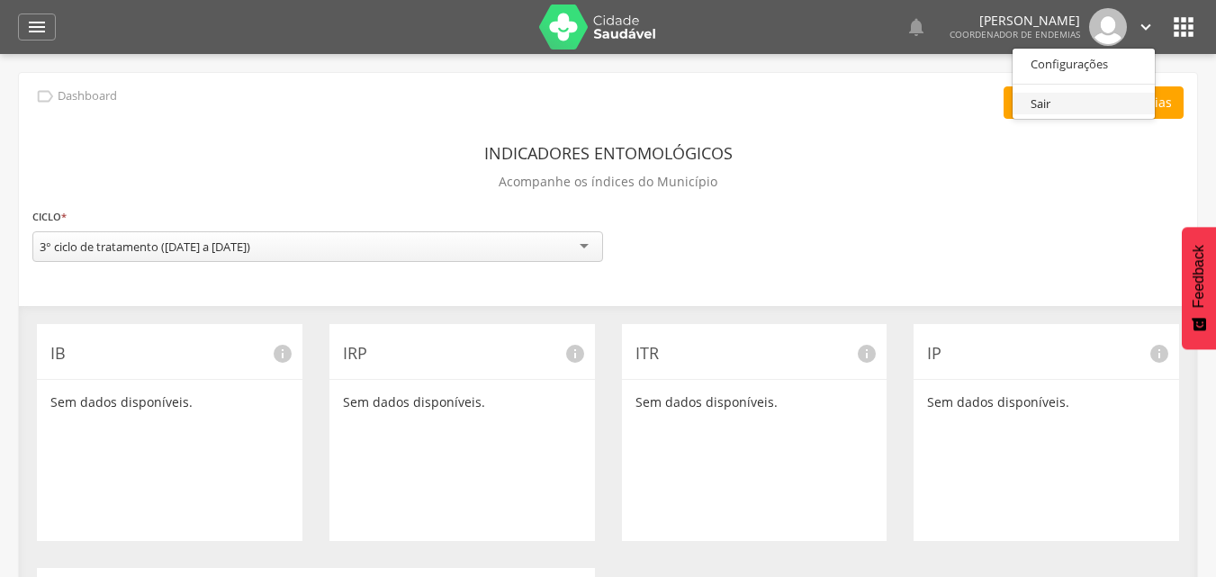
click at [1107, 109] on link "Sair" at bounding box center [1084, 104] width 142 height 23
